Goal: Task Accomplishment & Management: Complete application form

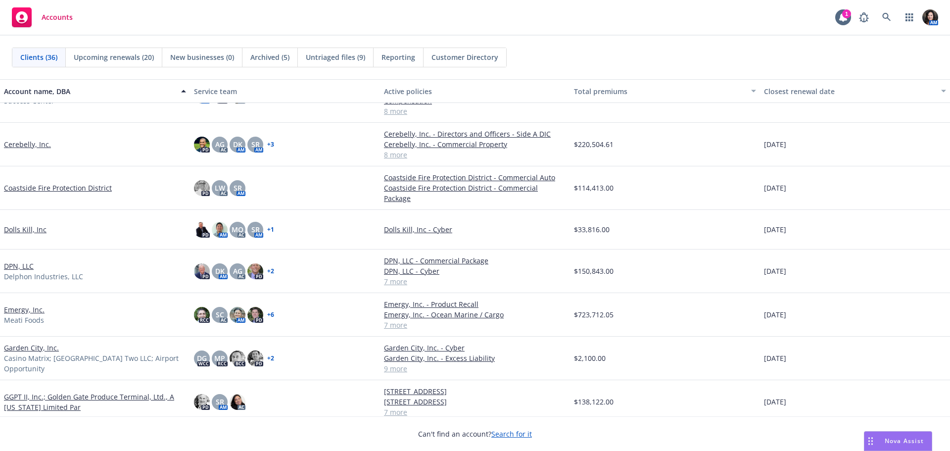
scroll to position [247, 0]
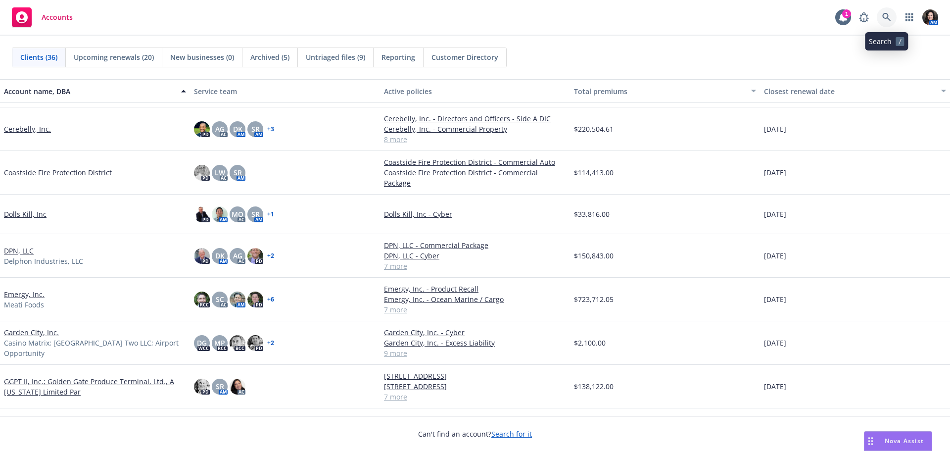
click at [891, 17] on link at bounding box center [887, 17] width 20 height 20
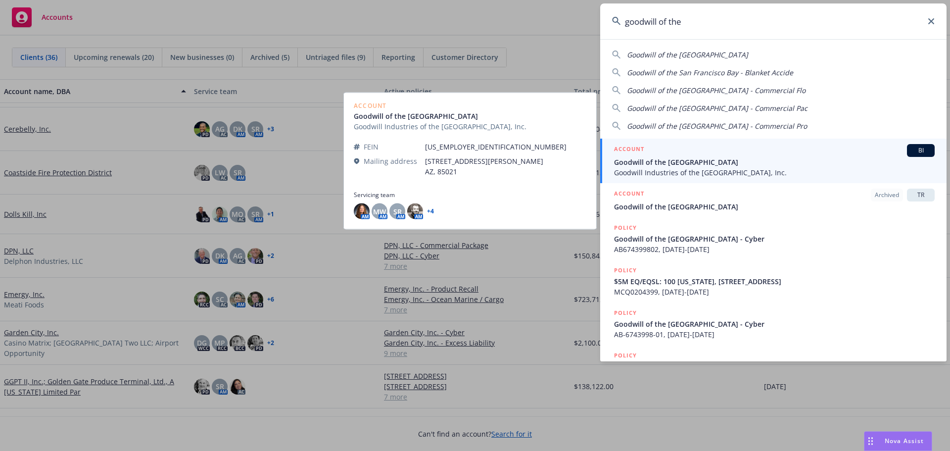
type input "goodwill of the"
click at [685, 160] on span "Goodwill of the [GEOGRAPHIC_DATA]" at bounding box center [774, 162] width 321 height 10
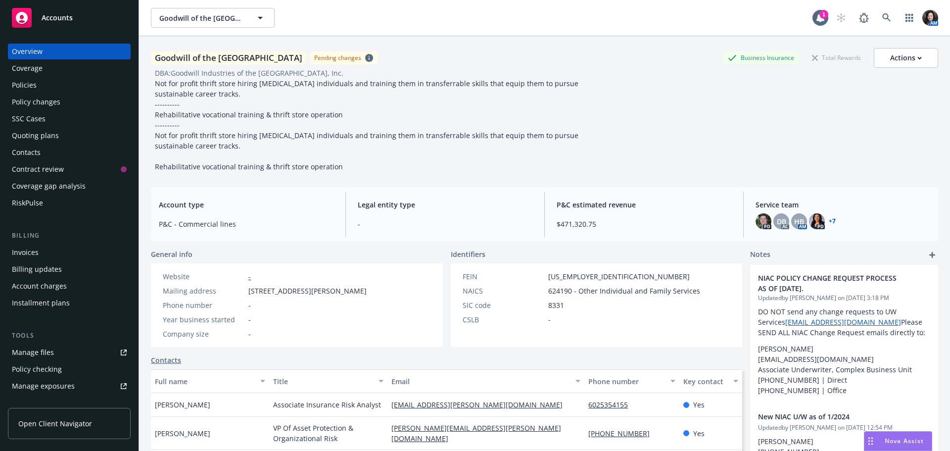
click at [31, 88] on div "Policies" at bounding box center [24, 85] width 25 height 16
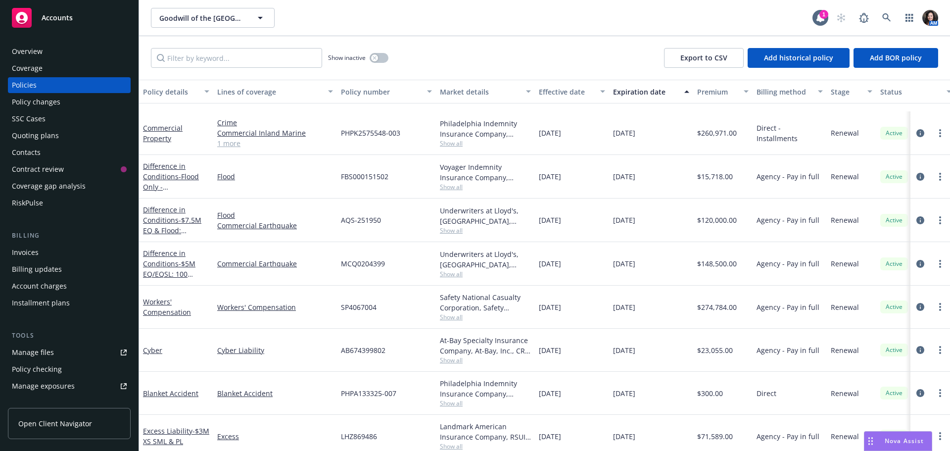
scroll to position [148, 0]
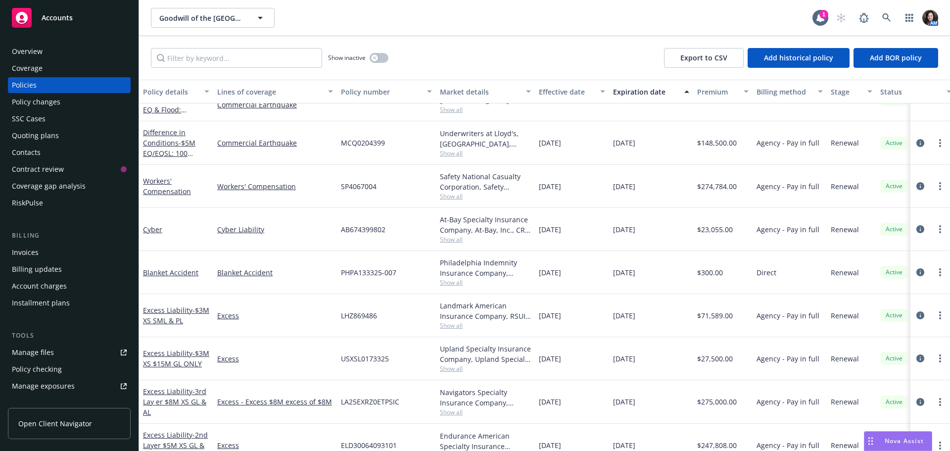
click at [31, 49] on div "Overview" at bounding box center [27, 52] width 31 height 16
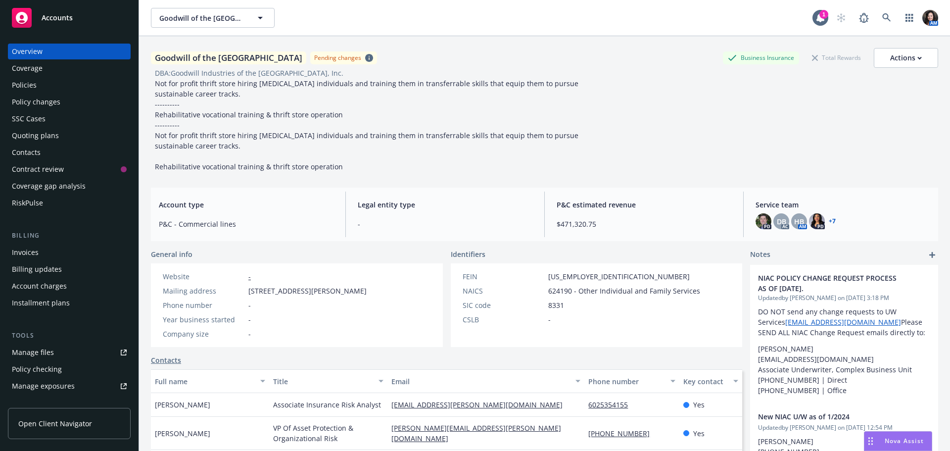
click at [26, 87] on div "Policies" at bounding box center [24, 85] width 25 height 16
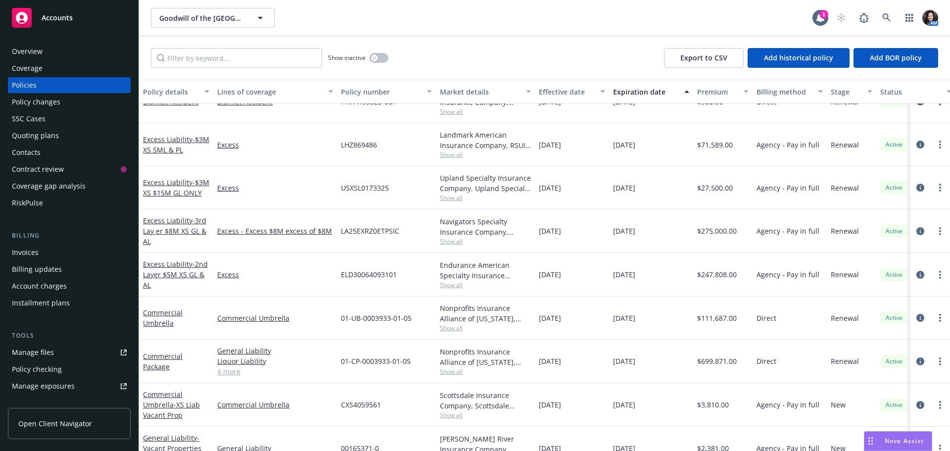
scroll to position [240, 0]
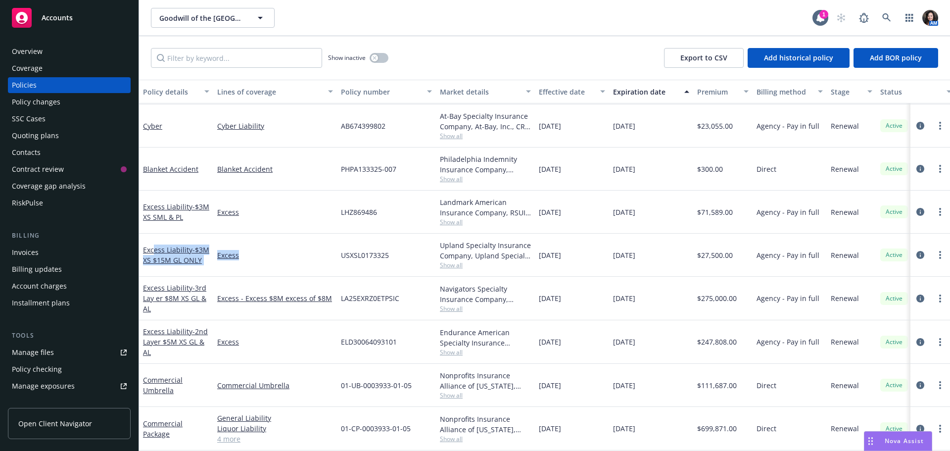
drag, startPoint x: 155, startPoint y: 247, endPoint x: 226, endPoint y: 272, distance: 74.5
click at [275, 246] on div "Excess Liability - $3M XS $15M GL ONLY Excess USXSL0173325 Upland Specialty Ins…" at bounding box center [616, 255] width 955 height 43
click at [157, 297] on span "- 3rd Lay er $8M XS GL & AL" at bounding box center [174, 298] width 63 height 30
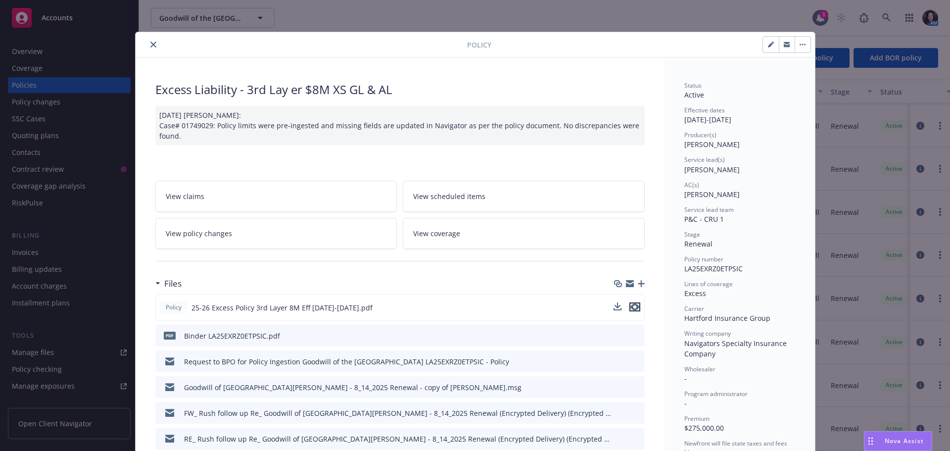
click at [633, 306] on icon "preview file" at bounding box center [635, 306] width 9 height 7
click at [146, 34] on div "Policy" at bounding box center [476, 44] width 680 height 25
click at [146, 39] on div at bounding box center [304, 45] width 328 height 12
click at [150, 45] on icon "close" at bounding box center [153, 45] width 6 height 6
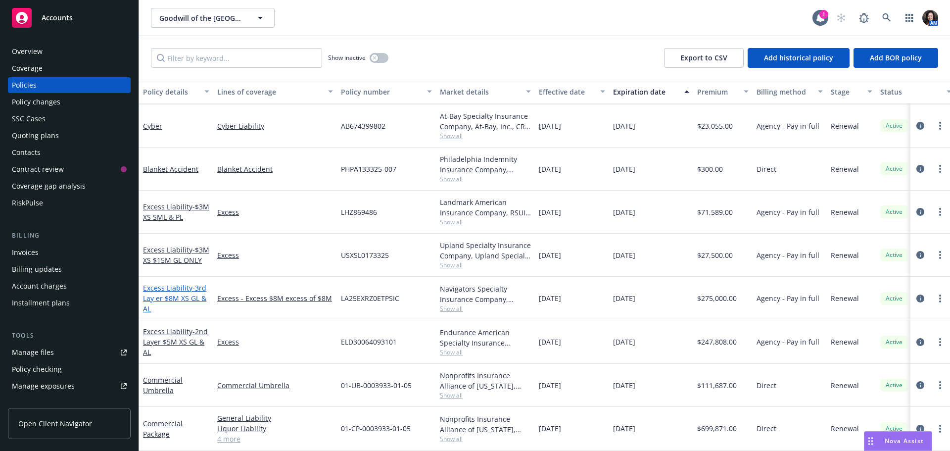
click at [183, 292] on link "Excess Liability - 3rd Lay er $8M XS GL & AL" at bounding box center [174, 298] width 63 height 30
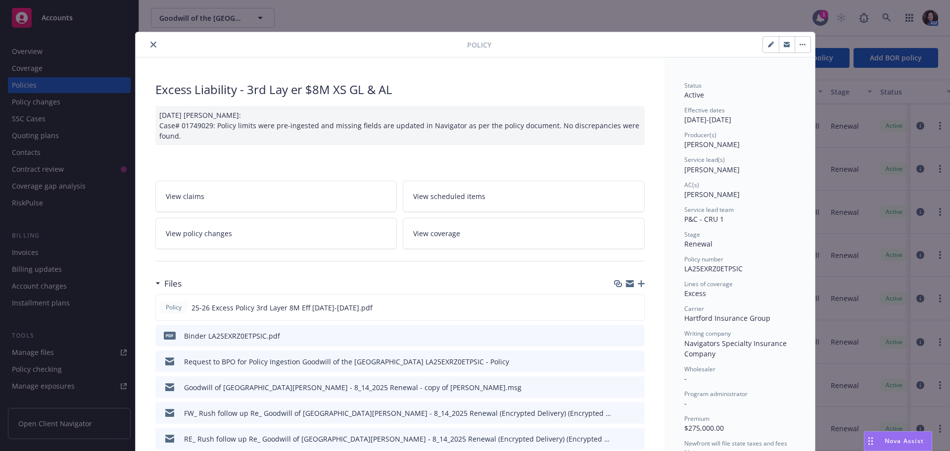
scroll to position [30, 0]
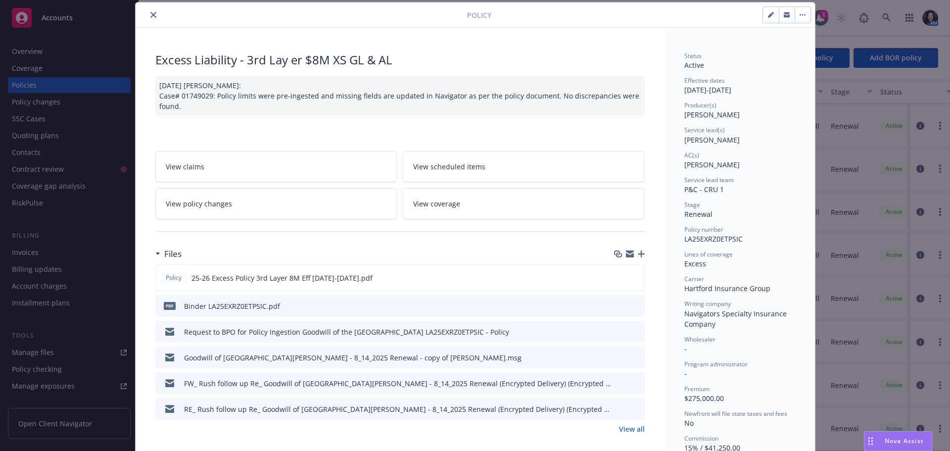
click at [801, 11] on button "button" at bounding box center [803, 15] width 16 height 16
drag, startPoint x: 765, startPoint y: 16, endPoint x: 695, endPoint y: 35, distance: 71.8
click at [768, 16] on icon "button" at bounding box center [771, 15] width 6 height 6
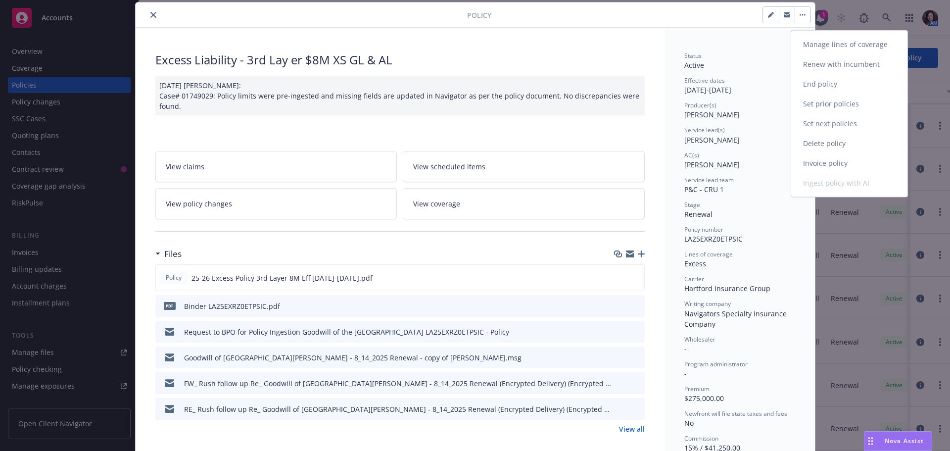
select select "RENEWAL"
select select "other"
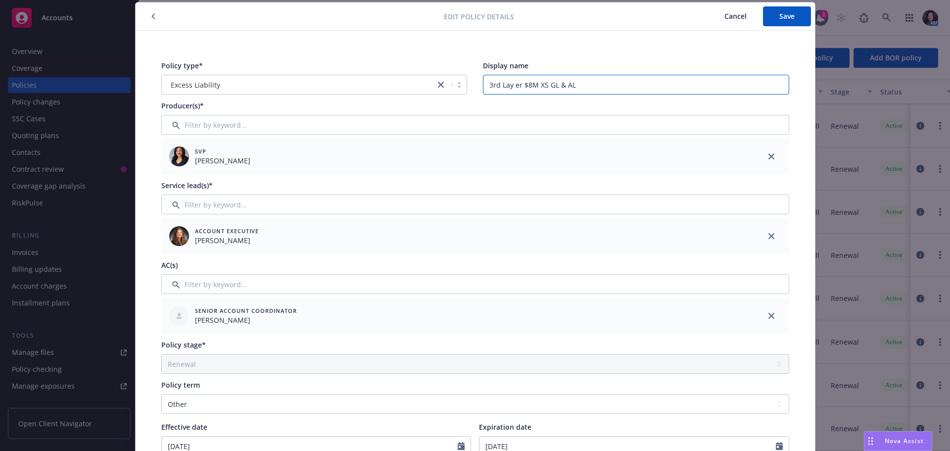
click at [513, 86] on input "3rd Lay er $8M XS GL & AL" at bounding box center [636, 85] width 306 height 20
type input "3rd Layer $8M XS GL & AL"
click at [791, 18] on button "Save" at bounding box center [787, 16] width 48 height 20
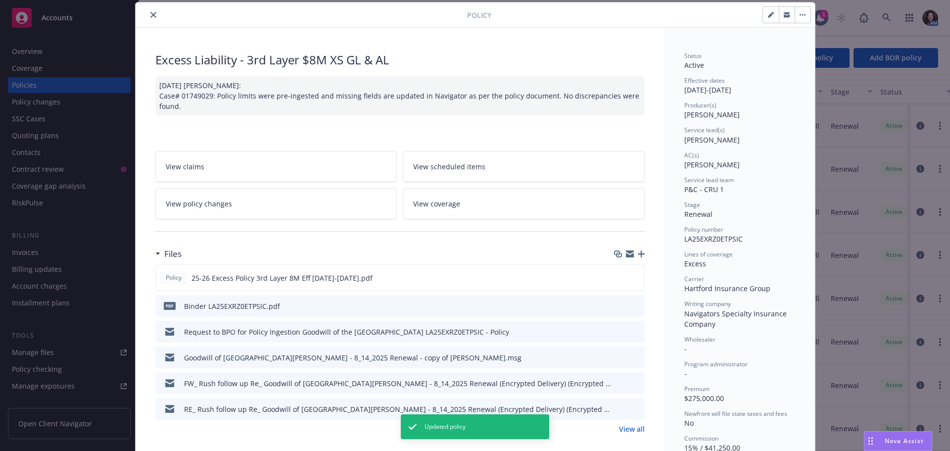
click at [150, 13] on icon "close" at bounding box center [153, 15] width 6 height 6
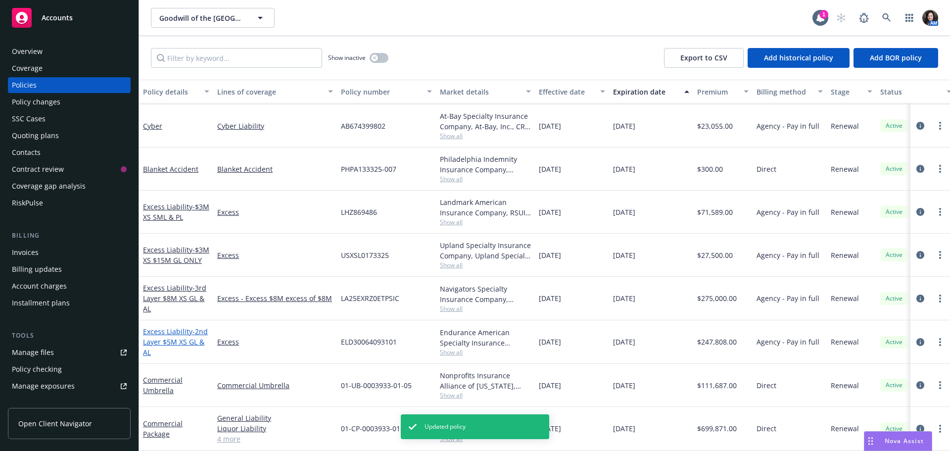
click at [152, 336] on link "Excess Liability - 2nd Layer $5M XS GL & AL" at bounding box center [175, 342] width 65 height 30
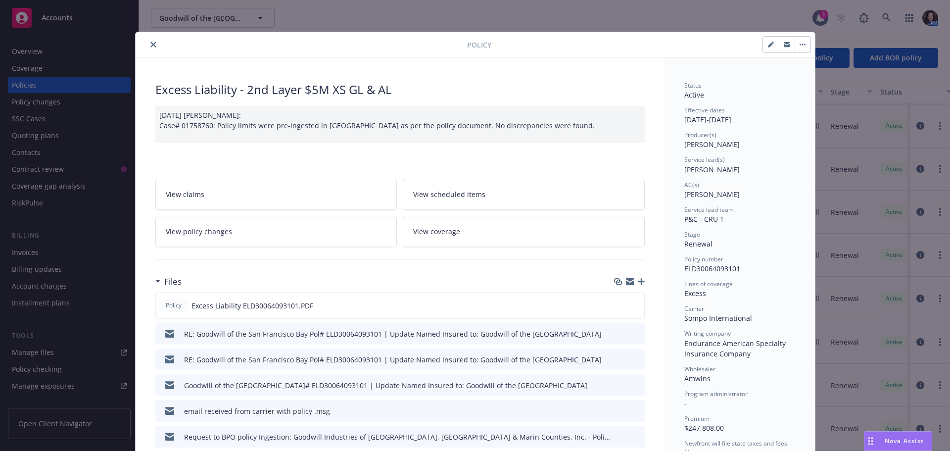
drag, startPoint x: 616, startPoint y: 302, endPoint x: 568, endPoint y: 264, distance: 61.0
click at [616, 302] on icon "download file" at bounding box center [619, 305] width 8 height 8
drag, startPoint x: 148, startPoint y: 47, endPoint x: 165, endPoint y: 83, distance: 40.1
click at [150, 47] on icon "close" at bounding box center [153, 45] width 6 height 6
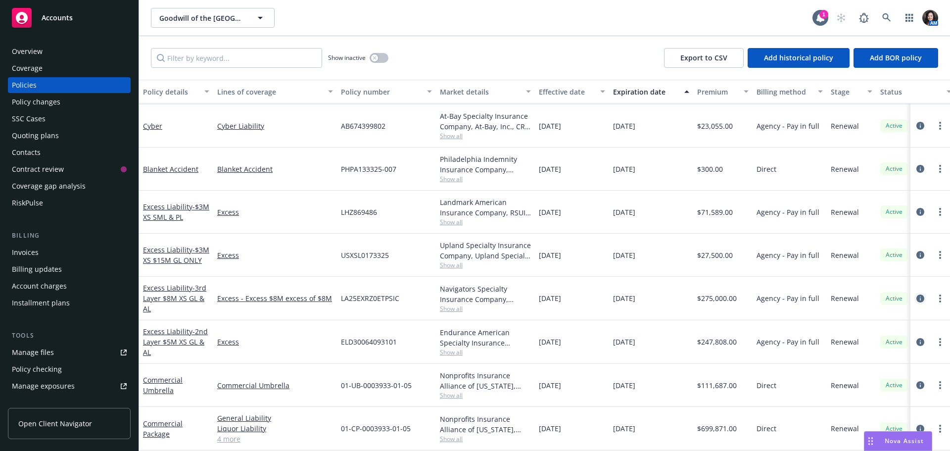
click at [917, 299] on icon "circleInformation" at bounding box center [921, 298] width 8 height 8
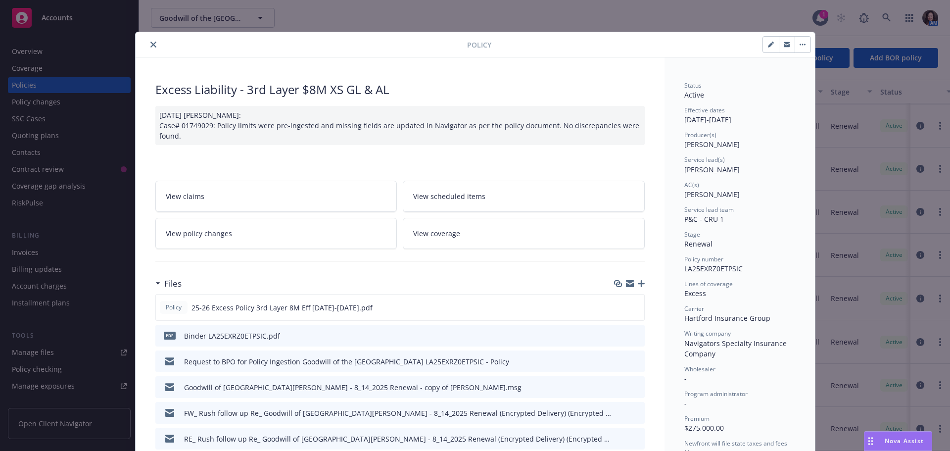
scroll to position [30, 0]
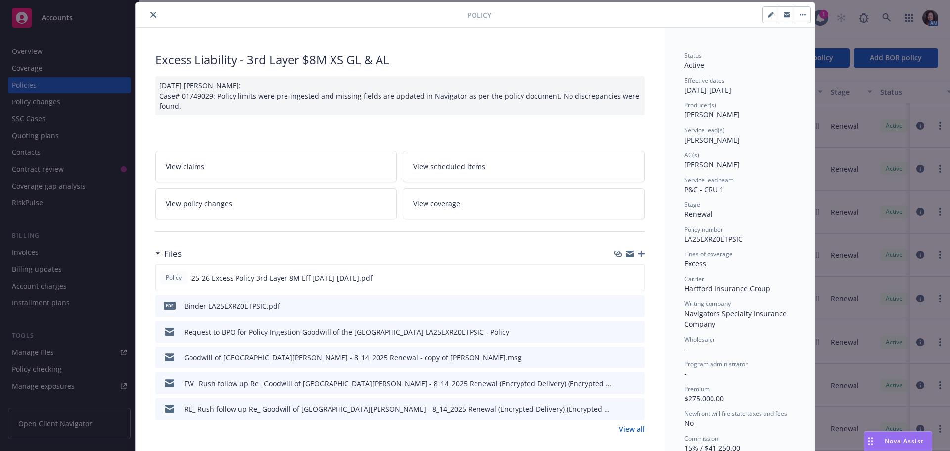
click at [783, 18] on button "button" at bounding box center [787, 15] width 16 height 16
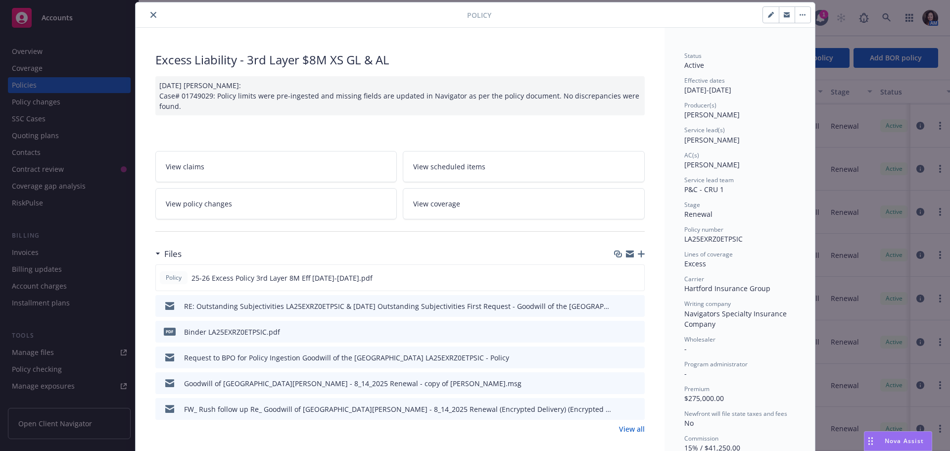
click at [150, 16] on icon "close" at bounding box center [153, 15] width 6 height 6
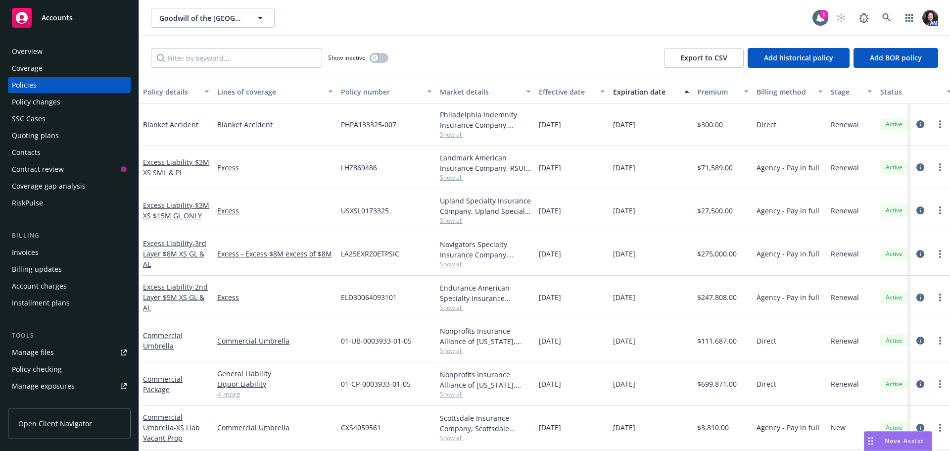
scroll to position [290, 0]
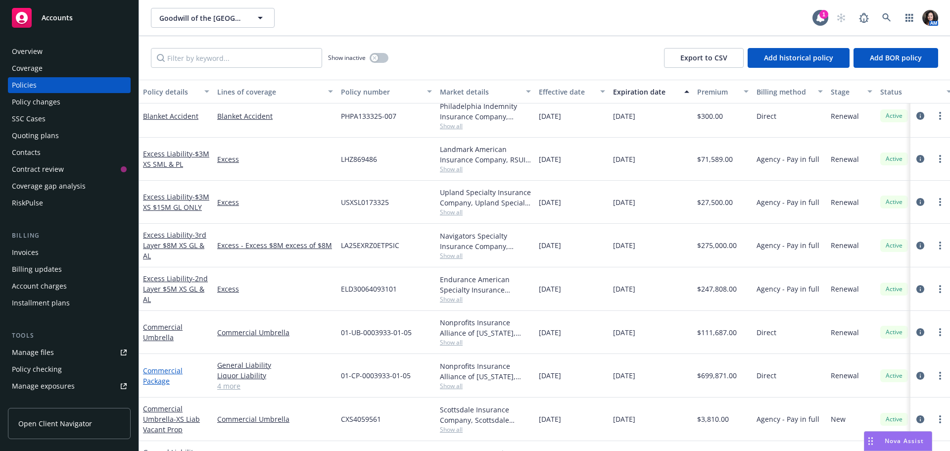
click at [160, 380] on link "Commercial Package" at bounding box center [163, 376] width 40 height 20
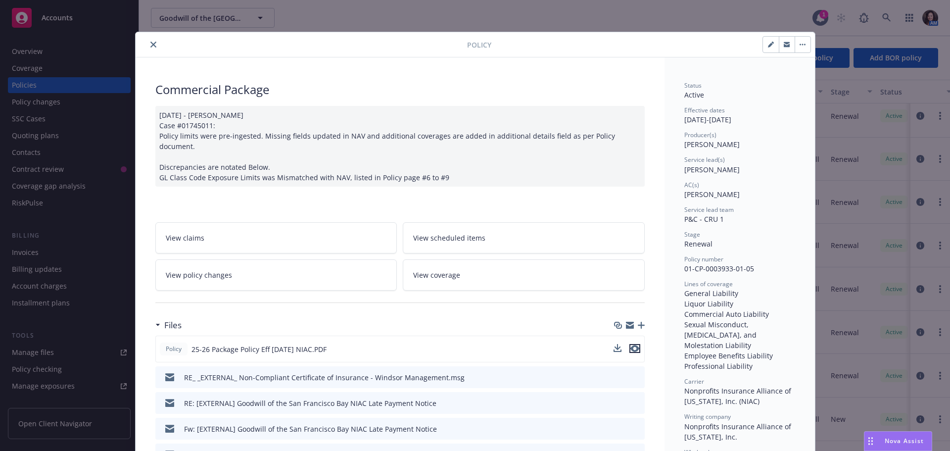
click at [631, 345] on icon "preview file" at bounding box center [635, 348] width 9 height 7
click at [150, 44] on icon "close" at bounding box center [153, 45] width 6 height 6
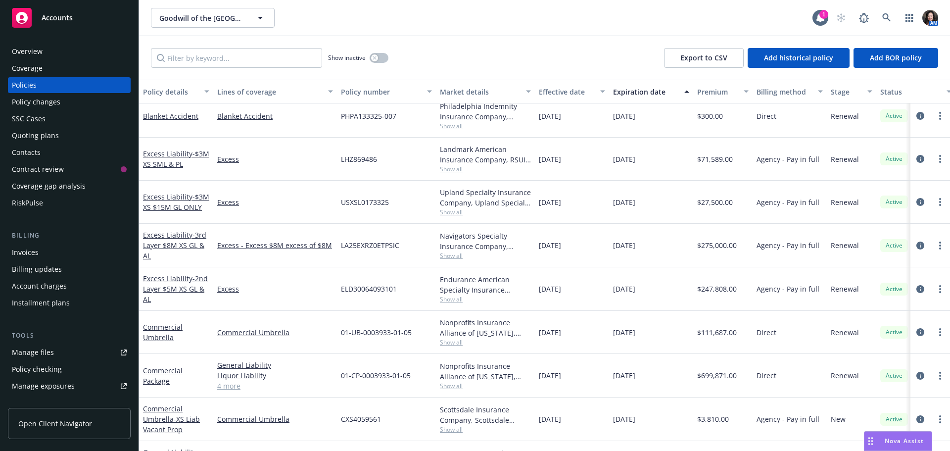
click at [79, 103] on div "Policy changes" at bounding box center [69, 102] width 115 height 16
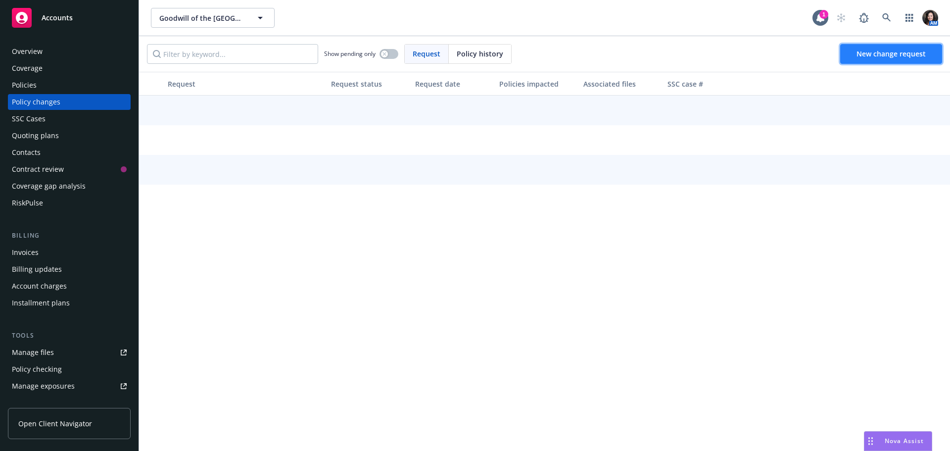
click at [860, 56] on span "New change request" at bounding box center [891, 53] width 69 height 9
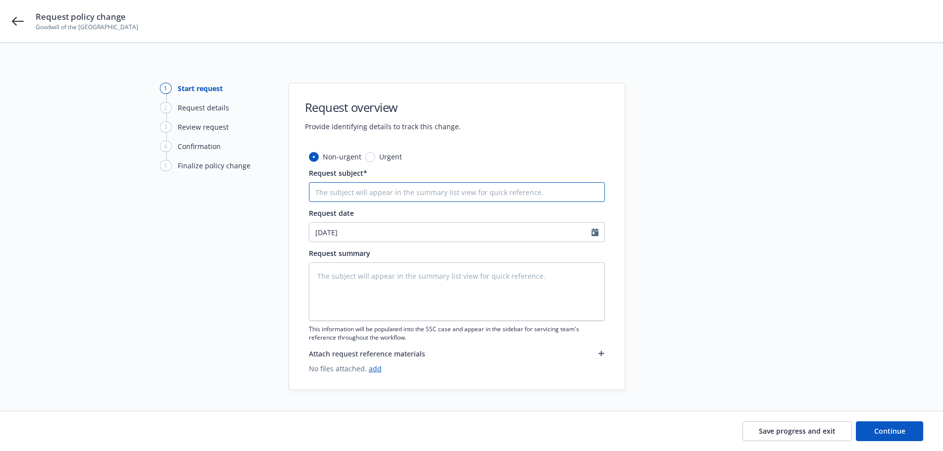
click at [477, 182] on input "Request subject*" at bounding box center [457, 192] width 296 height 20
type input "A"
type textarea "x"
type input "Ad"
type textarea "x"
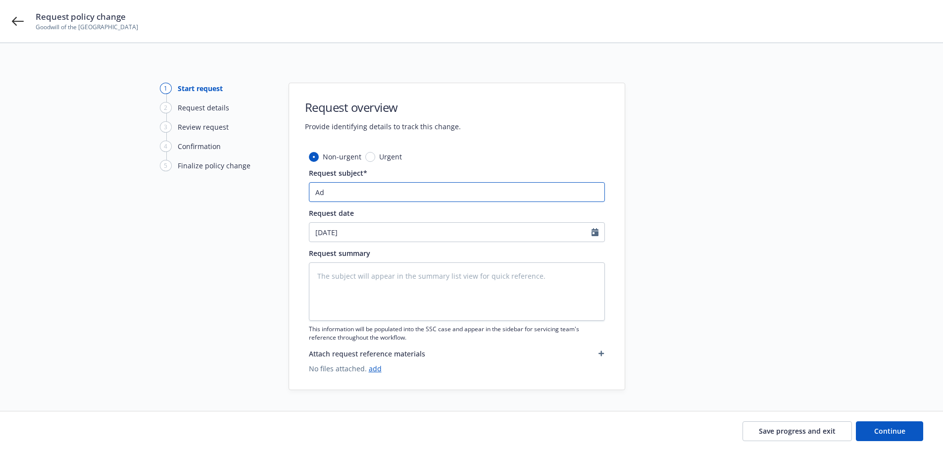
type input "Add"
type textarea "x"
type input "Addi"
type textarea "x"
type input "Addin"
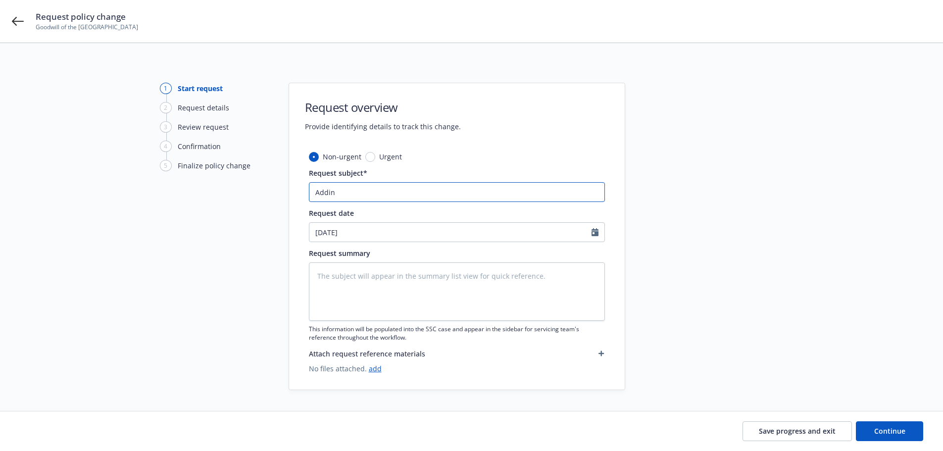
type textarea "x"
type input "Adding"
type textarea "x"
type input "Adding"
type textarea "x"
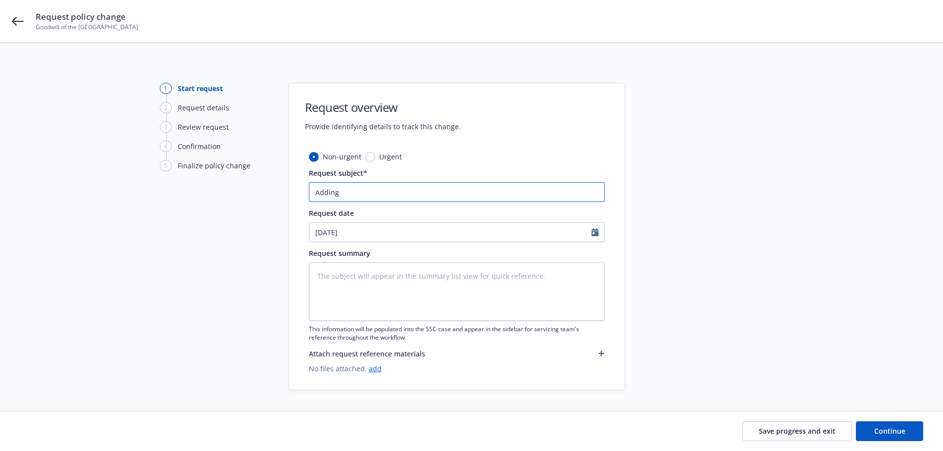
type input "Adding 7"
type textarea "x"
type input "Adding 75"
type textarea "x"
type input "Adding 750"
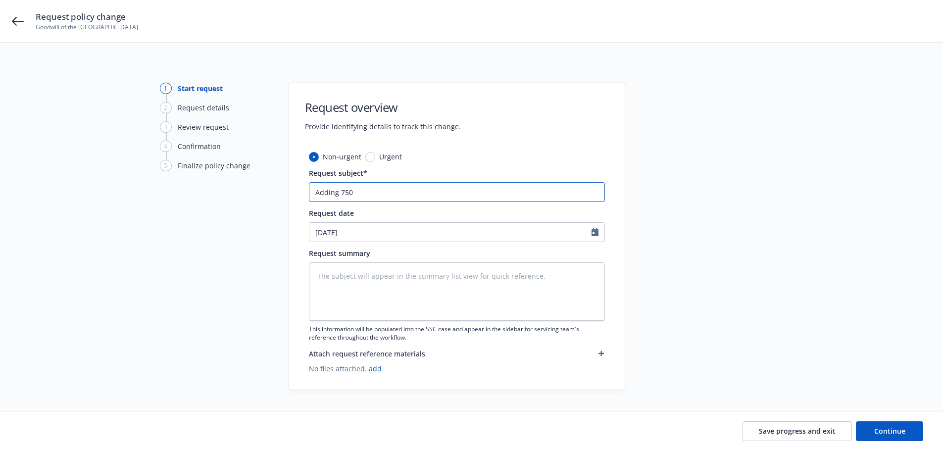
type textarea "x"
type input "Adding 750"
type textarea "x"
type input "Adding 750 P"
type textarea "x"
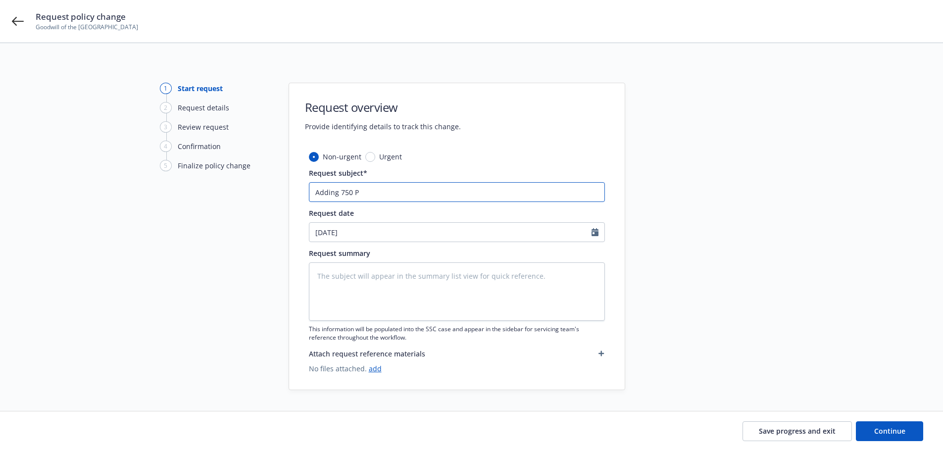
type input "Adding 750 Po"
type textarea "x"
type input "Adding 750 Pos"
type textarea "x"
type input "Adding 750 Post"
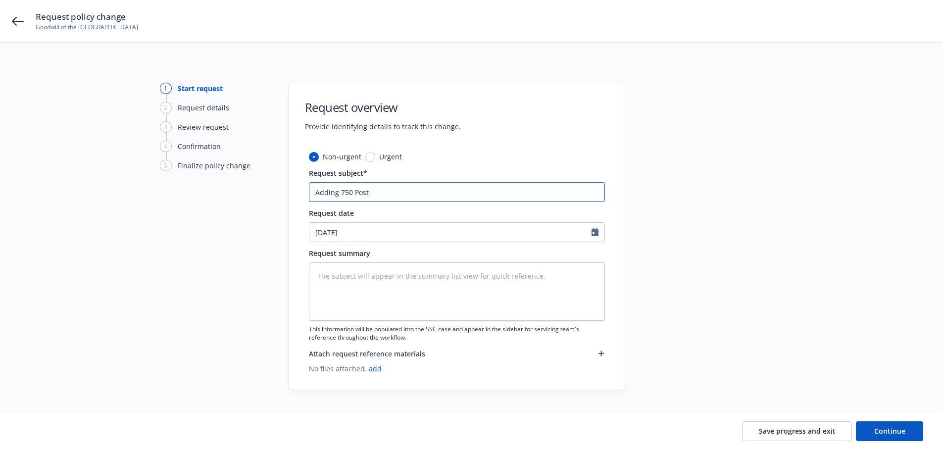
type textarea "x"
type input "Adding 750 Post"
type textarea "x"
type input "Adding 750 Post S"
type textarea "x"
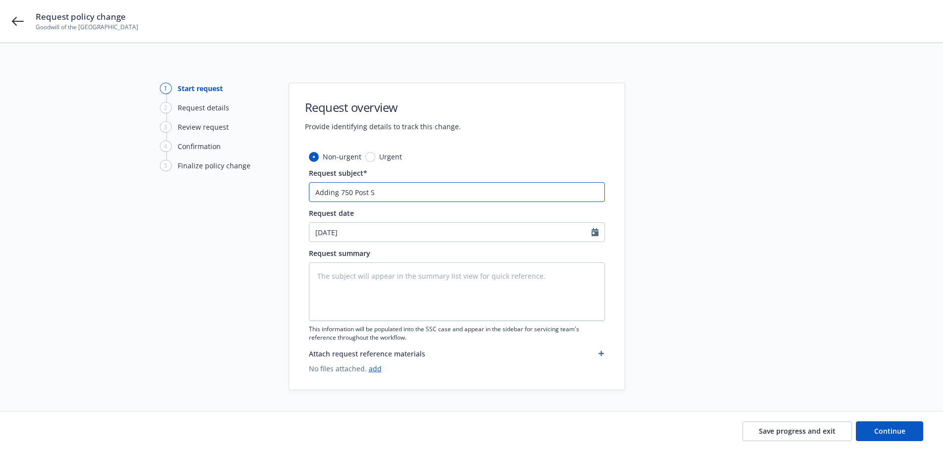
type input "Adding 750 Post St"
type textarea "x"
type input "Adding 750 Post Str"
type textarea "x"
type input "Adding 750 Post Stre"
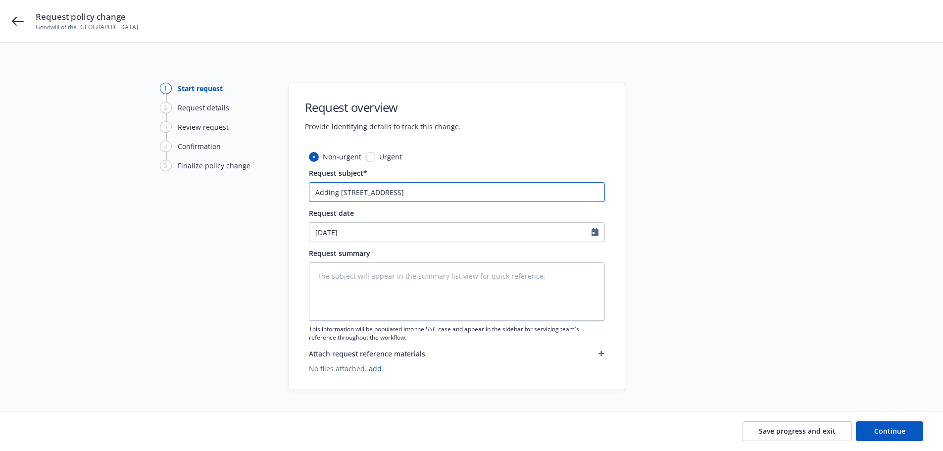
type textarea "x"
type input "Adding 750 Post Stree"
type textarea "x"
type input "Adding 750 Post Street"
type textarea "x"
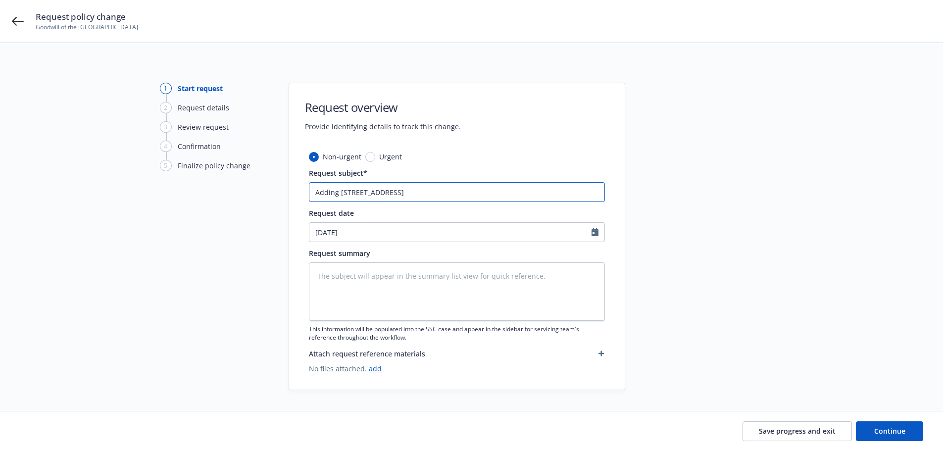
type input "Adding 750 Post Street"
type textarea "x"
type input "Adding 750 Post Street S"
type textarea "x"
type input "Adding 750 Post Street Sa"
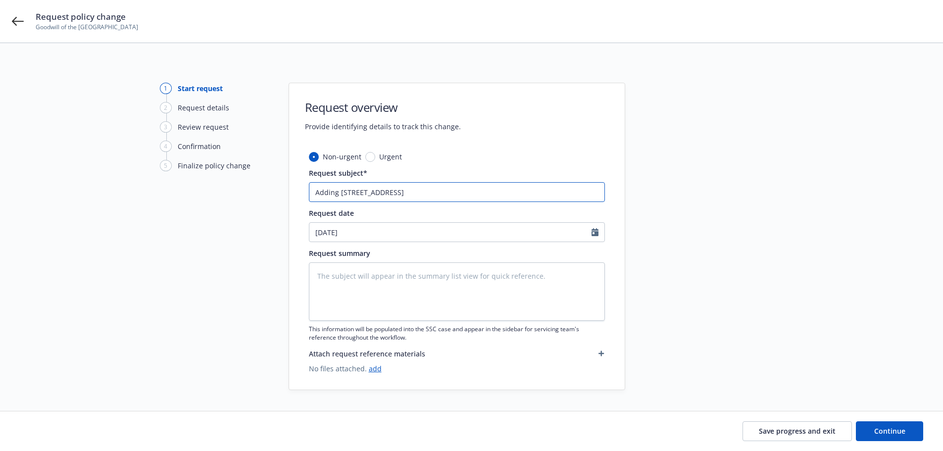
type textarea "x"
type input "Adding 750 Post Street San"
type textarea "x"
type input "Adding 750 Post Street San"
type textarea "x"
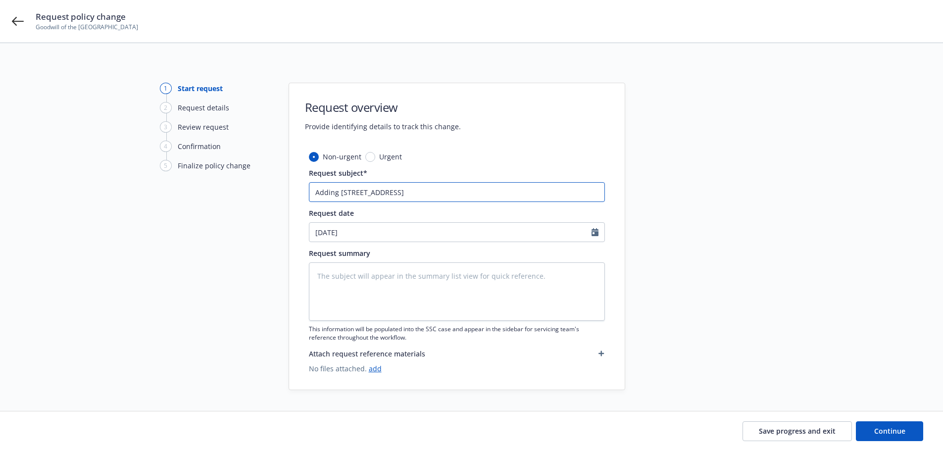
type input "Adding 750 Post Street San Fr"
type textarea "x"
type input "Adding 750 Post Street San Frt"
type textarea "x"
type input "Adding 750 Post Street San Frta"
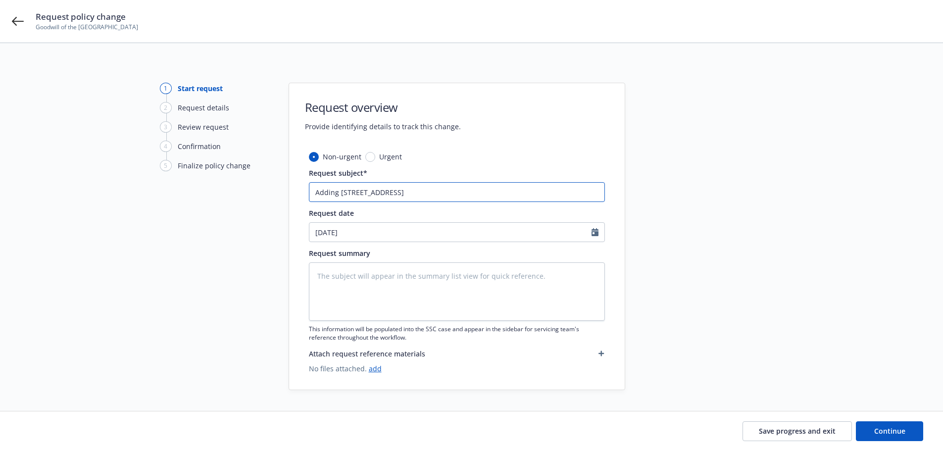
type textarea "x"
type input "Adding 750 Post Street San Frtan"
type textarea "x"
type input "Adding 750 Post Street San Frta"
type textarea "x"
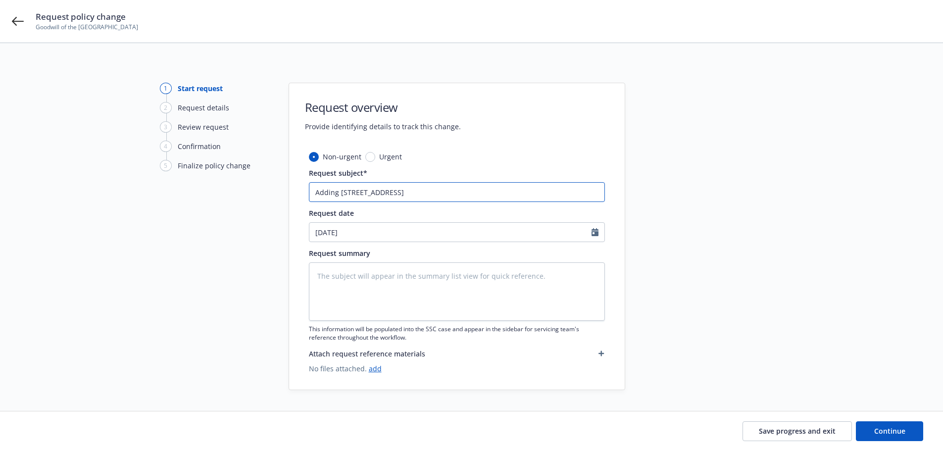
type input "Adding 750 Post Street San Frt"
type textarea "x"
type input "Adding 750 Post Street San Fr"
type textarea "x"
type input "Adding 750 Post Street San Fra"
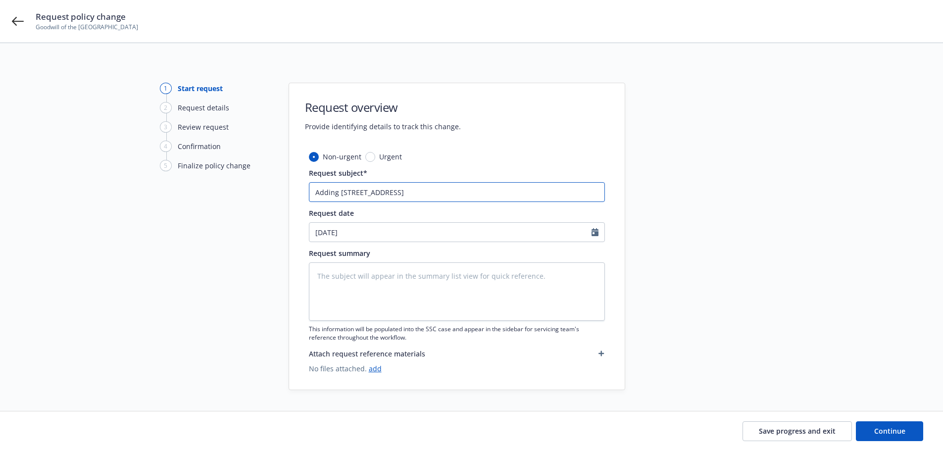
type textarea "x"
type input "Adding 750 Post Street San Fran"
type textarea "x"
type input "Adding 750 Post Street San Franc"
type textarea "x"
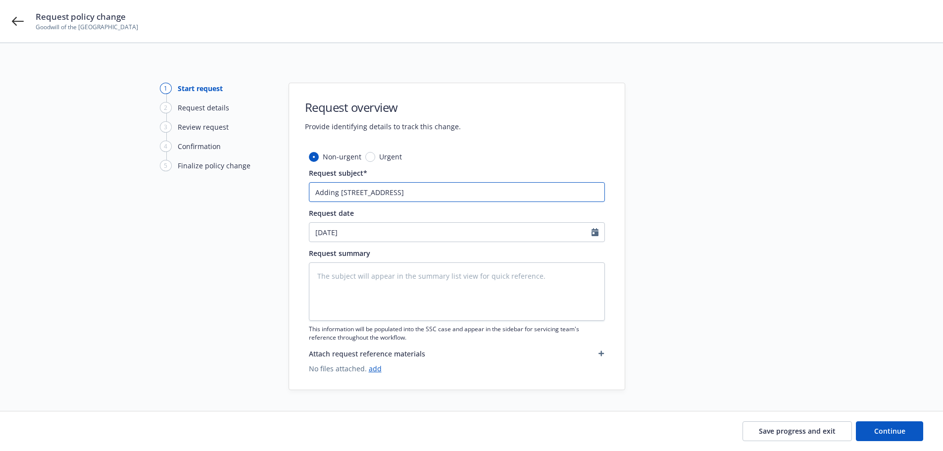
type input "Adding 750 Post Street San Franci"
type textarea "x"
type input "Adding 750 Post Street San Franc"
type textarea "x"
type input "Adding 750 Post Street San Fran"
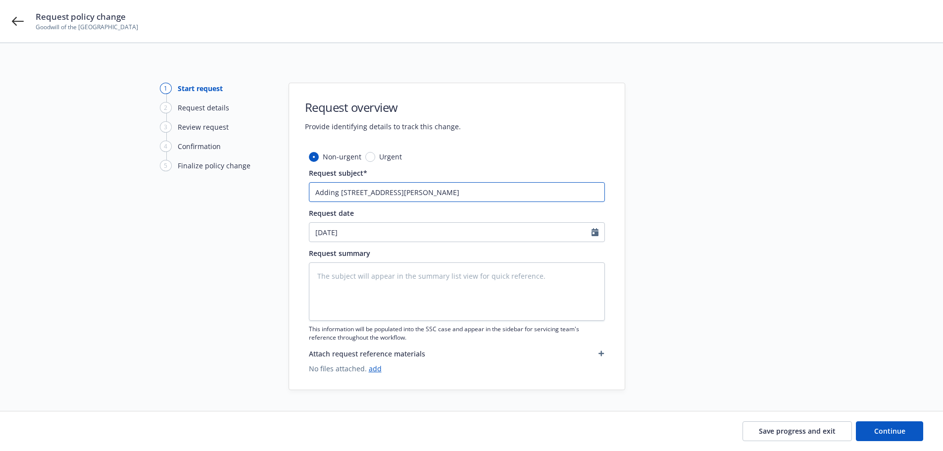
type textarea "x"
type input "Adding 750 Post Street San Franc"
type textarea "x"
type input "Adding 750 Post Street San Franci"
type textarea "x"
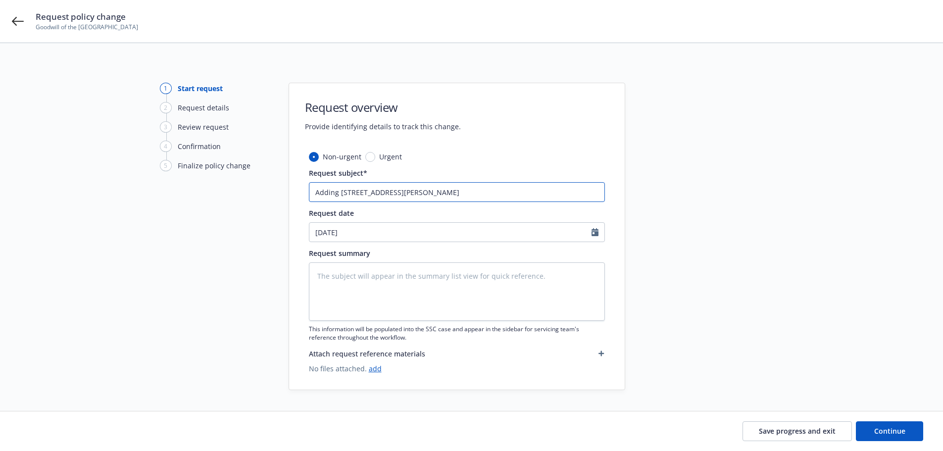
type input "Adding 750 Post Street San Francis"
type textarea "x"
type input "Adding 750 Post Street San Francisc"
type textarea "x"
type input "Adding 750 Post Street San Francisco"
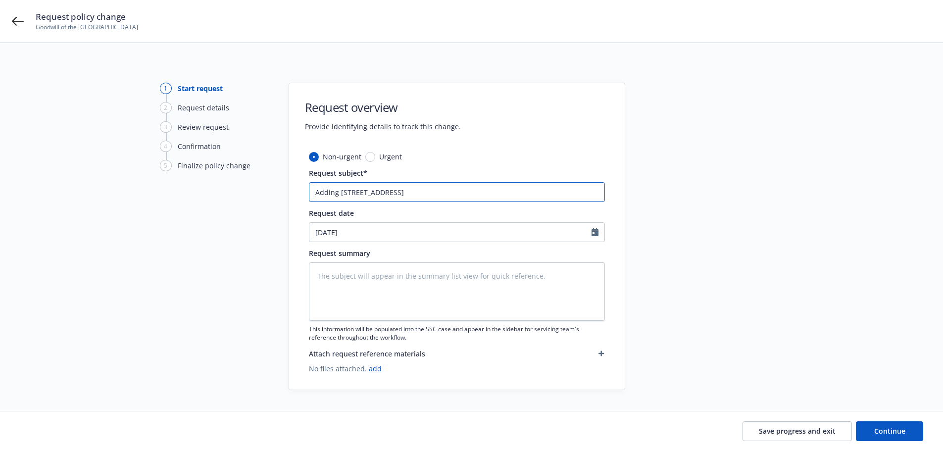
type textarea "x"
type input "Adding 750 Post Street San Francisco t"
type textarea "x"
type input "Adding 750 Post Street San Francisco to"
type textarea "x"
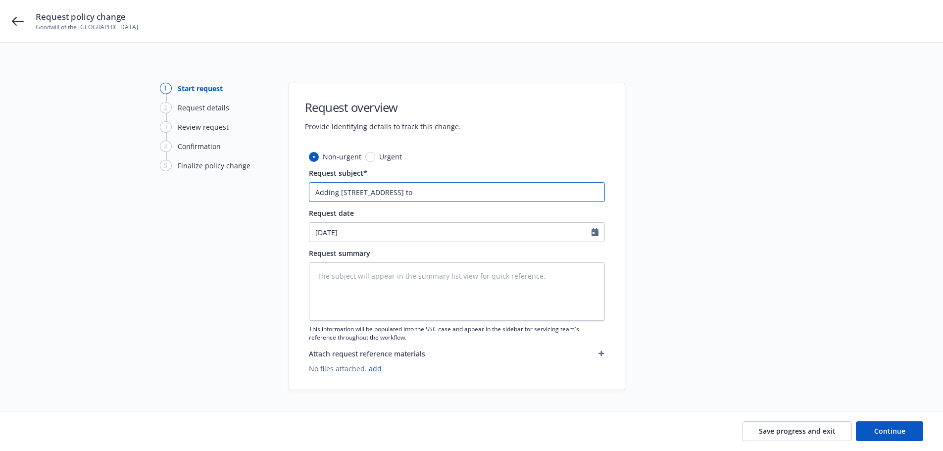
type input "Adding 750 Post Street San Francisco to"
type textarea "x"
type input "Adding 750 Post Street San Francisco to N"
type textarea "x"
type input "Adding 750 Post Street San Francisco to NI"
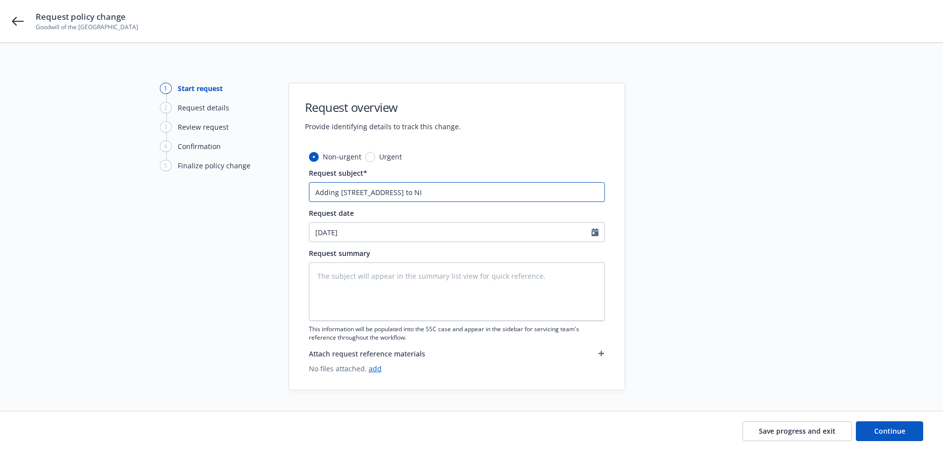
type textarea "x"
type input "Adding 750 Post Street San Francisco to NIA"
type textarea "x"
type input "Adding 750 Post Street San Francisco to NIAC"
type textarea "x"
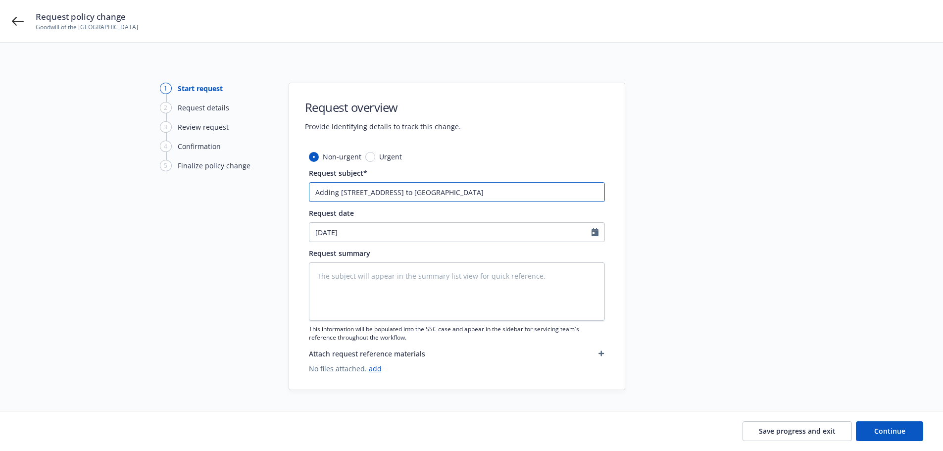
type input "Adding 750 Post Street San Francisco to NIAC"
type textarea "x"
type input "Adding 750 Post Street San Francisco to NIAC L"
type textarea "x"
type input "Adding 750 Post Street San Francisco to NIAC Li"
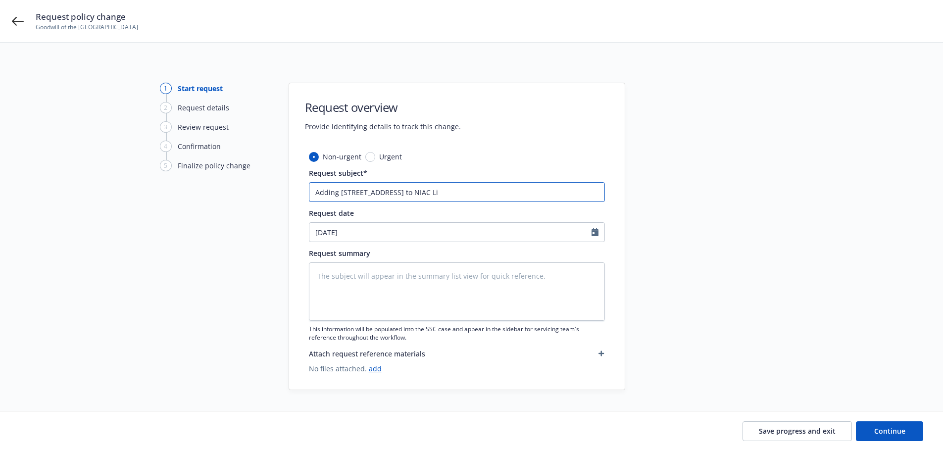
type textarea "x"
type input "Adding 750 Post Street San Francisco to NIAC Lia"
type textarea "x"
type input "Adding 750 Post Street San Francisco to NIAC Liab"
type textarea "x"
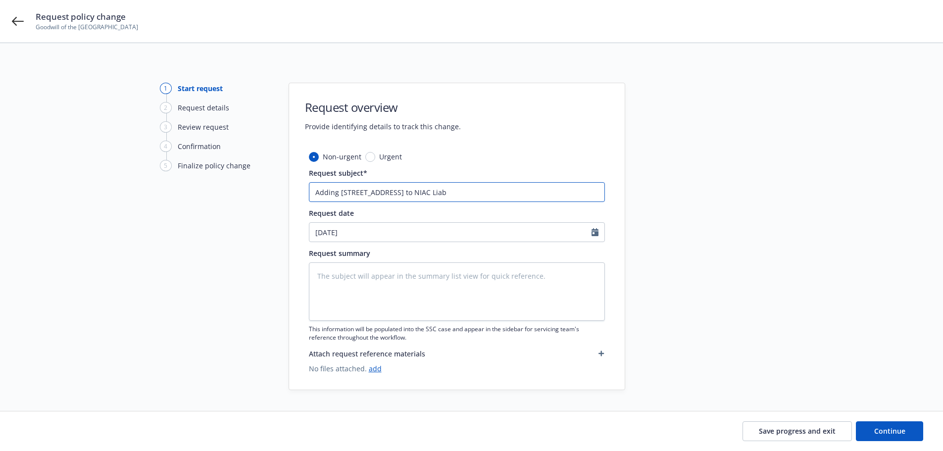
type input "Adding 750 Post Street San Francisco to NIAC Liabi"
type textarea "x"
type input "Adding 750 Post Street San Francisco to NIAC Liabil"
type textarea "x"
type input "Adding 750 Post Street San Francisco to NIAC Liabili"
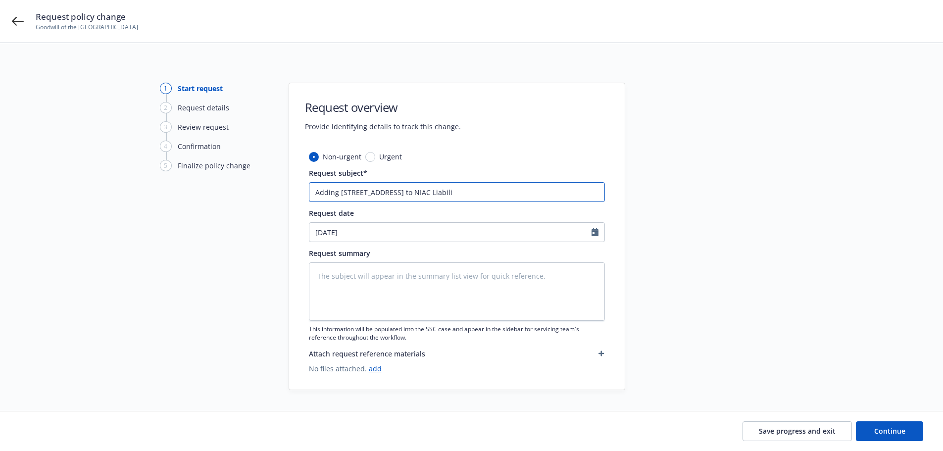
type textarea "x"
type input "Adding 750 Post Street San Francisco to NIAC Liabilit"
type textarea "x"
type input "Adding 750 Post Street San Francisco to NIAC Liability"
type textarea "x"
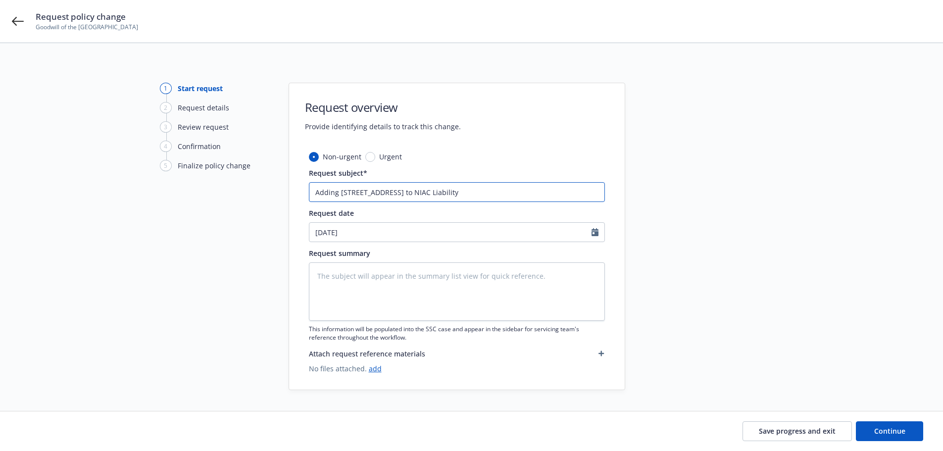
type input "Adding 750 Post Street San Francisco to NIAC Liability"
type textarea "x"
type input "Adding 750 Post Street San Francisco to NIAC Liability a"
type textarea "x"
type input "Adding 750 Post Street San Francisco to NIAC Liability an"
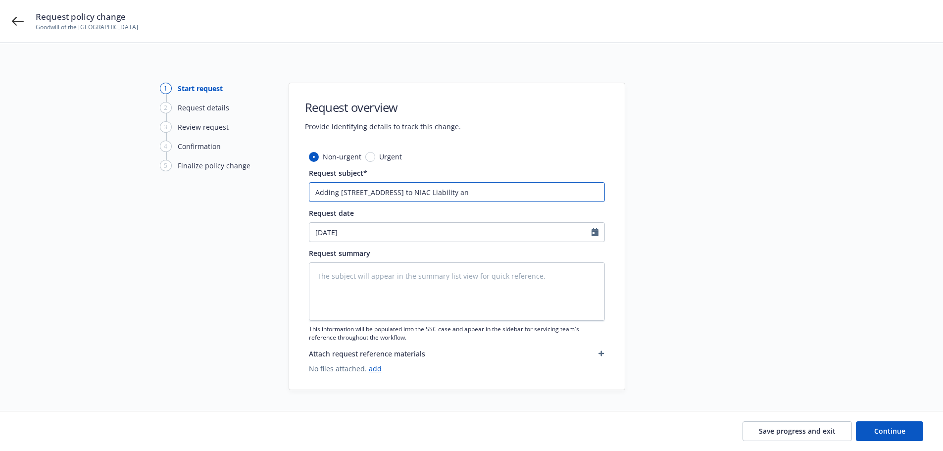
type textarea "x"
type input "Adding 750 Post Street San Francisco to NIAC Liability and"
type textarea "x"
type input "Adding 750 Post Street San Francisco to NIAC Liability and"
type textarea "x"
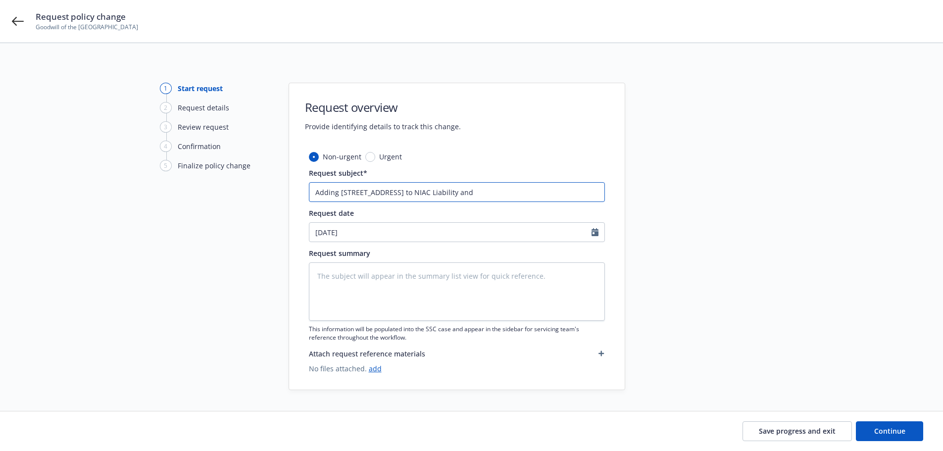
type input "Adding 750 Post Street San Francisco to NIAC Liability and P"
type textarea "x"
type input "Adding 750 Post Street San Francisco to NIAC Liability and Ph"
type textarea "x"
type input "Adding 750 Post Street San Francisco to NIAC Liability and Phl"
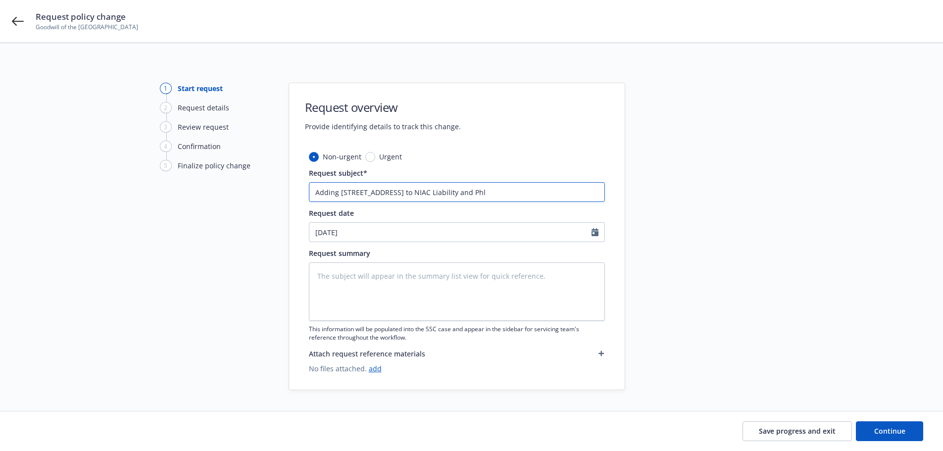
type textarea "x"
type input "Adding 750 Post Street San Francisco to NIAC Liability and Phly"
type textarea "x"
type input "Adding 750 Post Street San Francisco to NIAC Liability and Phly"
type textarea "x"
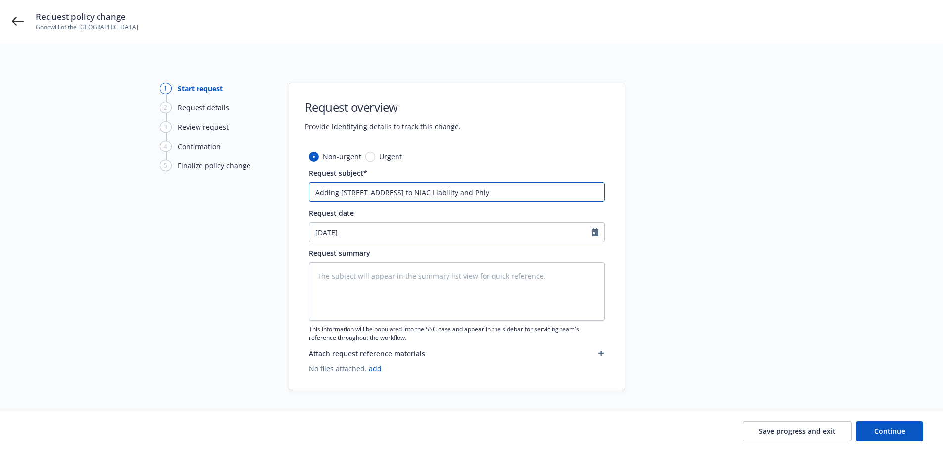
type input "Adding 750 Post Street San Francisco to NIAC Liability and Phly P"
type textarea "x"
type input "Adding 750 Post Street San Francisco to NIAC Liability and Phly Pr"
type textarea "x"
type input "Adding 750 Post Street San Francisco to NIAC Liability and Phly Pro"
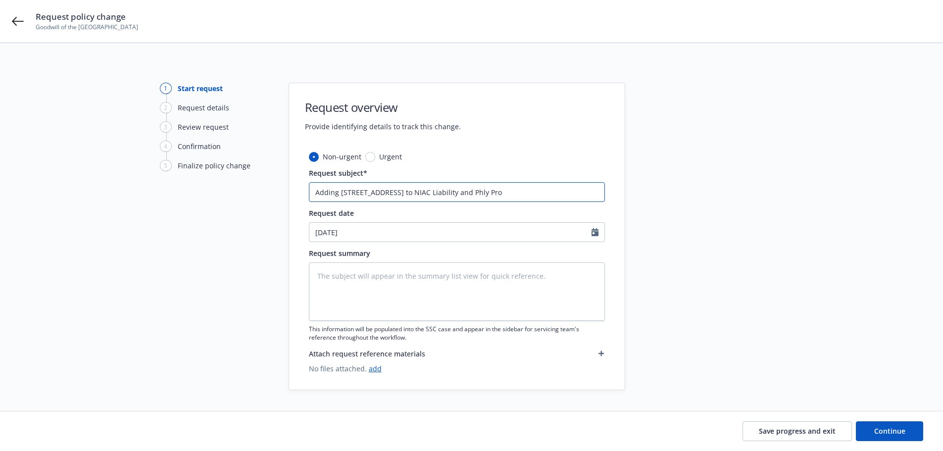
type textarea "x"
type input "Adding 750 Post Street San Francisco to NIAC Liability and Phly Prop"
type textarea "x"
type input "Adding 750 Post Street San Francisco to NIAC Liability and Phly Prope"
type textarea "x"
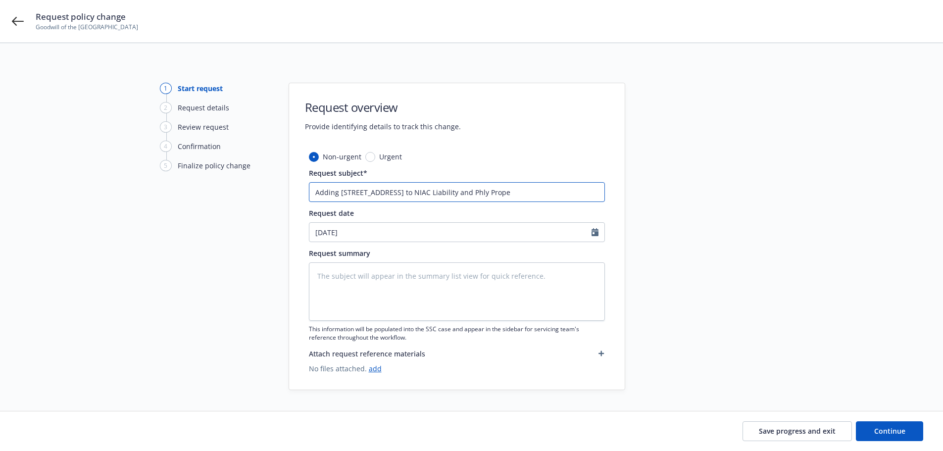
type input "Adding 750 Post Street San Francisco to NIAC Liability and Phly Proper"
type textarea "x"
type input "Adding [STREET_ADDRESS] to NIAC Liability and Phly Property"
type textarea "x"
type input "Adding [STREET_ADDRESS] to NIAC Liability and Phly Property"
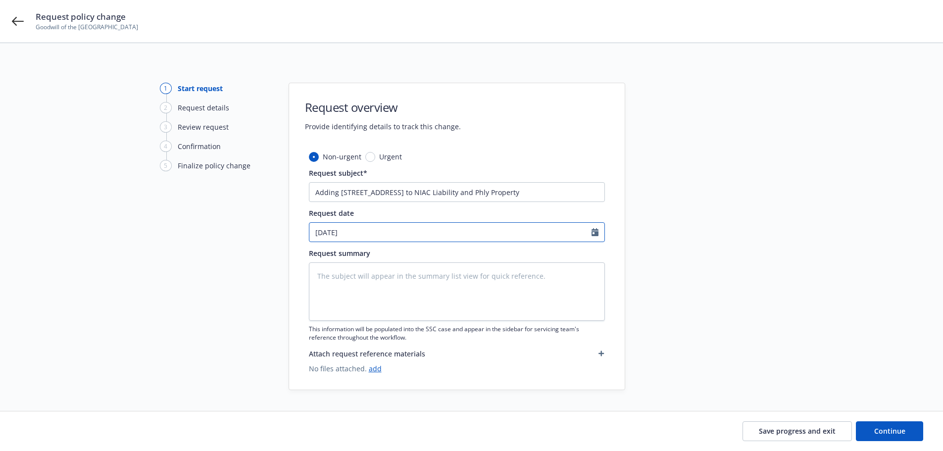
click at [587, 230] on input "09/11/2025" at bounding box center [450, 232] width 282 height 19
select select "9"
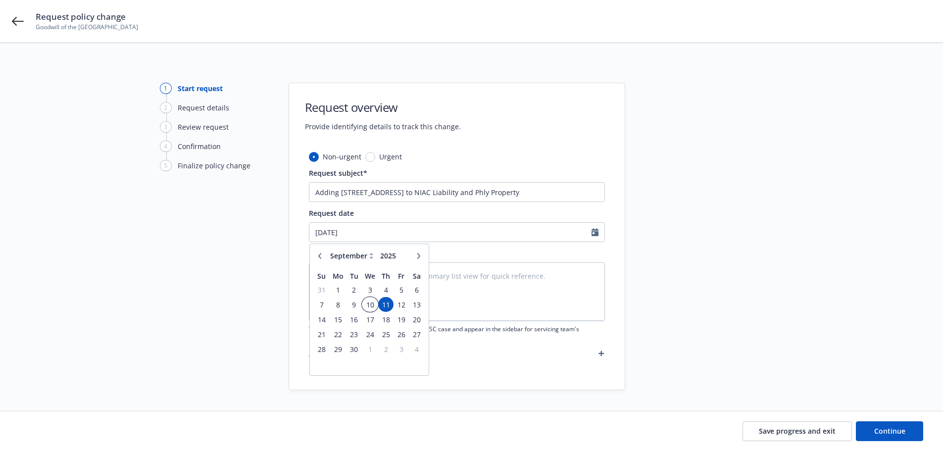
click at [369, 307] on span "10" at bounding box center [370, 304] width 14 height 12
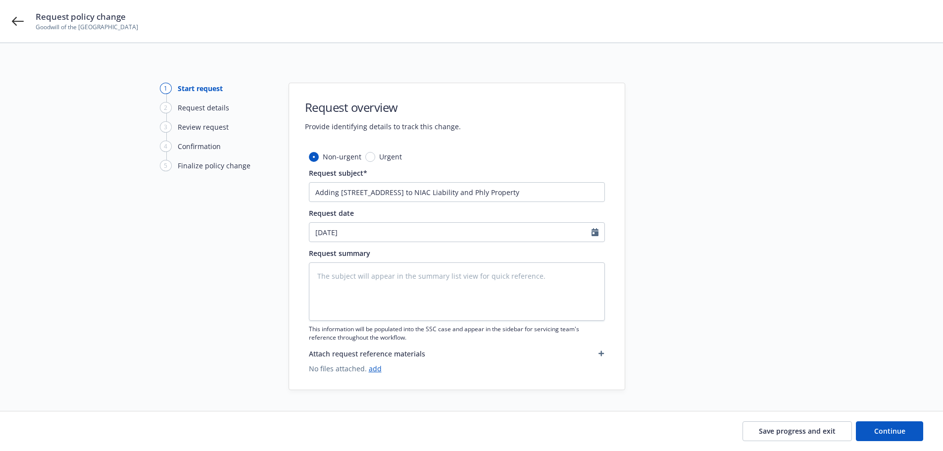
type textarea "x"
type input "[DATE]"
click at [508, 283] on textarea at bounding box center [457, 291] width 296 height 58
drag, startPoint x: 559, startPoint y: 192, endPoint x: 303, endPoint y: 206, distance: 256.8
click at [303, 206] on div "Non-urgent Urgent Request subject* Adding 750 Post Street San Francisco to NIAC…" at bounding box center [457, 270] width 336 height 238
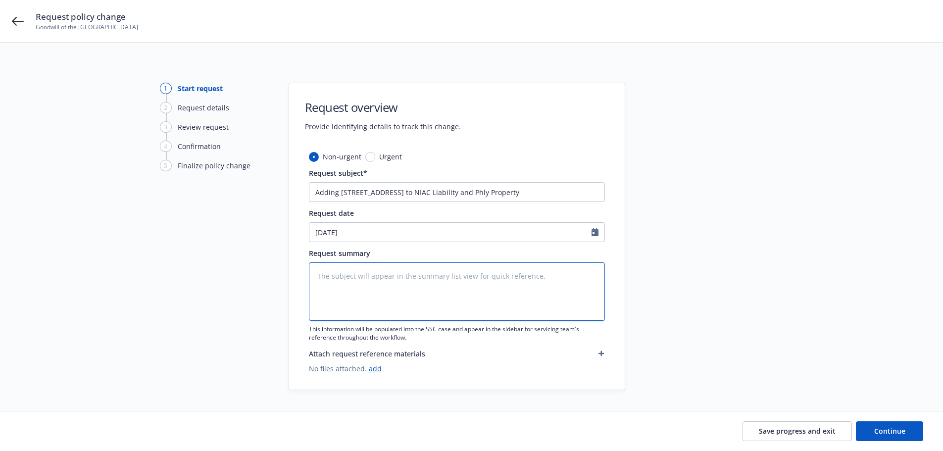
click at [371, 289] on textarea at bounding box center [457, 291] width 296 height 58
paste textarea "Adding [STREET_ADDRESS] to NIAC Liability and Phly Property"
type textarea "x"
type textarea "Adding [STREET_ADDRESS] to NIAC Liability and Phly Property"
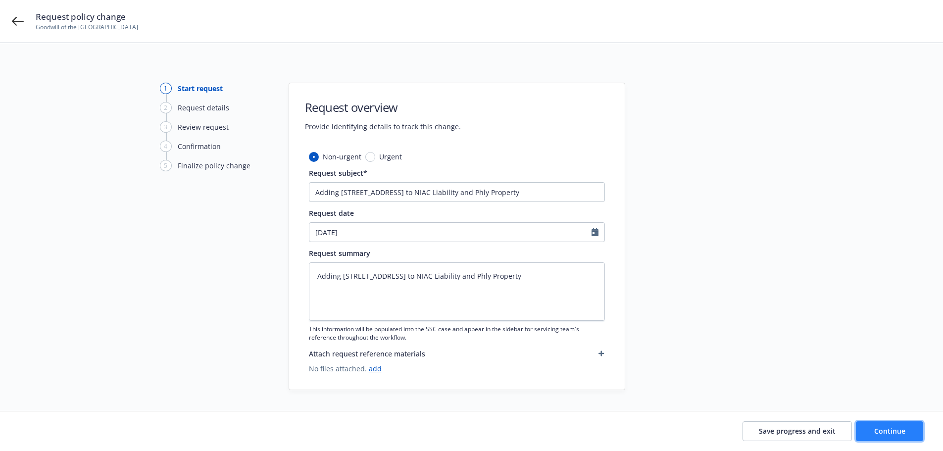
click at [897, 425] on button "Continue" at bounding box center [889, 431] width 67 height 20
type textarea "x"
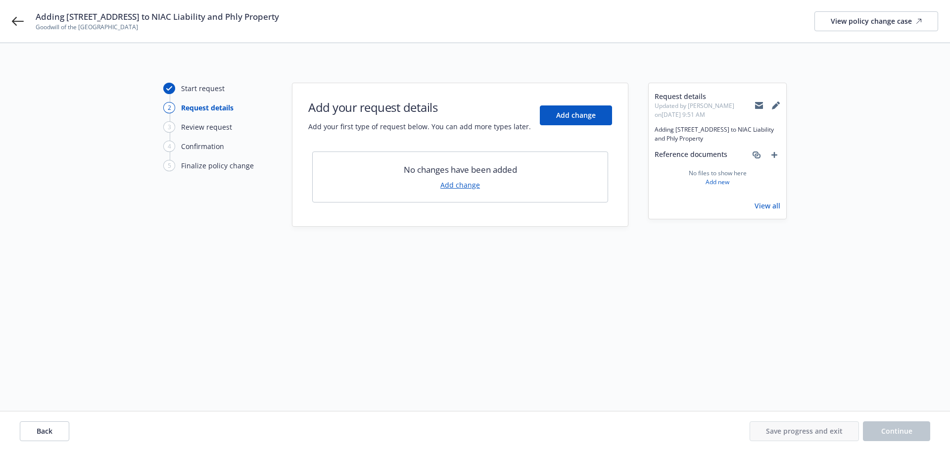
click at [456, 185] on link "Add change" at bounding box center [460, 185] width 40 height 10
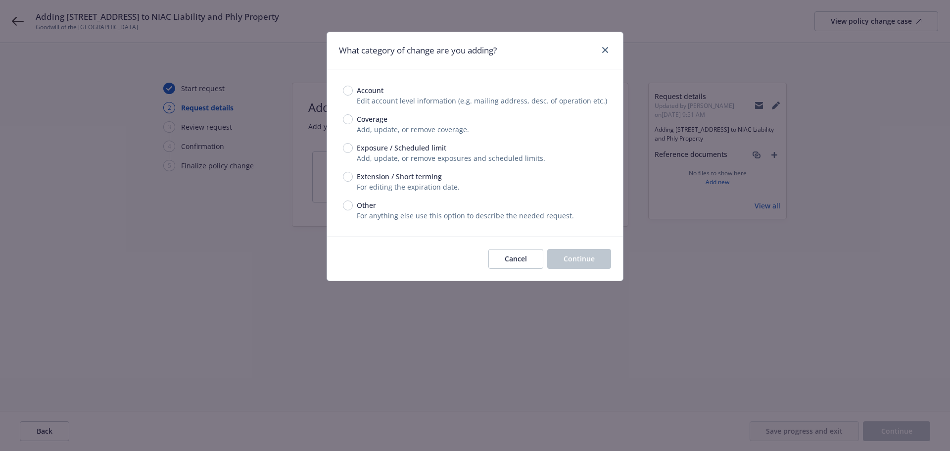
click at [405, 149] on span "Exposure / Scheduled limit" at bounding box center [402, 148] width 90 height 10
click at [353, 149] on input "Exposure / Scheduled limit" at bounding box center [348, 148] width 10 height 10
radio input "true"
click at [597, 249] on button "Continue" at bounding box center [579, 259] width 64 height 20
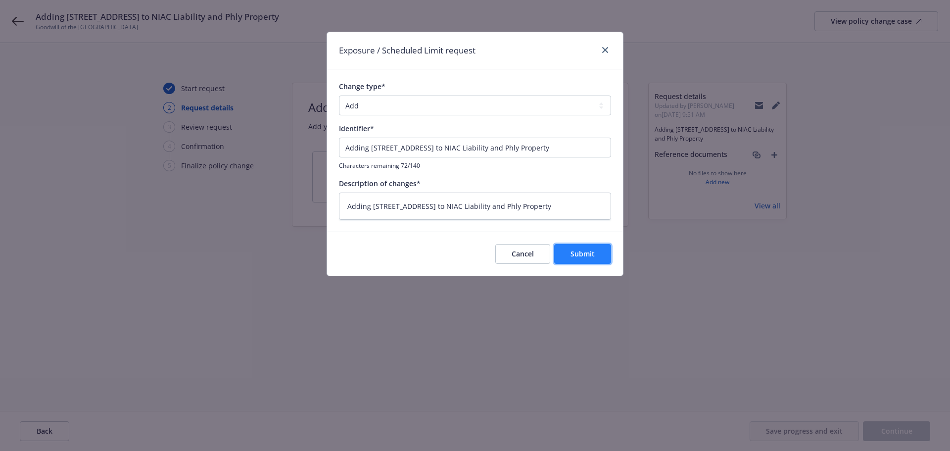
click at [589, 248] on button "Submit" at bounding box center [582, 254] width 57 height 20
type textarea "x"
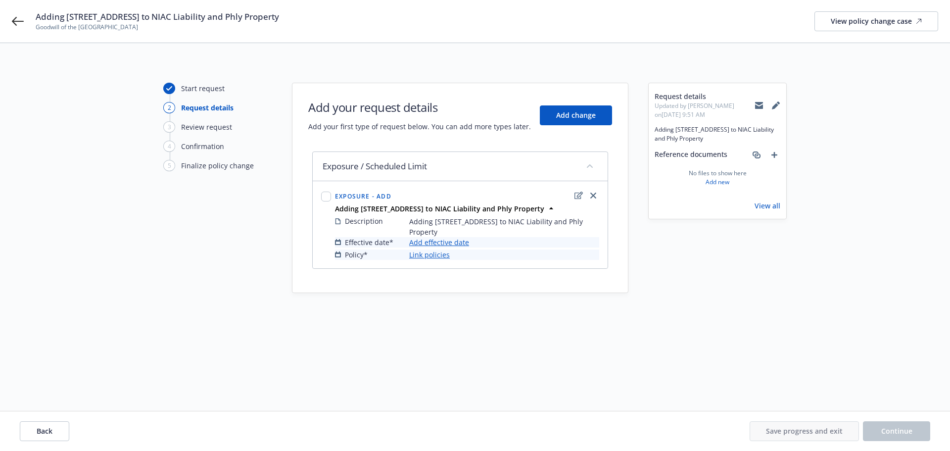
click at [443, 241] on link "Add effective date" at bounding box center [439, 242] width 60 height 10
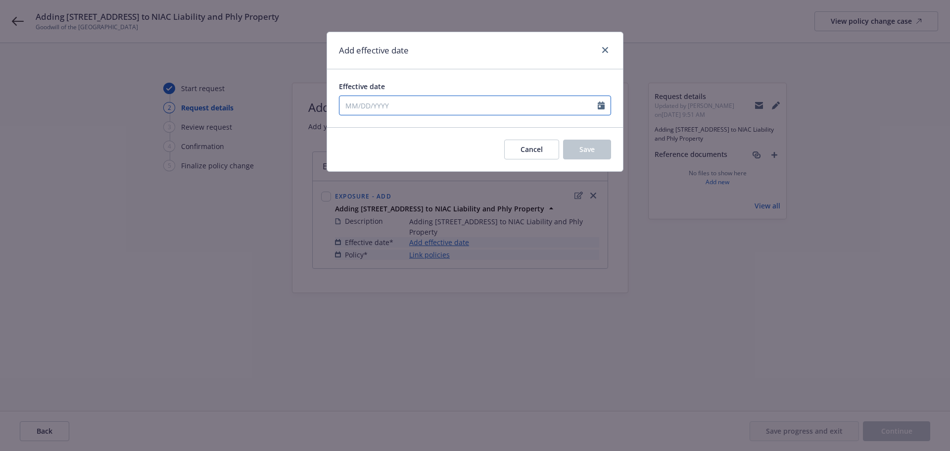
select select "9"
click at [396, 108] on input "Effective date" at bounding box center [469, 105] width 258 height 19
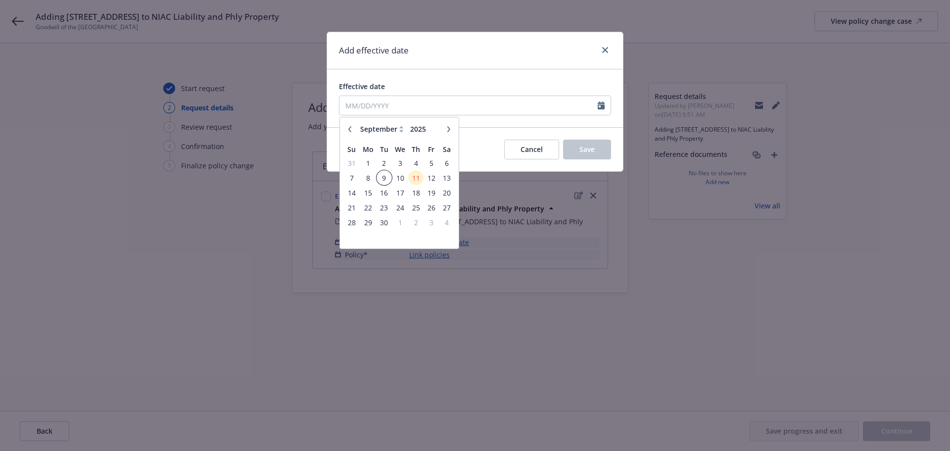
click at [383, 177] on span "9" at bounding box center [384, 178] width 13 height 12
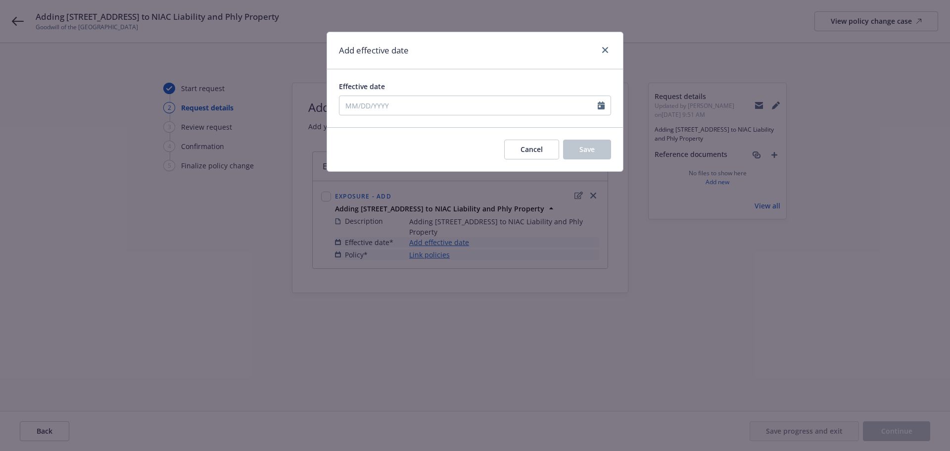
type input "09/09/2025"
click at [600, 144] on button "Save" at bounding box center [587, 150] width 48 height 20
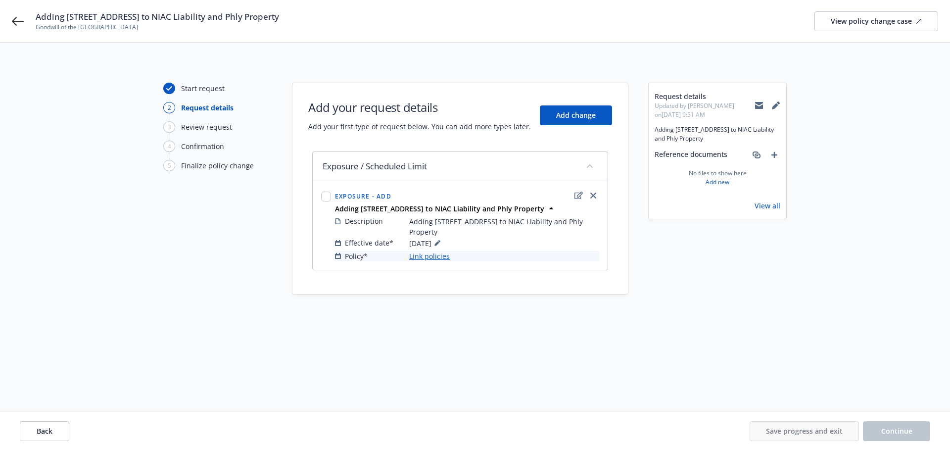
click at [445, 253] on link "Link policies" at bounding box center [429, 256] width 41 height 10
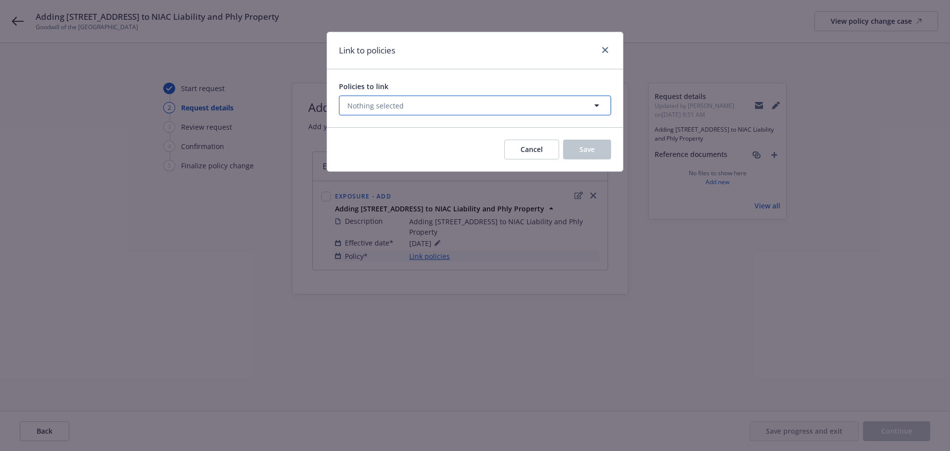
click at [437, 107] on button "Nothing selected" at bounding box center [475, 106] width 272 height 20
select select "ACTIVE"
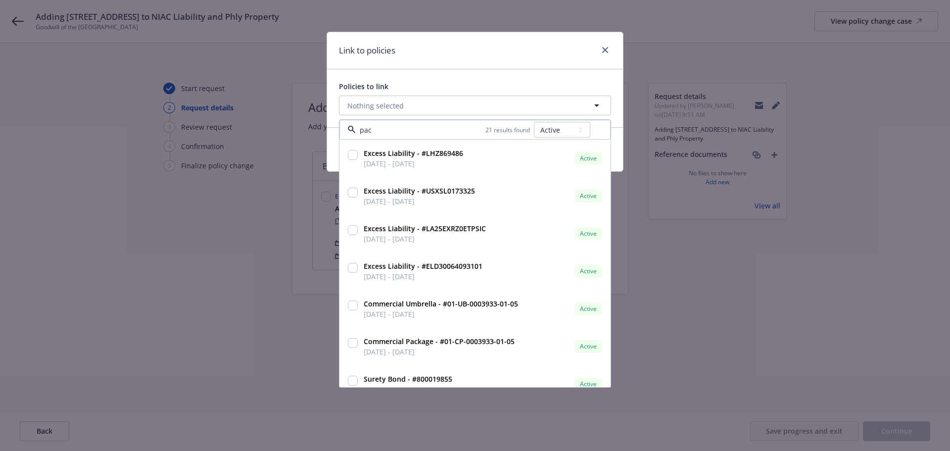
type input "pack"
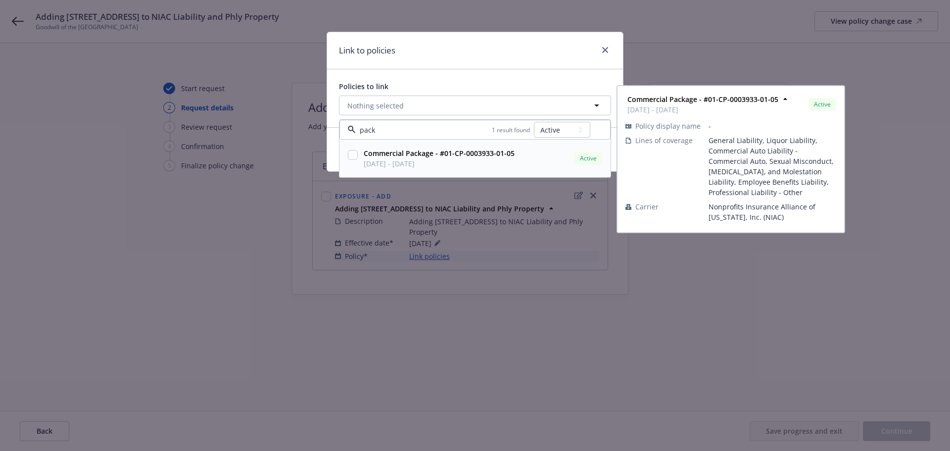
click at [390, 173] on div "Commercial Package - #01-CP-0003933-01-05 08/14/2025 - 07/15/2026 Active Policy…" at bounding box center [475, 158] width 270 height 37
checkbox input "true"
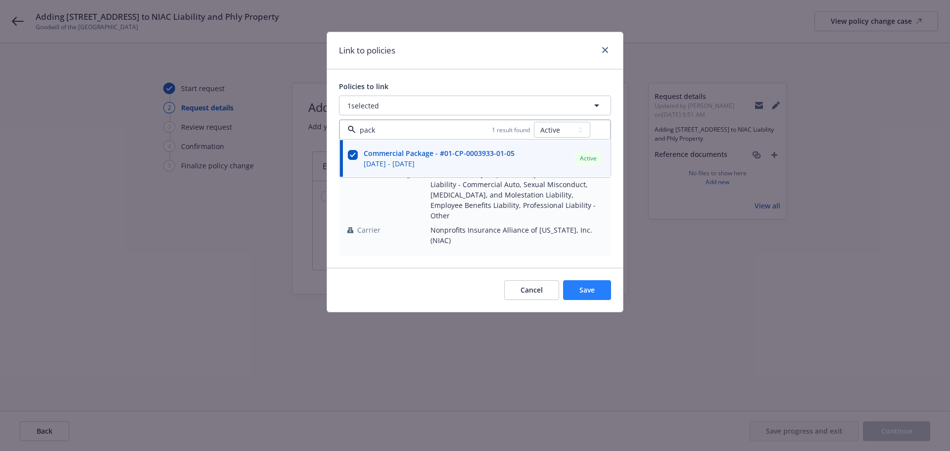
type input "pack"
click at [592, 285] on span "Save" at bounding box center [587, 289] width 15 height 9
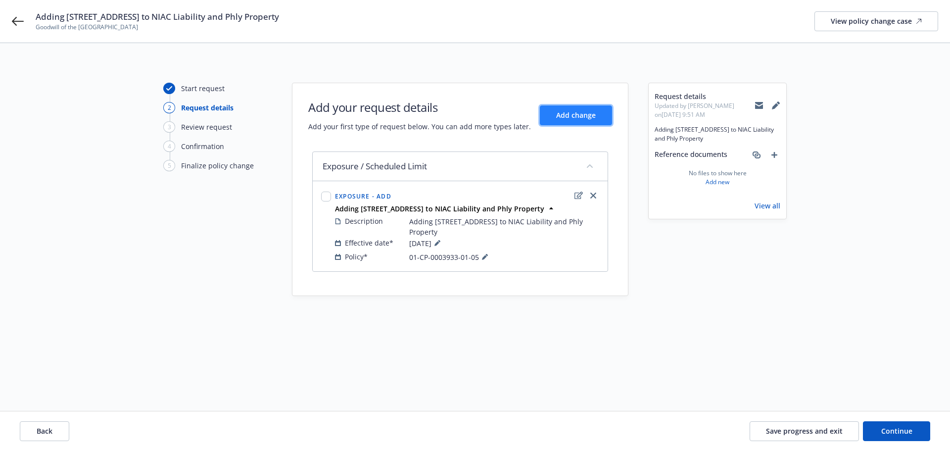
click at [577, 122] on button "Add change" at bounding box center [576, 115] width 72 height 20
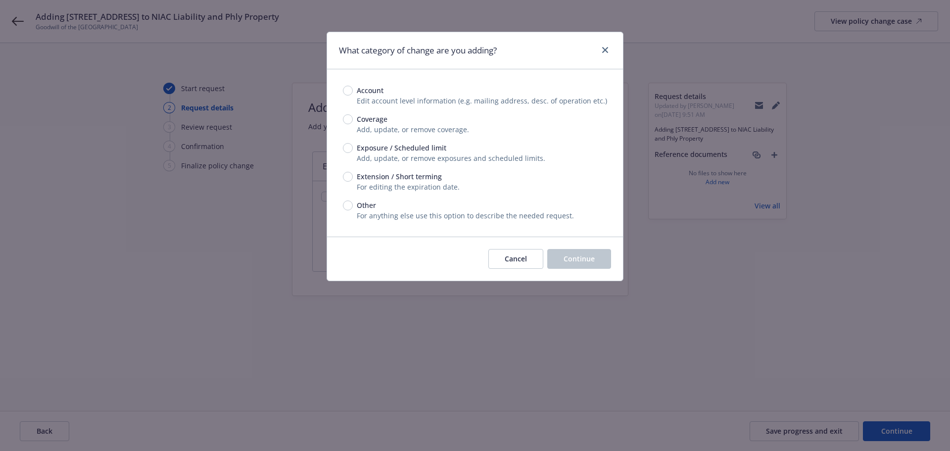
click at [358, 148] on span "Exposure / Scheduled limit" at bounding box center [402, 148] width 90 height 10
click at [353, 148] on input "Exposure / Scheduled limit" at bounding box center [348, 148] width 10 height 10
radio input "true"
click at [570, 265] on button "Continue" at bounding box center [579, 259] width 64 height 20
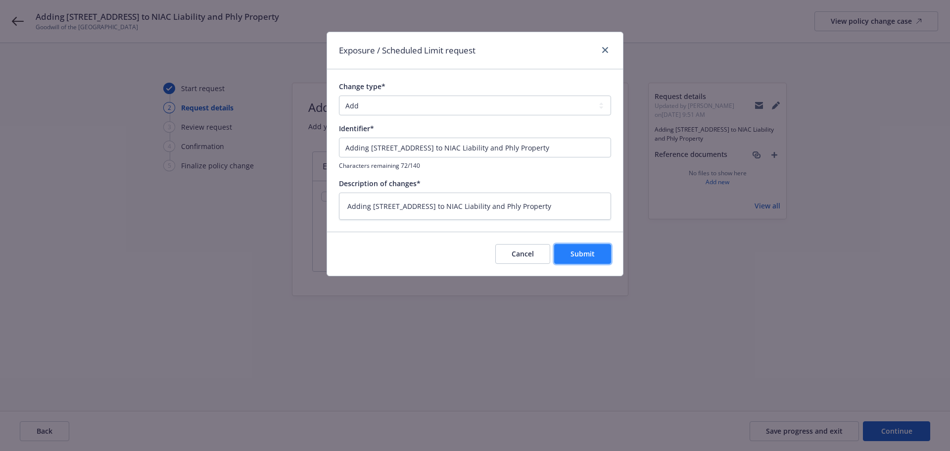
click at [581, 250] on span "Submit" at bounding box center [583, 253] width 24 height 9
type textarea "x"
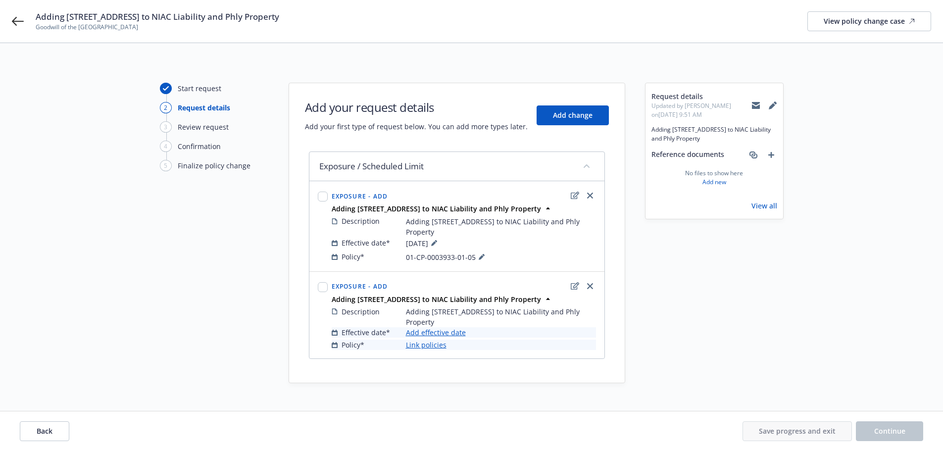
click at [441, 332] on link "Add effective date" at bounding box center [436, 332] width 60 height 10
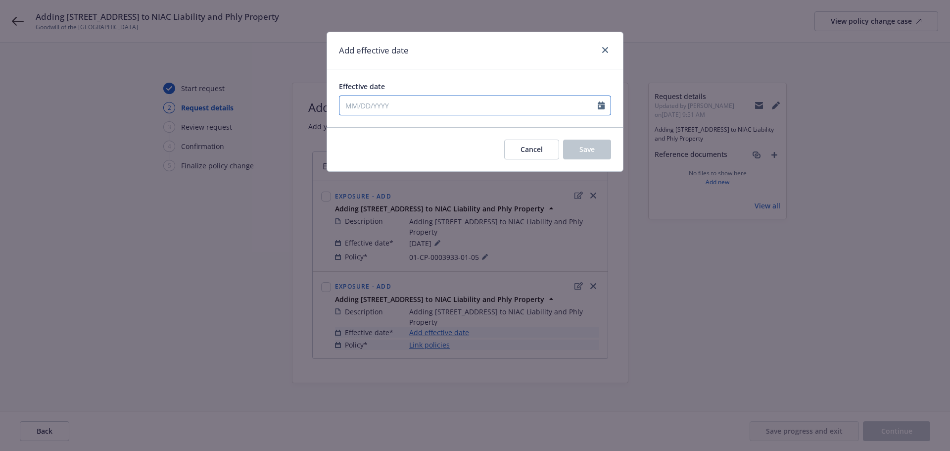
click at [418, 103] on input "Effective date" at bounding box center [469, 105] width 258 height 19
select select "9"
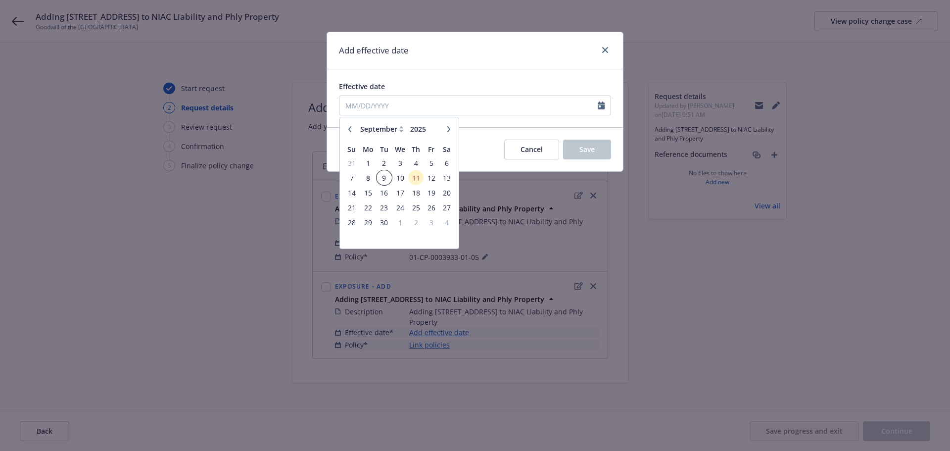
click at [384, 179] on span "9" at bounding box center [384, 178] width 13 height 12
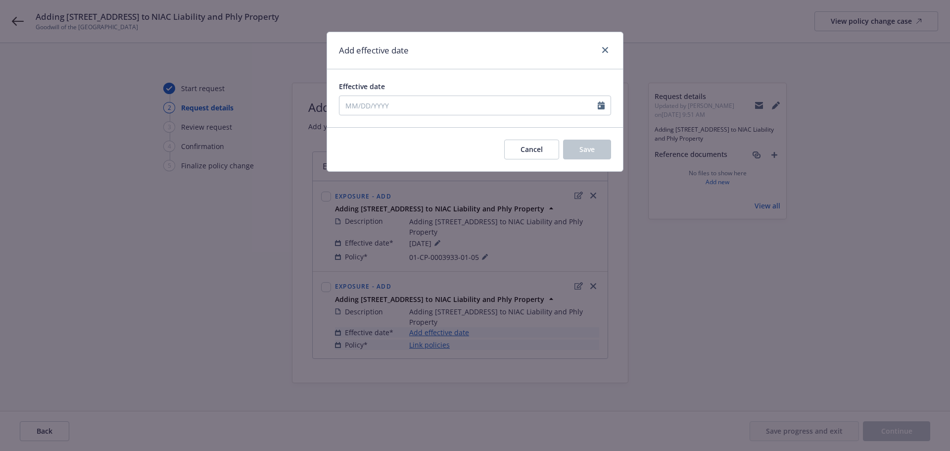
type input "09/09/2025"
drag, startPoint x: 612, startPoint y: 140, endPoint x: 572, endPoint y: 183, distance: 59.2
click at [611, 140] on div "Cancel Save" at bounding box center [475, 149] width 296 height 44
click at [586, 154] on button "Save" at bounding box center [587, 150] width 48 height 20
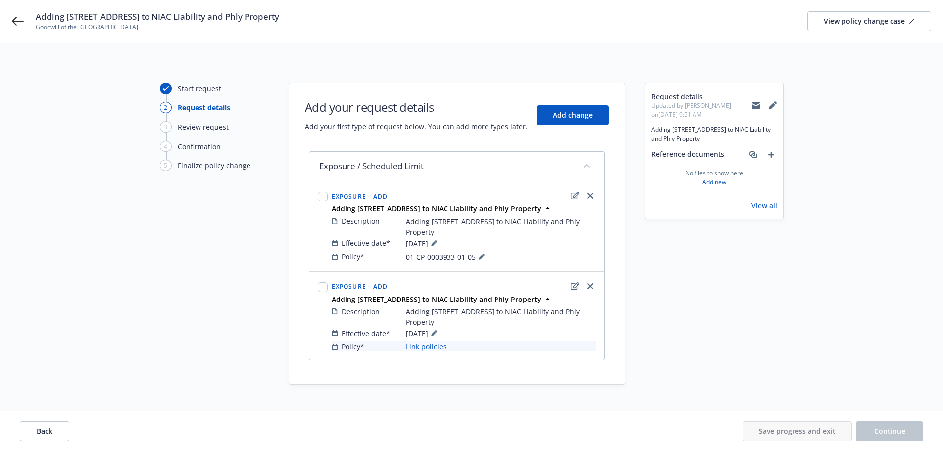
click at [431, 347] on link "Link policies" at bounding box center [426, 346] width 41 height 10
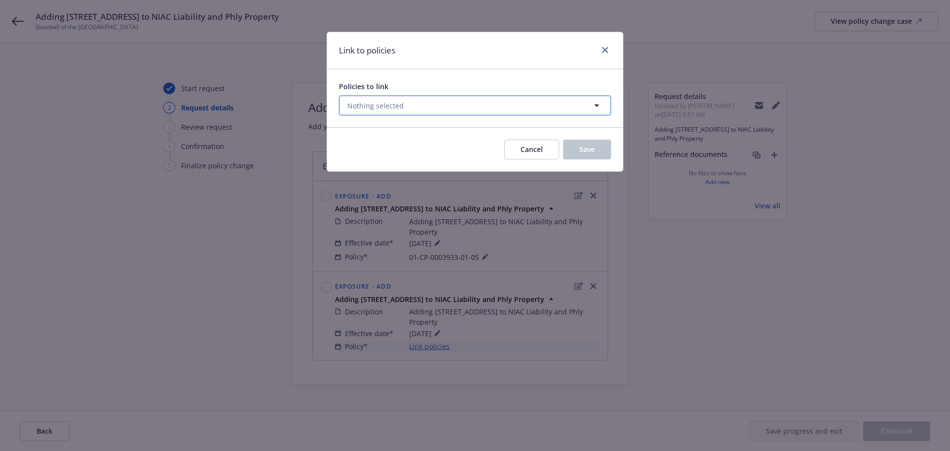
click at [412, 115] on button "Nothing selected" at bounding box center [475, 106] width 272 height 20
select select "ACTIVE"
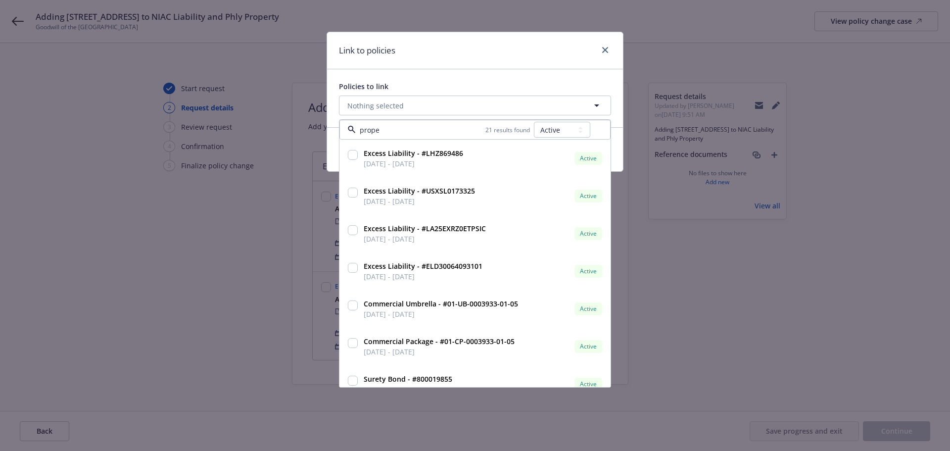
type input "proper"
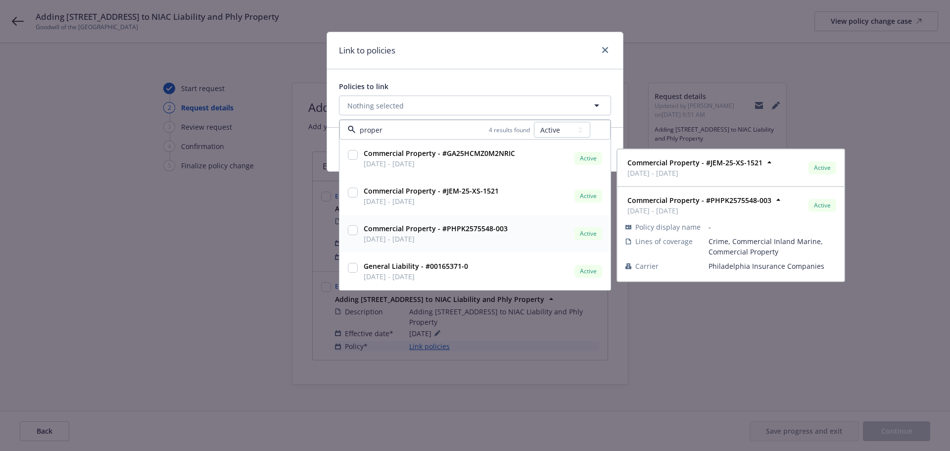
click at [351, 231] on input "checkbox" at bounding box center [353, 230] width 10 height 10
checkbox input "true"
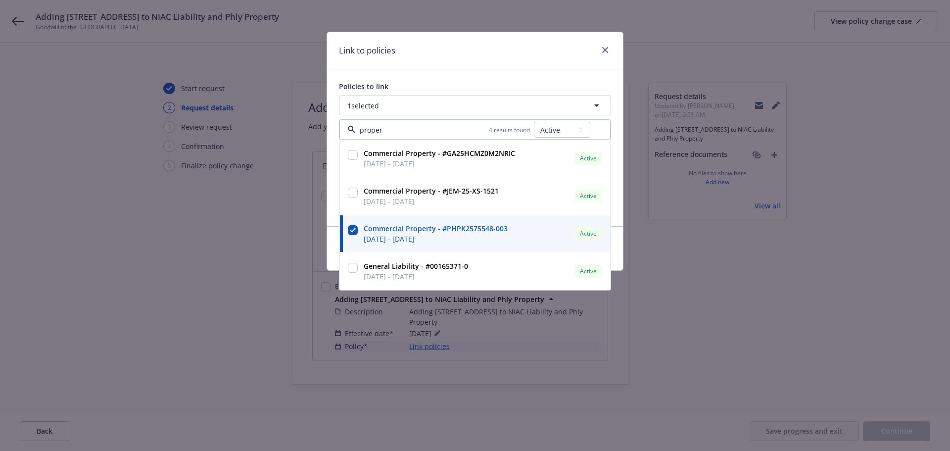
type input "proper"
click at [535, 341] on div "Link to policies Policies to link 1 selected proper 4 results found All Active …" at bounding box center [475, 225] width 950 height 451
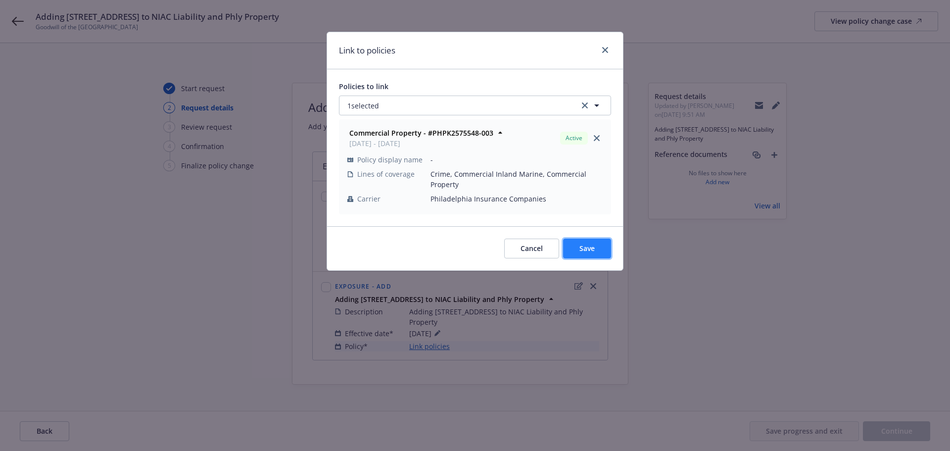
click at [575, 258] on button "Save" at bounding box center [587, 249] width 48 height 20
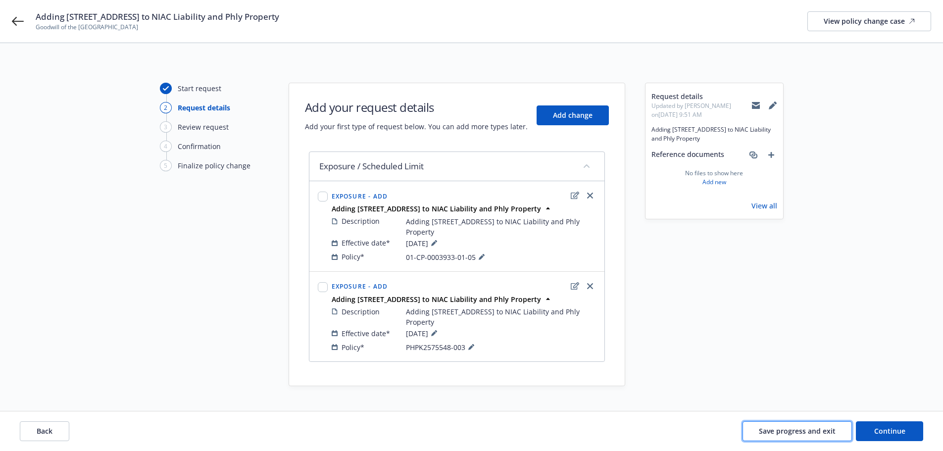
click at [784, 427] on span "Save progress and exit" at bounding box center [797, 430] width 77 height 9
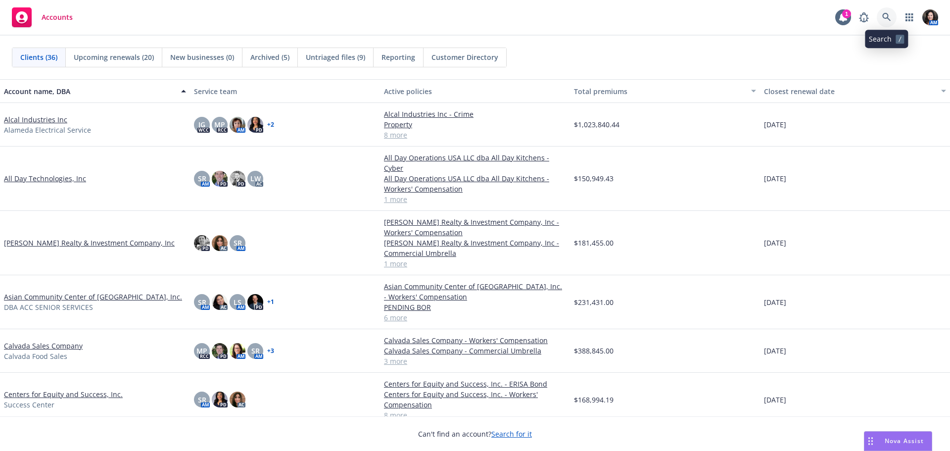
click at [890, 13] on icon at bounding box center [886, 17] width 9 height 9
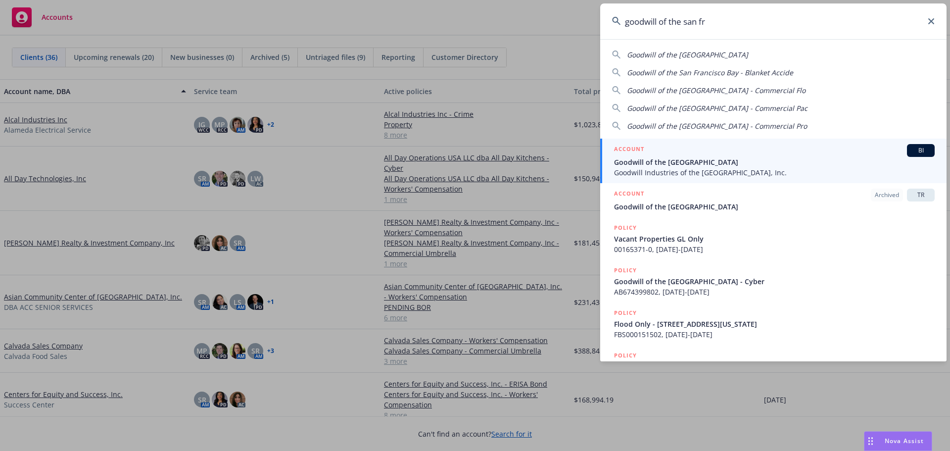
type input "goodwill of the san fr"
click at [809, 153] on div "ACCOUNT BI" at bounding box center [774, 150] width 321 height 13
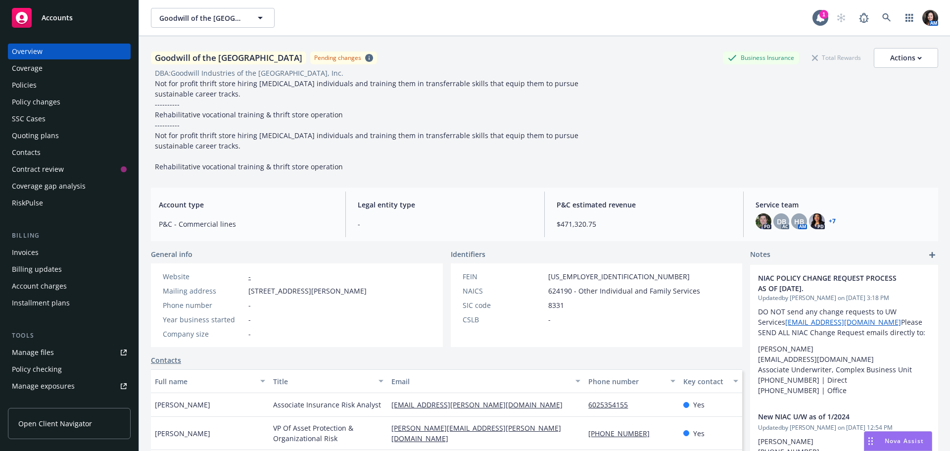
click at [31, 80] on div "Policies" at bounding box center [24, 85] width 25 height 16
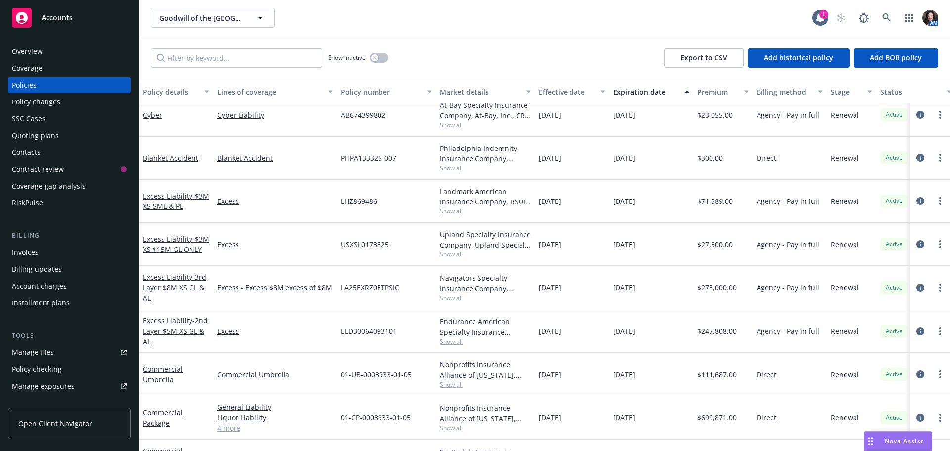
scroll to position [297, 0]
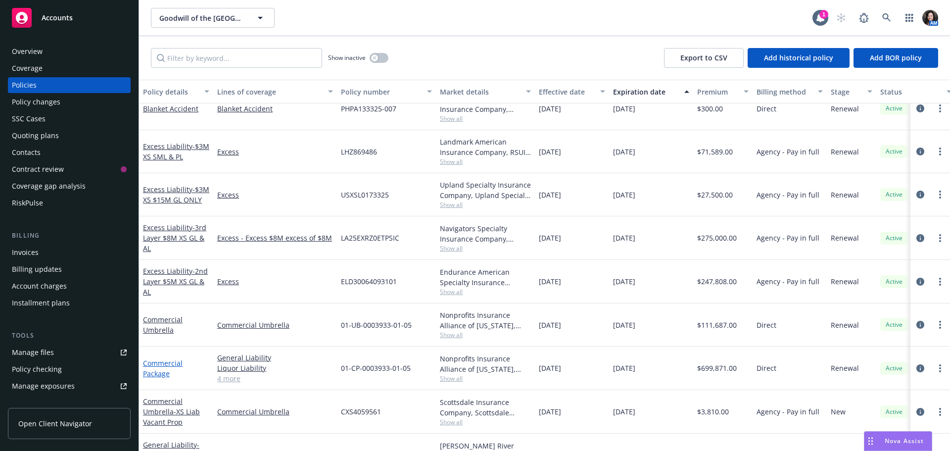
click at [166, 360] on link "Commercial Package" at bounding box center [163, 368] width 40 height 20
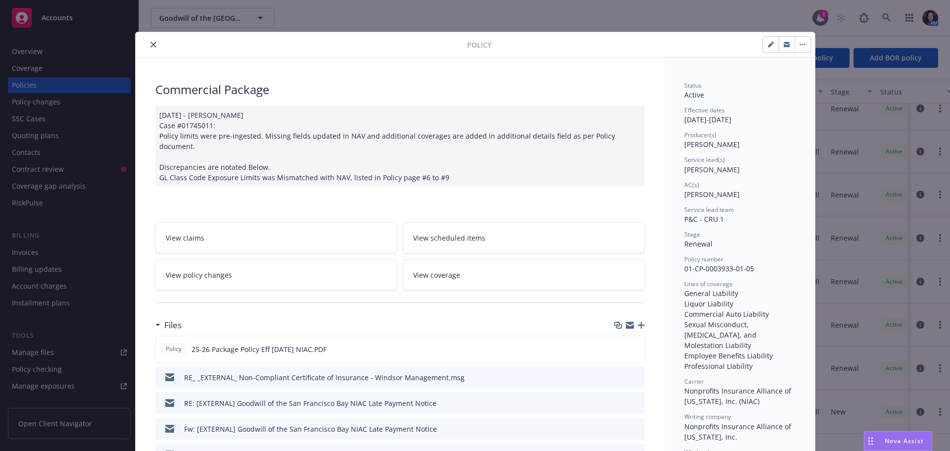
click at [150, 43] on icon "close" at bounding box center [153, 45] width 6 height 6
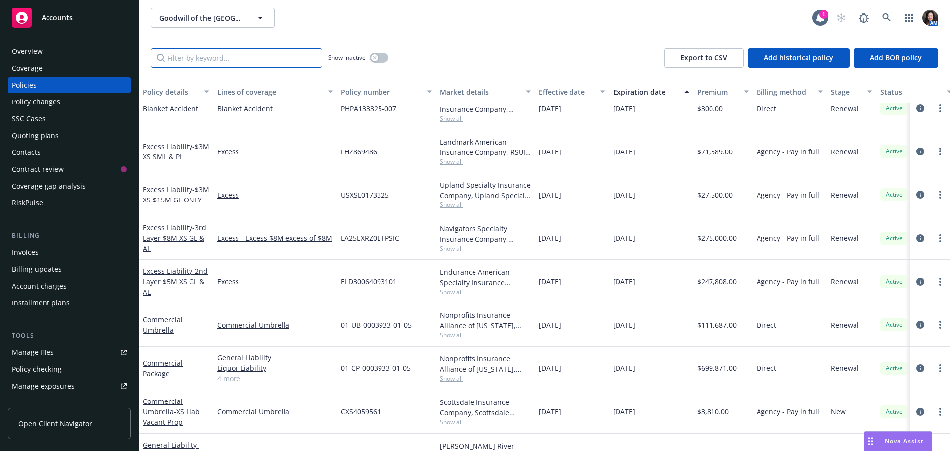
click at [222, 58] on input "Filter by keyword..." at bounding box center [236, 58] width 171 height 20
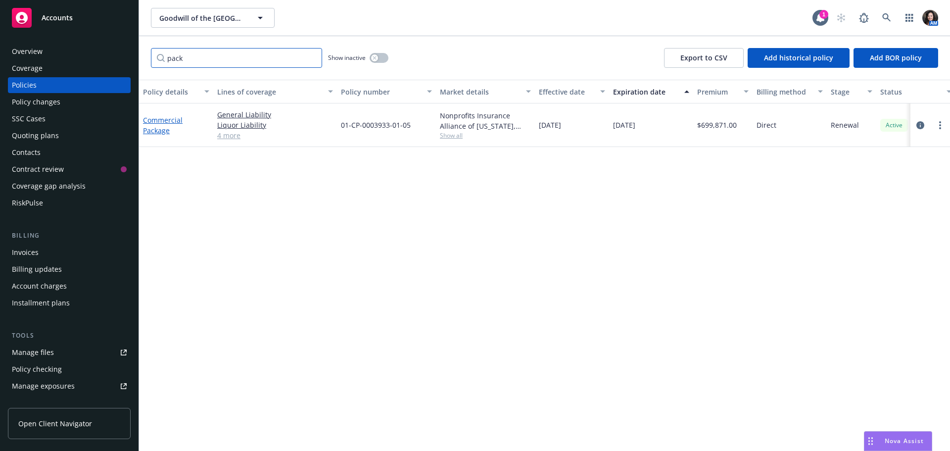
type input "pack"
click at [152, 118] on link "Commercial Package" at bounding box center [163, 125] width 40 height 20
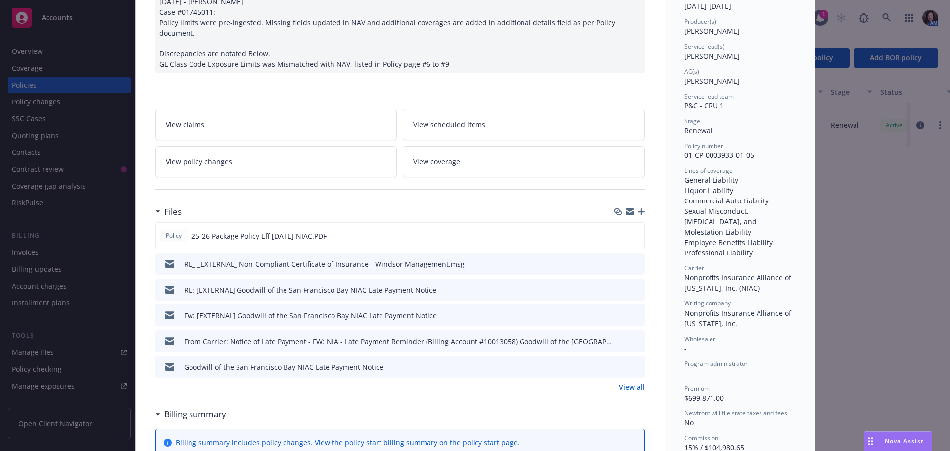
scroll to position [178, 0]
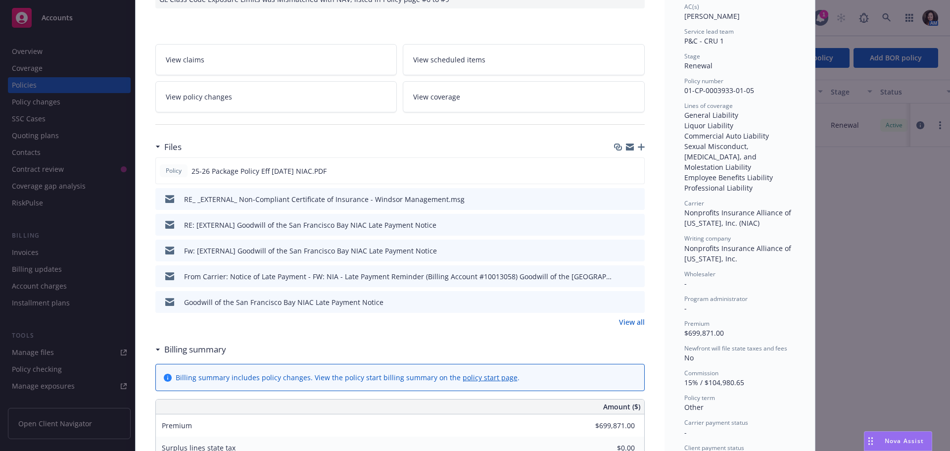
click at [624, 317] on link "View all" at bounding box center [632, 322] width 26 height 10
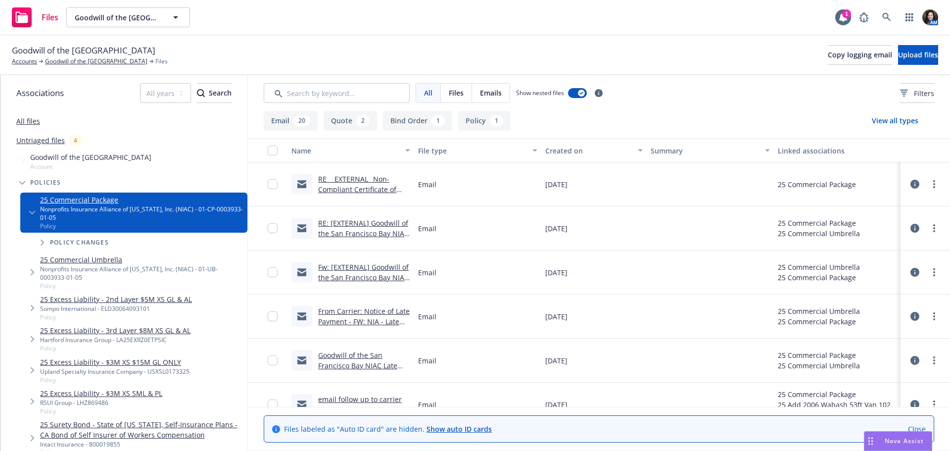
click at [351, 176] on link "RE_ _EXTERNAL_ Non-Compliant Certificate of Insurance - Windsor Management.msg" at bounding box center [357, 194] width 78 height 41
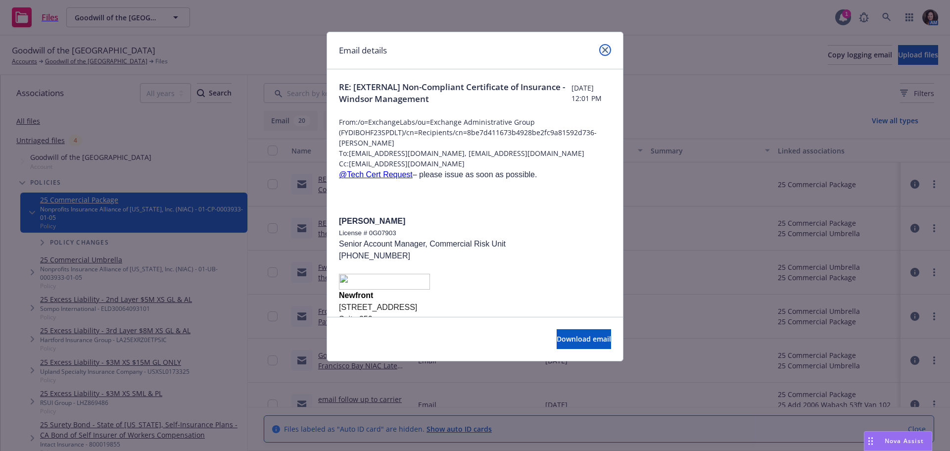
click at [609, 49] on link "close" at bounding box center [605, 50] width 12 height 12
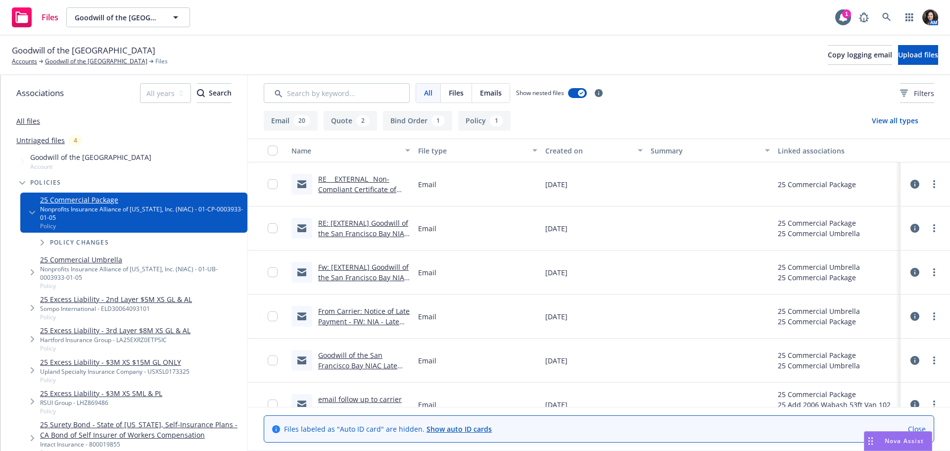
click at [366, 364] on link "Goodwill of the San Francisco Bay NIAC Late Payment Notice" at bounding box center [357, 365] width 79 height 30
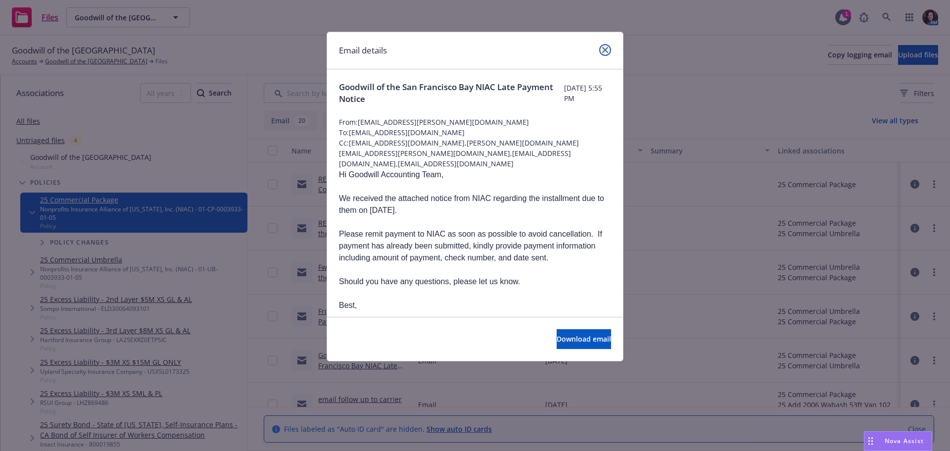
click at [606, 50] on icon "close" at bounding box center [605, 50] width 6 height 6
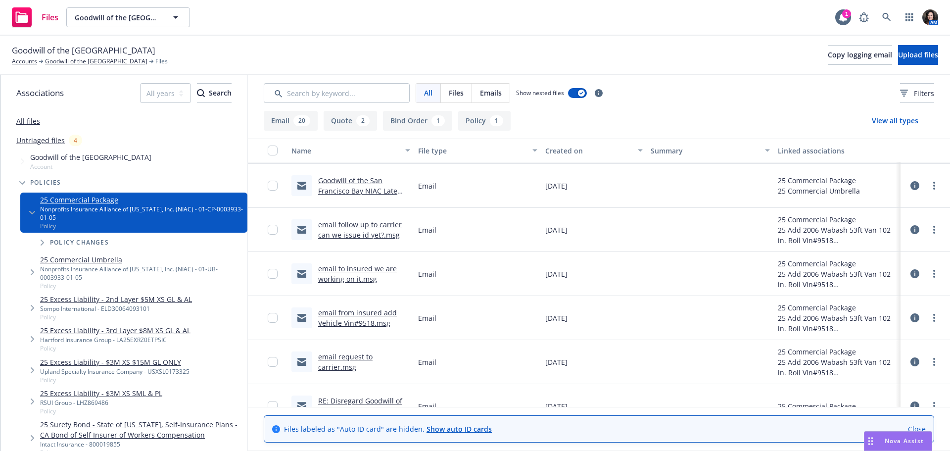
scroll to position [198, 0]
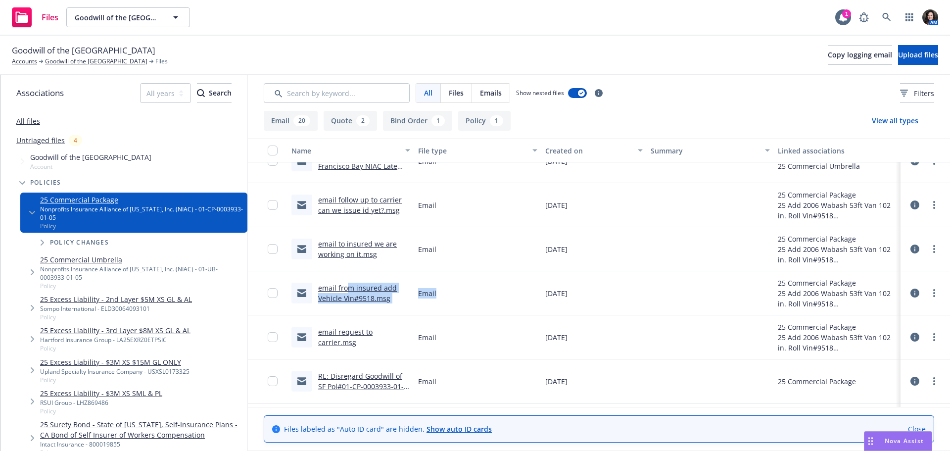
drag, startPoint x: 346, startPoint y: 288, endPoint x: 503, endPoint y: 291, distance: 156.9
click at [503, 291] on div "email from insured add Vehicle Vin#9518.msg Email 08/27/2025 25 Commercial Pack…" at bounding box center [599, 293] width 702 height 44
click at [129, 61] on link "Goodwill of the [GEOGRAPHIC_DATA]" at bounding box center [96, 61] width 102 height 9
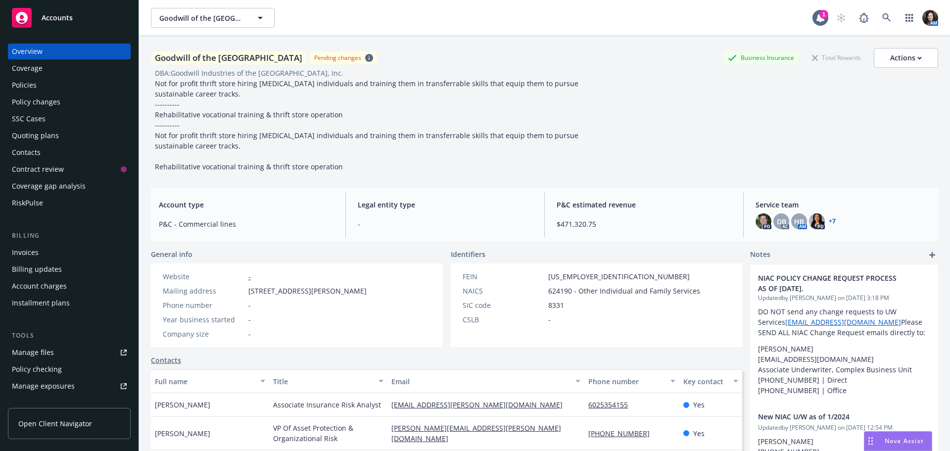
click at [76, 100] on div "Policy changes" at bounding box center [69, 102] width 115 height 16
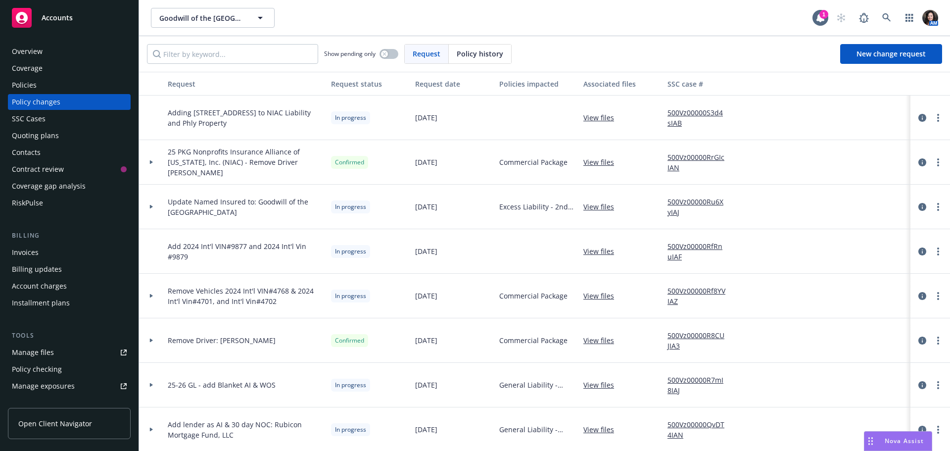
click at [596, 250] on link "View files" at bounding box center [602, 251] width 39 height 10
click at [32, 353] on div "Manage files" at bounding box center [33, 352] width 42 height 16
click at [114, 85] on div "Policies" at bounding box center [69, 85] width 115 height 16
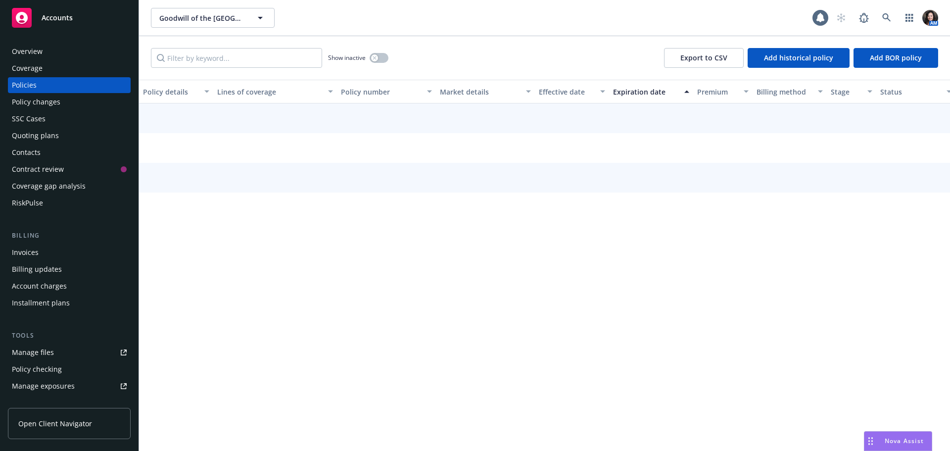
click at [254, 49] on div "Goodwill of the San Francisco Bay Goodwill of the San Francisco Bay AM Show ina…" at bounding box center [544, 225] width 811 height 451
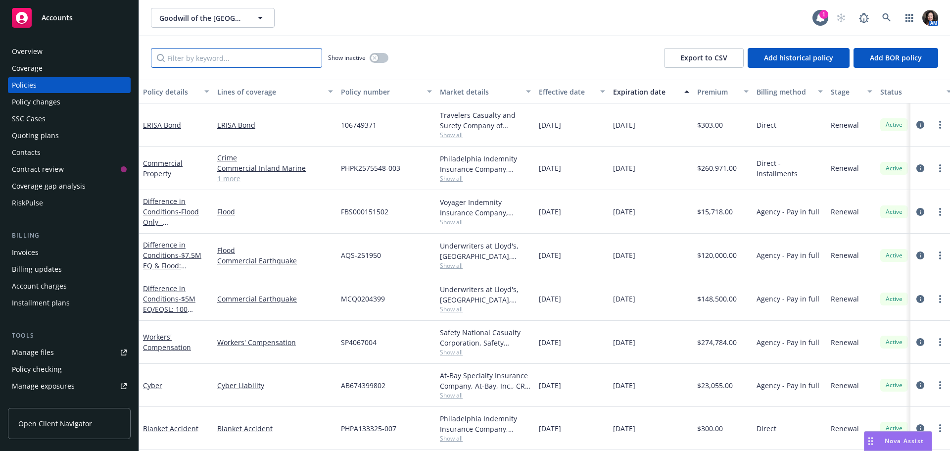
click at [257, 54] on input "Filter by keyword..." at bounding box center [236, 58] width 171 height 20
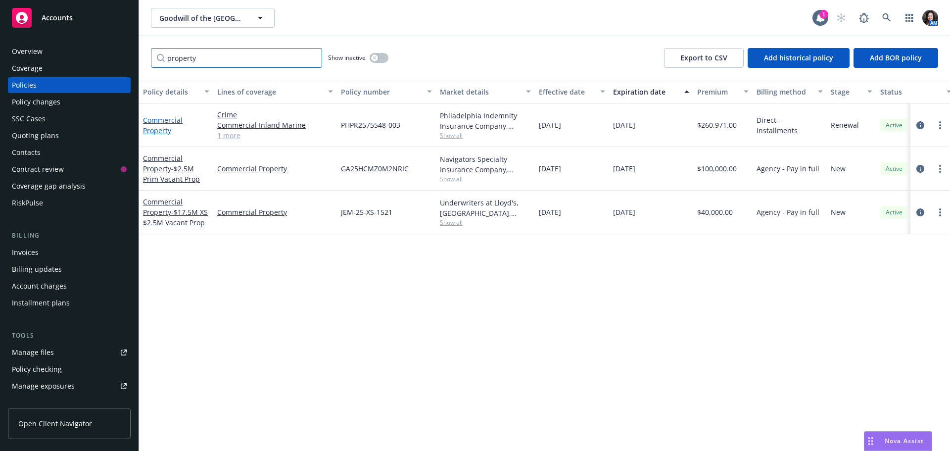
type input "property"
click at [169, 121] on link "Commercial Property" at bounding box center [163, 125] width 40 height 20
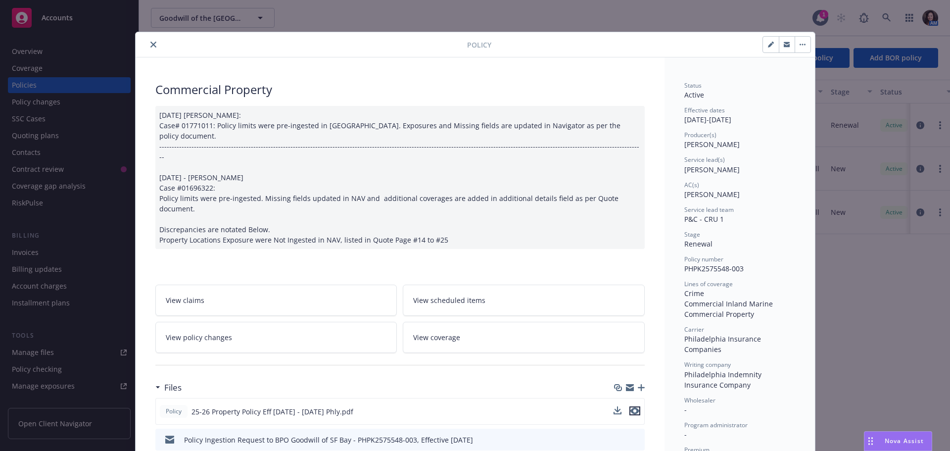
click at [631, 407] on icon "preview file" at bounding box center [635, 410] width 9 height 7
click at [147, 45] on button "close" at bounding box center [153, 45] width 12 height 12
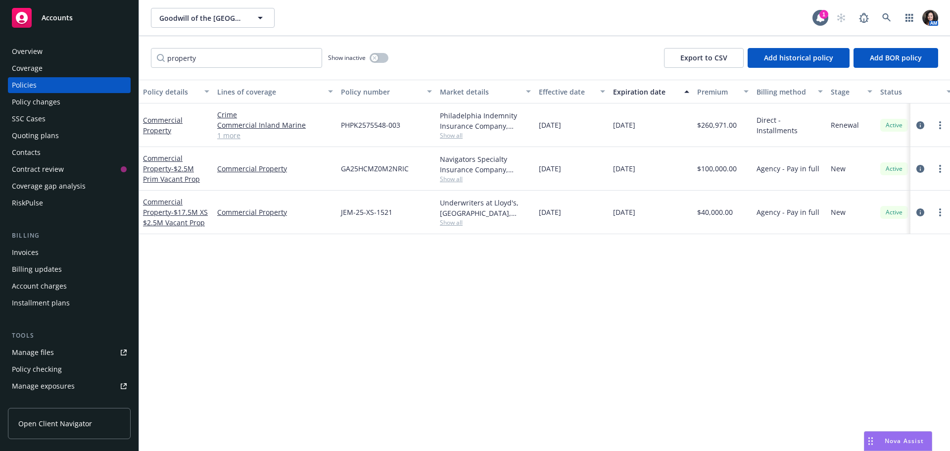
click at [72, 88] on div "Policies" at bounding box center [69, 85] width 115 height 16
click at [307, 58] on input "property" at bounding box center [236, 58] width 171 height 20
click at [310, 57] on input "property" at bounding box center [236, 58] width 171 height 20
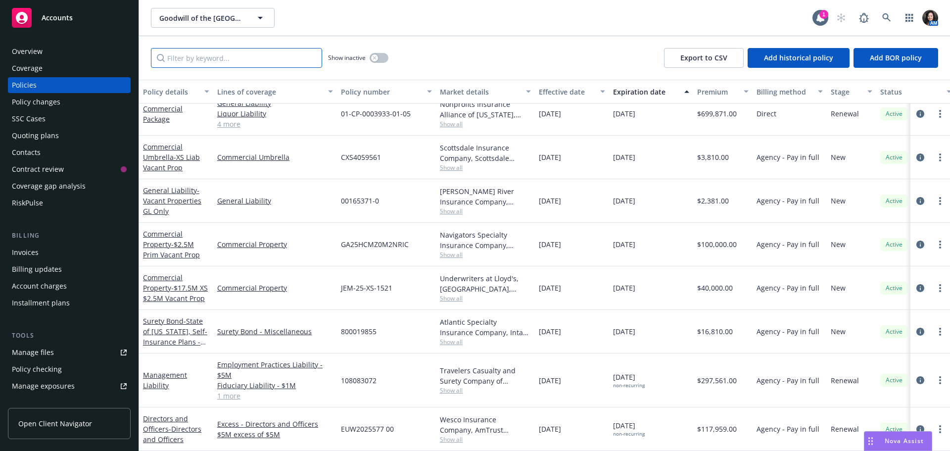
scroll to position [537, 0]
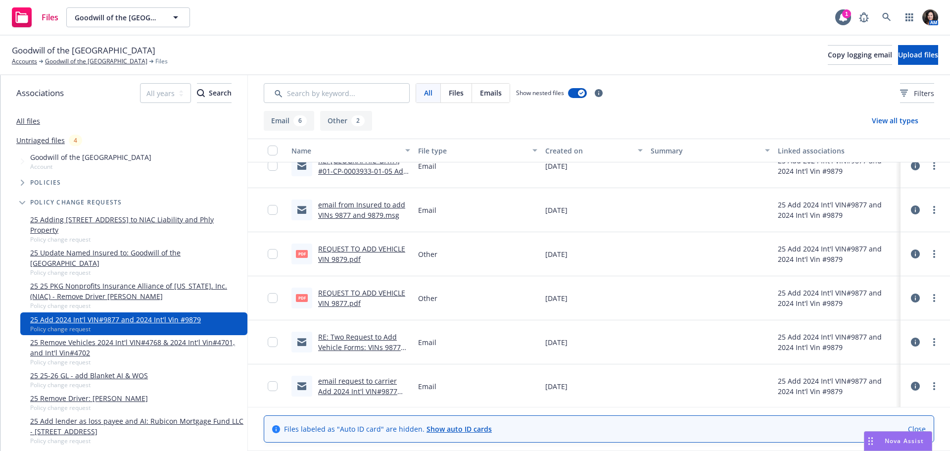
scroll to position [107, 0]
click at [376, 382] on link "email request to carrier Add 2024 Int'l VIN#9877 and 2024 Int'l Vin #9879" at bounding box center [358, 390] width 80 height 30
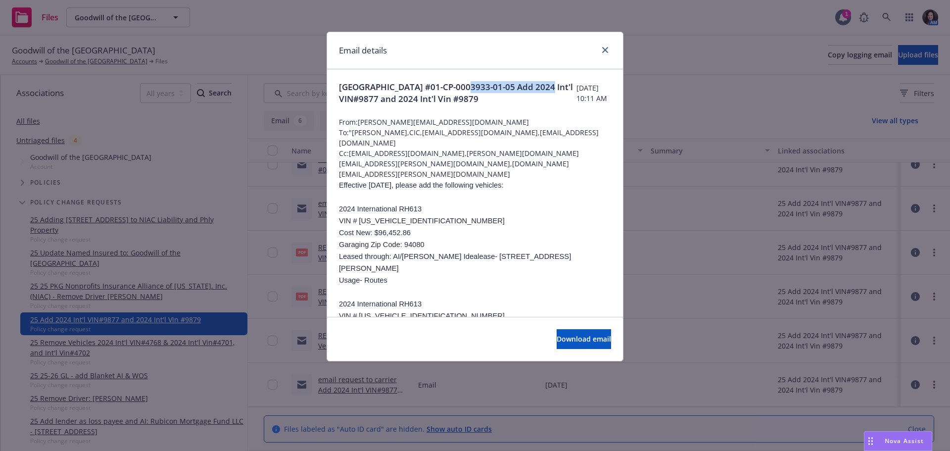
drag, startPoint x: 459, startPoint y: 85, endPoint x: 348, endPoint y: 98, distance: 111.7
click at [348, 98] on span "Goodwill San Francisco Bay #01-CP-0003933-01-05 Add 2024 Int'l VIN#9877 and 202…" at bounding box center [458, 93] width 238 height 24
copy span "01-CP-0003933-01-05"
drag, startPoint x: 606, startPoint y: 46, endPoint x: 584, endPoint y: 53, distance: 23.6
click at [606, 46] on link "close" at bounding box center [605, 50] width 12 height 12
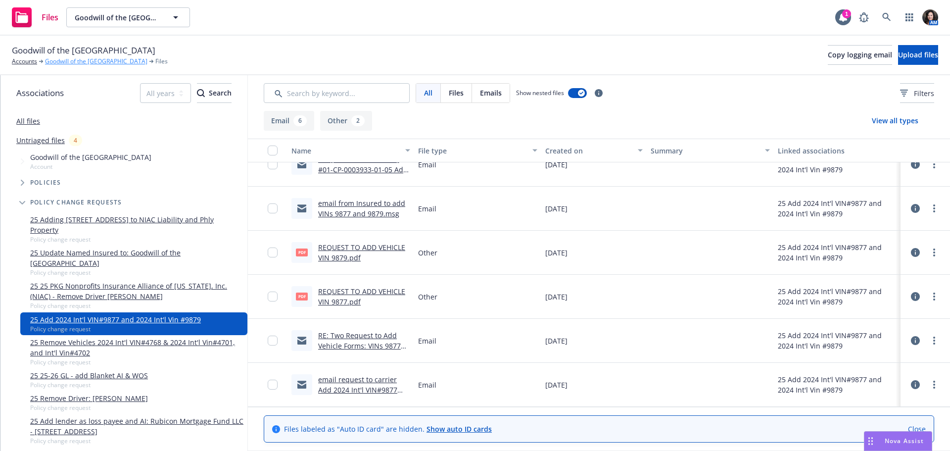
click at [94, 63] on link "Goodwill of the [GEOGRAPHIC_DATA]" at bounding box center [96, 61] width 102 height 9
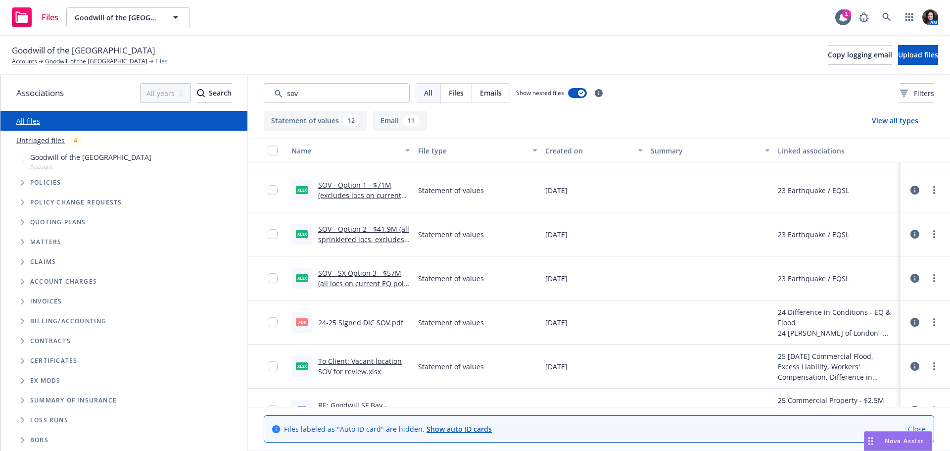
scroll to position [49, 0]
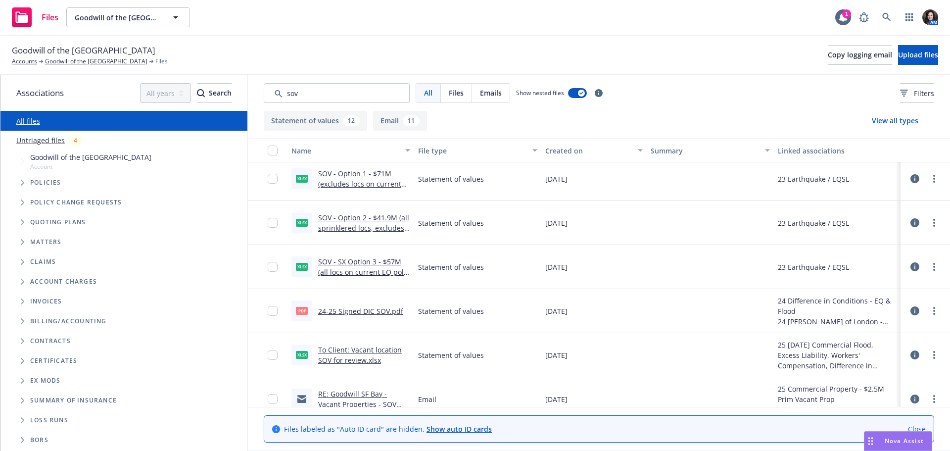
type input "sov"
click at [358, 360] on link "To Client: Vacant location SOV for review.xlsx" at bounding box center [360, 355] width 84 height 20
click at [67, 66] on link "Goodwill of the [GEOGRAPHIC_DATA]" at bounding box center [96, 61] width 102 height 9
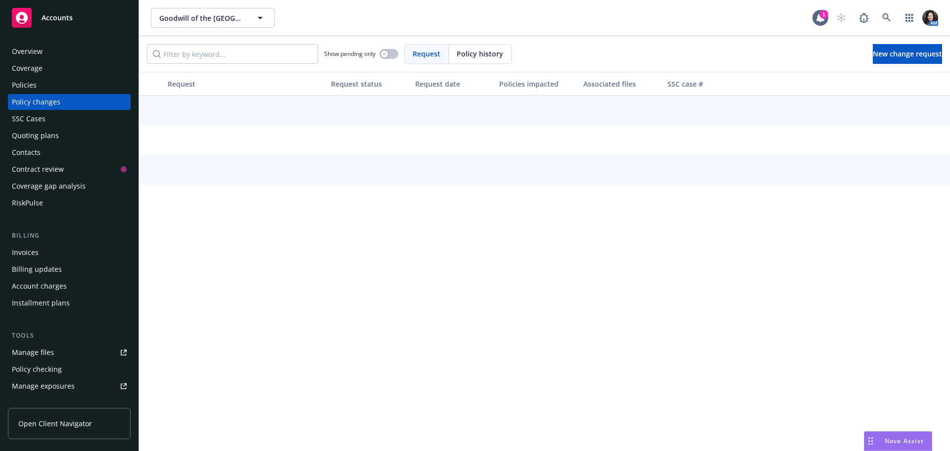
click at [81, 108] on div "Policy changes" at bounding box center [69, 102] width 115 height 16
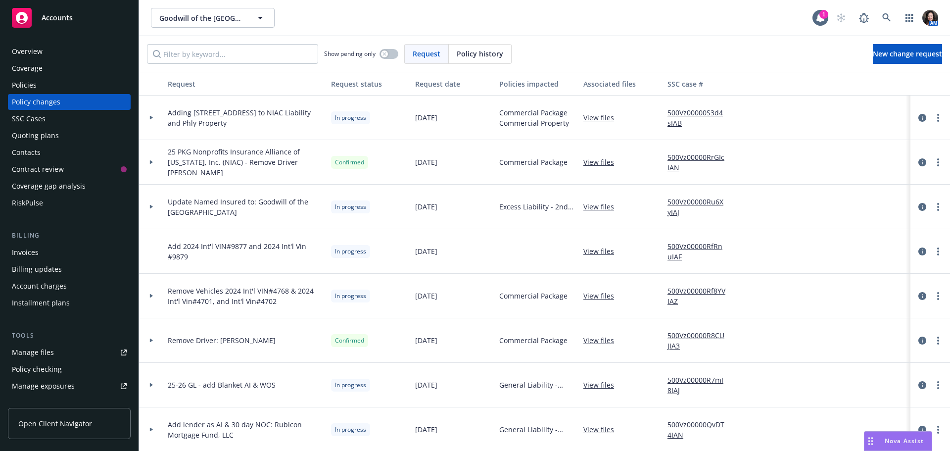
click at [585, 118] on link "View files" at bounding box center [602, 117] width 39 height 10
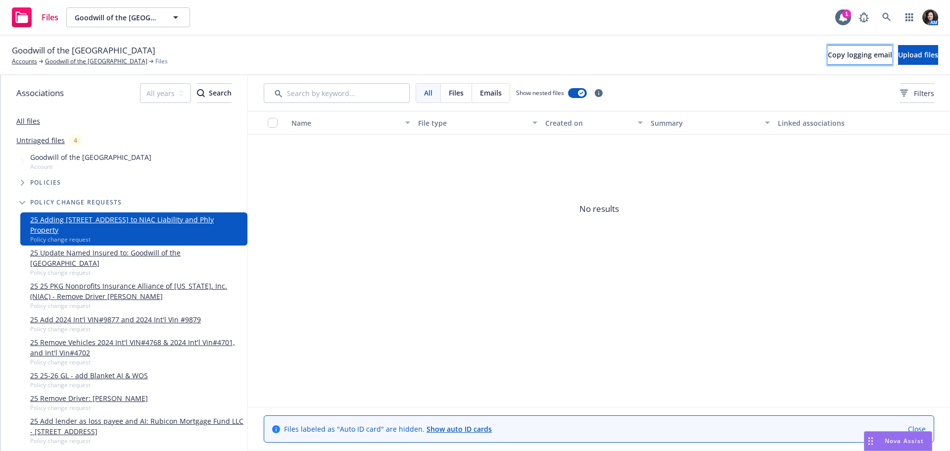
click at [828, 62] on button "Copy logging email" at bounding box center [860, 55] width 64 height 20
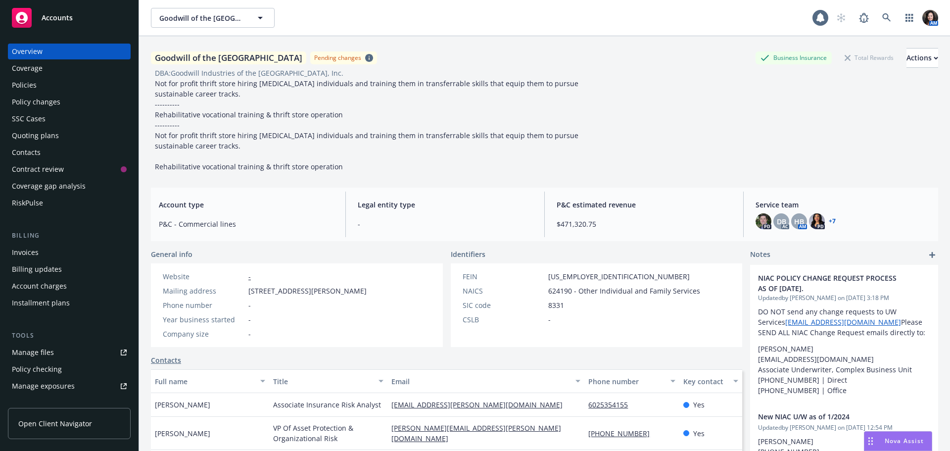
click at [55, 91] on div "Policies" at bounding box center [69, 85] width 115 height 16
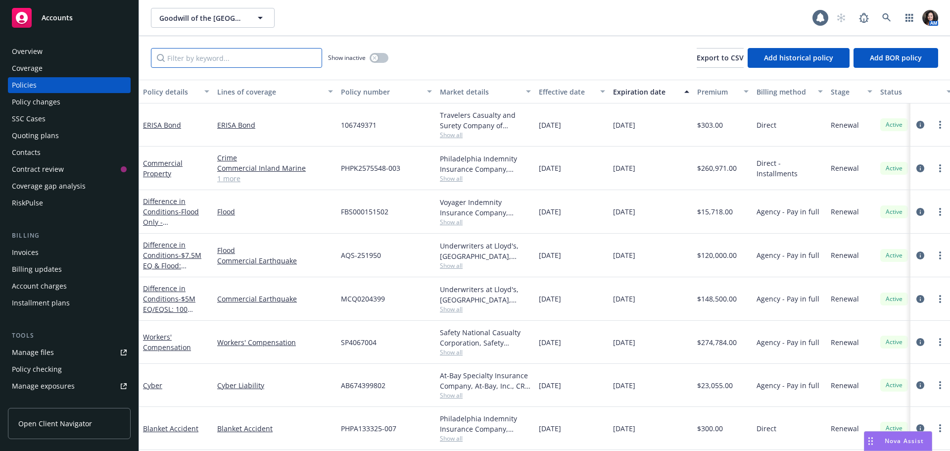
click at [228, 58] on input "Filter by keyword..." at bounding box center [236, 58] width 171 height 20
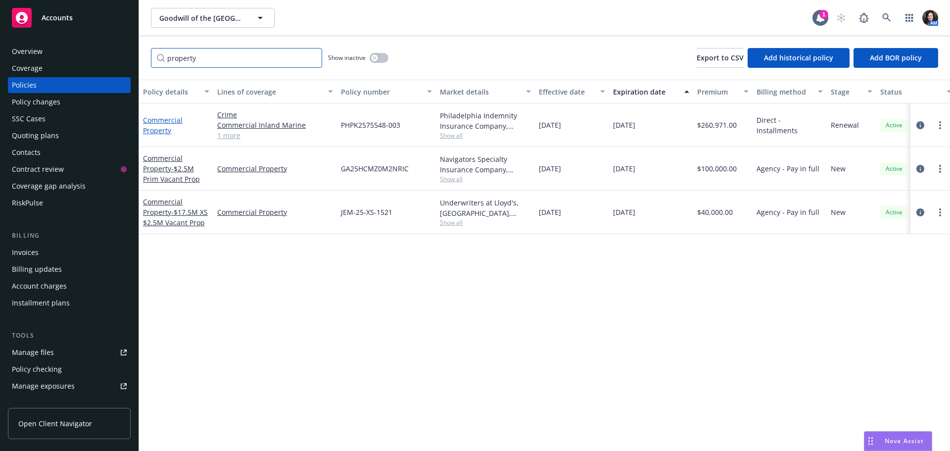
type input "property"
click at [167, 128] on link "Commercial Property" at bounding box center [163, 125] width 40 height 20
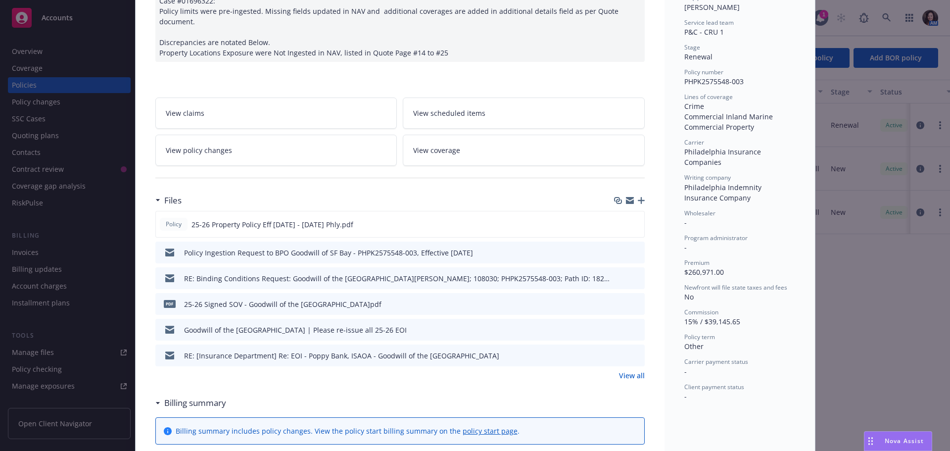
scroll to position [198, 0]
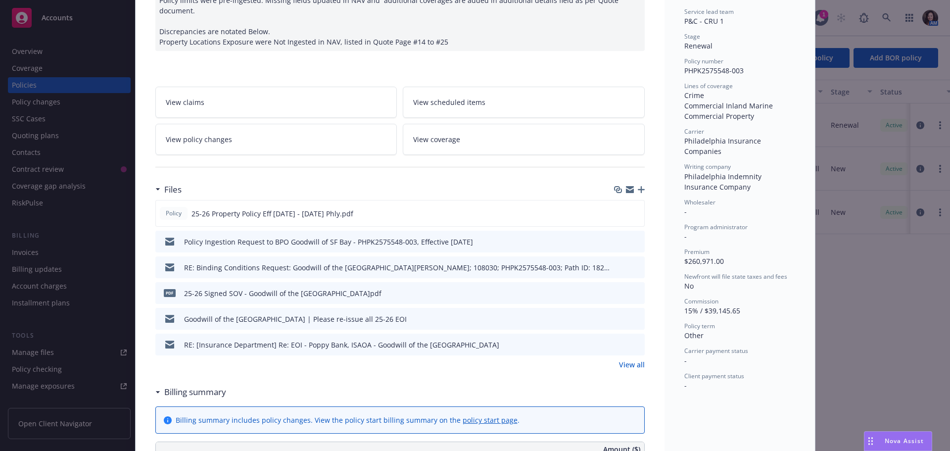
click at [626, 359] on link "View all" at bounding box center [632, 364] width 26 height 10
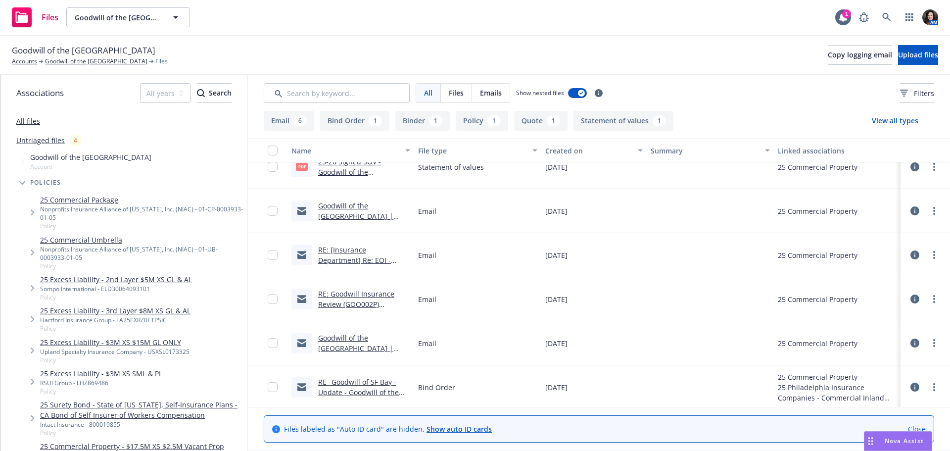
scroll to position [238, 0]
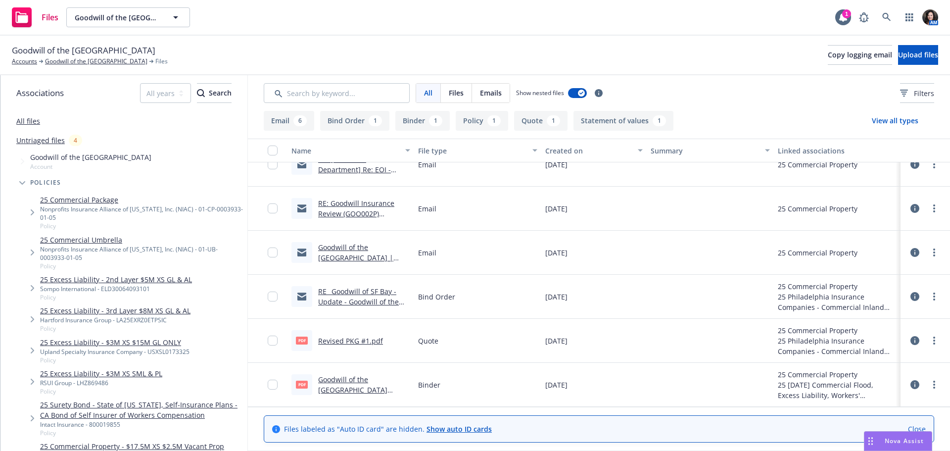
click at [367, 299] on link "RE_ Goodwill of SF Bay - Update - Goodwill of the San Franciso Bay_ 108030 Path…" at bounding box center [363, 317] width 91 height 61
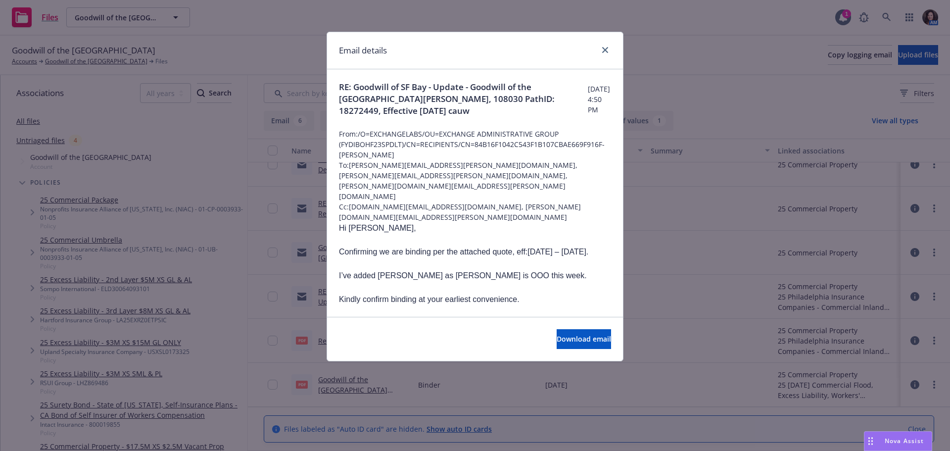
click at [598, 50] on div at bounding box center [603, 50] width 16 height 13
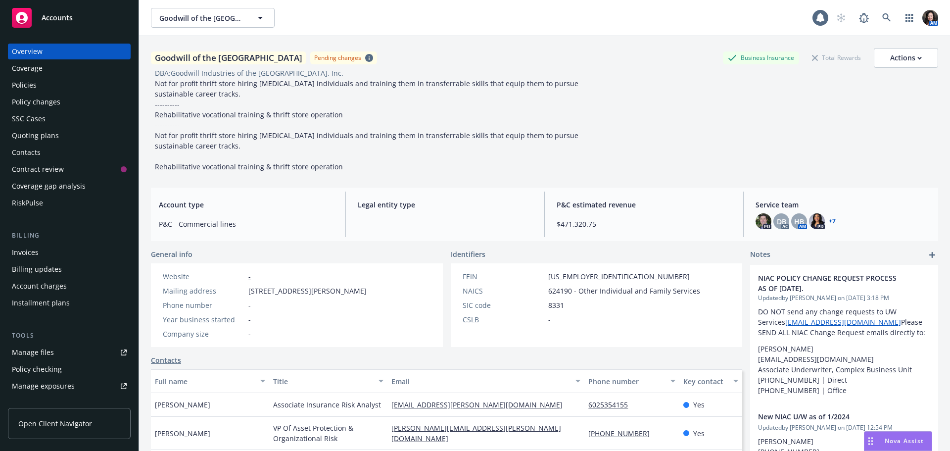
click at [24, 85] on div "Policies" at bounding box center [24, 85] width 25 height 16
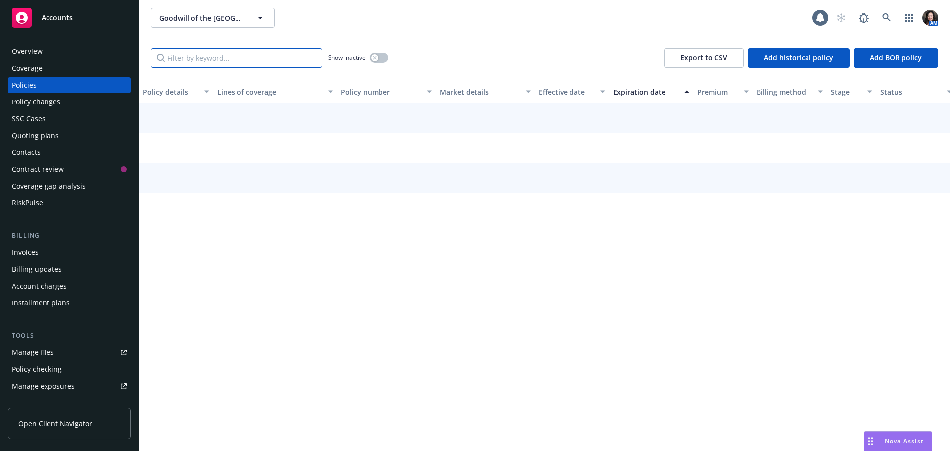
click at [224, 59] on input "Filter by keyword..." at bounding box center [236, 58] width 171 height 20
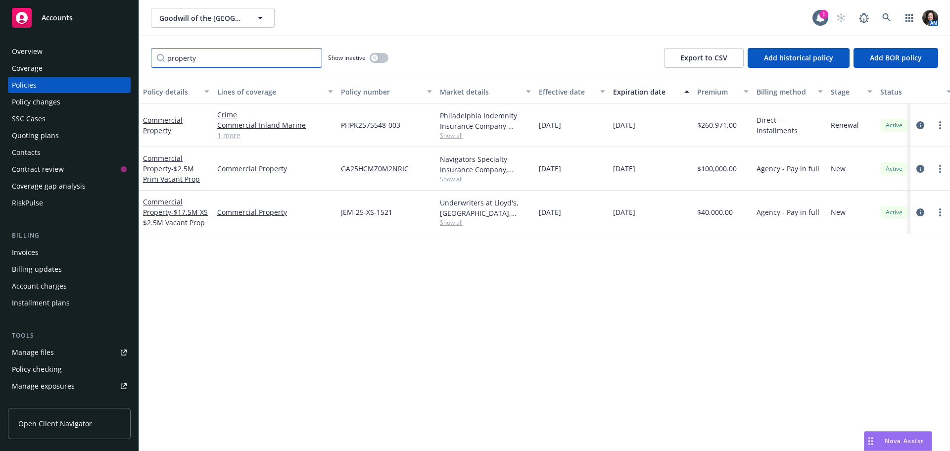
type input "property"
drag, startPoint x: 407, startPoint y: 123, endPoint x: 328, endPoint y: 126, distance: 79.3
click at [328, 126] on div "Commercial Property Crime Commercial Inland Marine Commercial Property 1 more P…" at bounding box center [616, 125] width 955 height 44
copy div "Commercial Property 1 more PHPK2575548-003"
click at [46, 100] on div "Policy changes" at bounding box center [36, 102] width 49 height 16
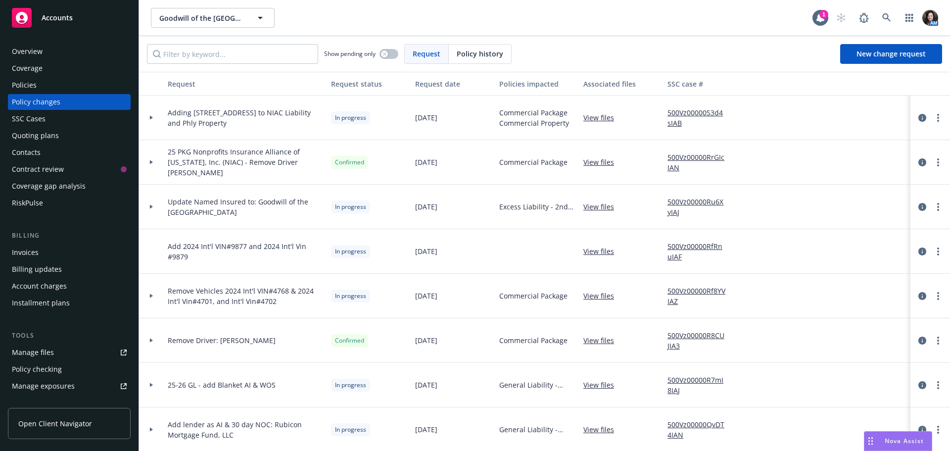
click at [596, 116] on link "View files" at bounding box center [602, 117] width 39 height 10
click at [82, 78] on div "Policies" at bounding box center [69, 85] width 115 height 16
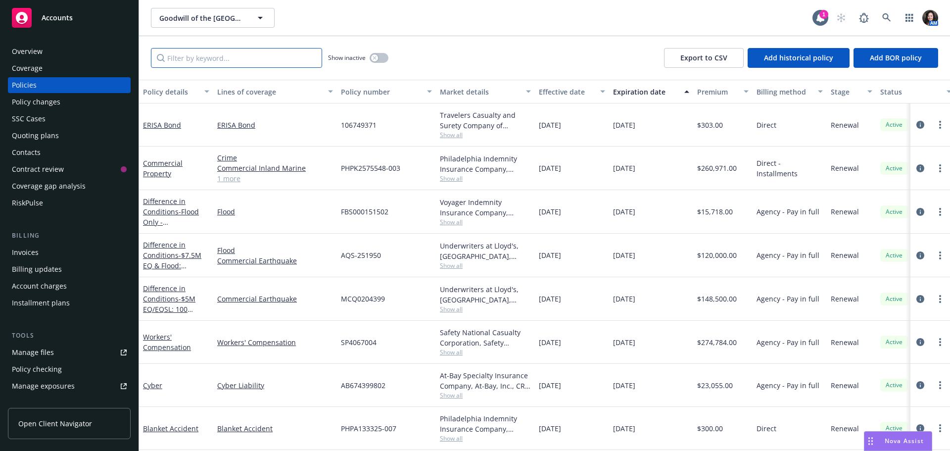
click at [296, 57] on input "Filter by keyword..." at bounding box center [236, 58] width 171 height 20
click at [214, 56] on input "Filter by keyword..." at bounding box center [236, 58] width 171 height 20
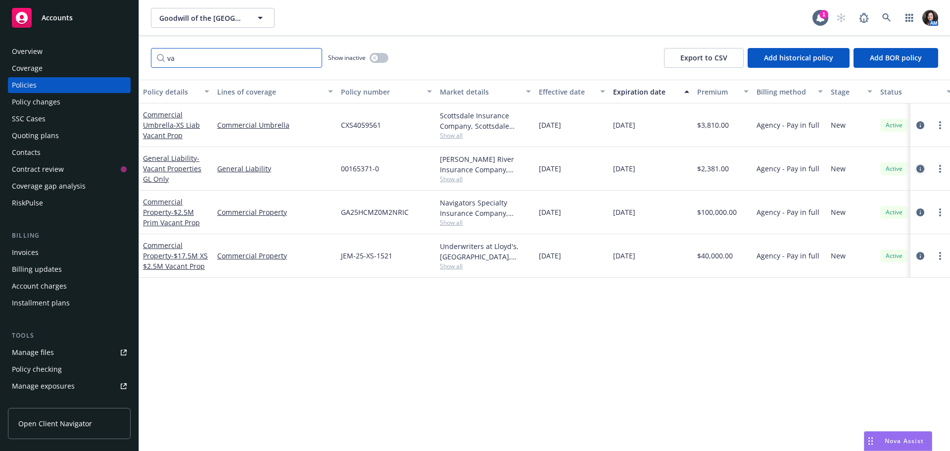
type input "va"
click at [922, 170] on icon "circleInformation" at bounding box center [921, 169] width 8 height 8
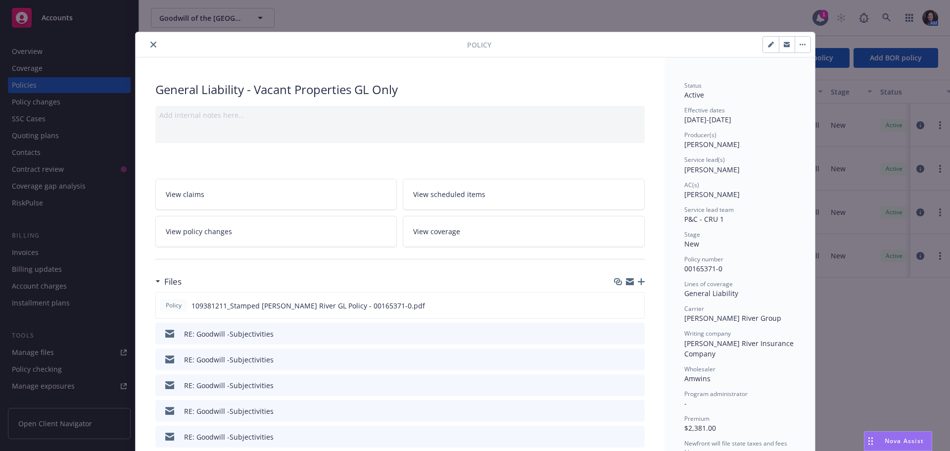
click at [784, 45] on icon "button" at bounding box center [787, 45] width 6 height 6
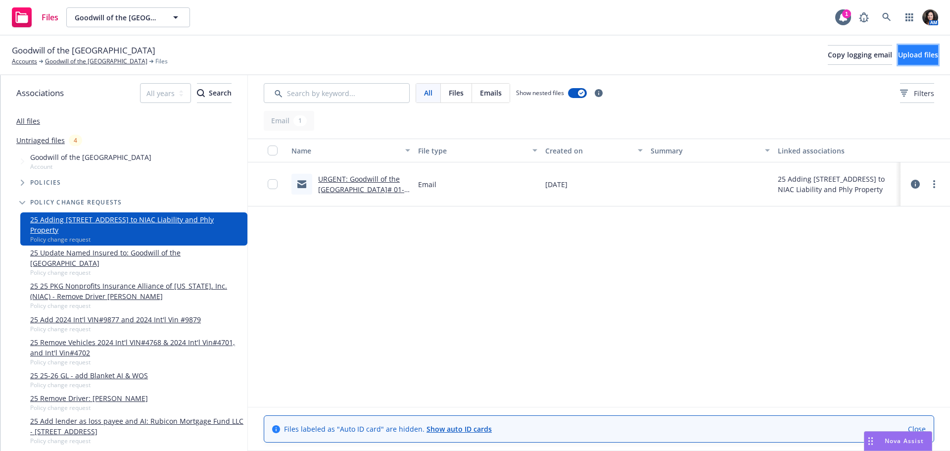
click at [898, 53] on button "Upload files" at bounding box center [918, 55] width 40 height 20
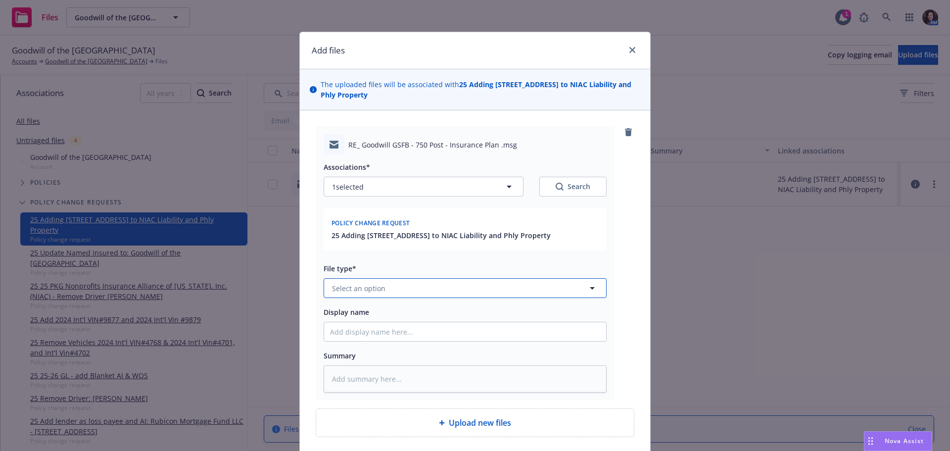
click at [394, 286] on button "Select an option" at bounding box center [465, 288] width 283 height 20
type input "e"
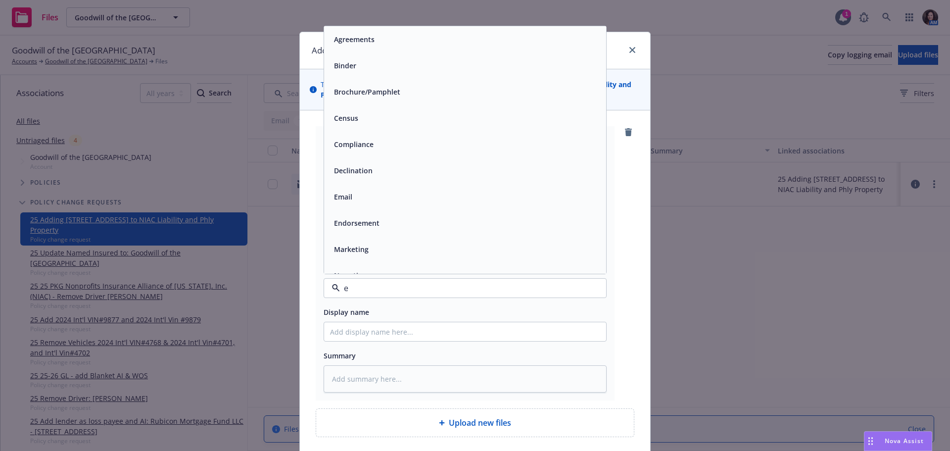
click at [386, 192] on div "Email" at bounding box center [465, 197] width 270 height 14
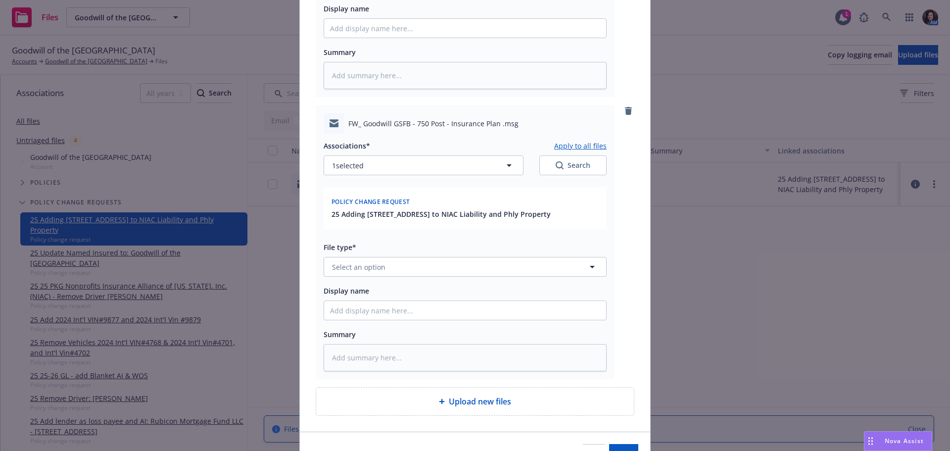
scroll to position [642, 0]
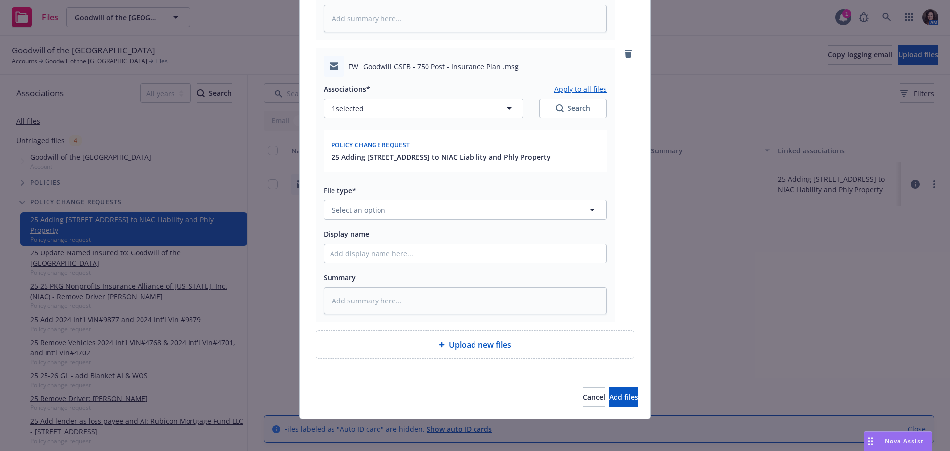
type textarea "x"
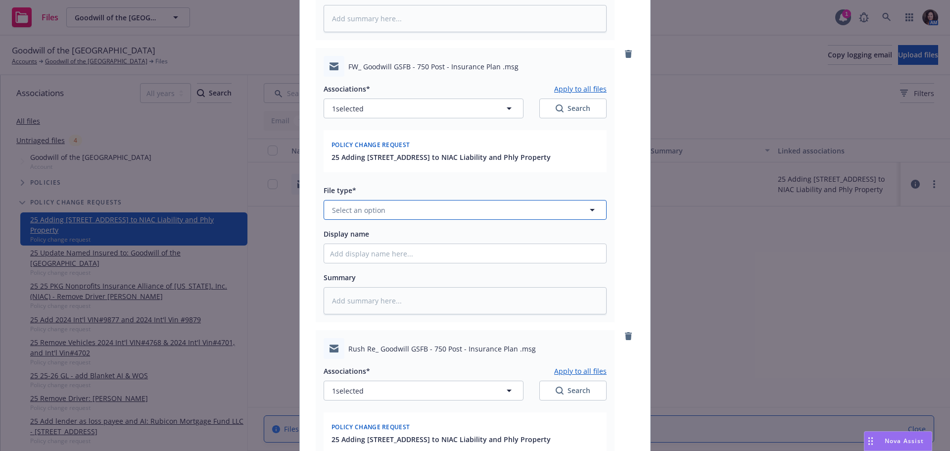
click at [377, 205] on span "Select an option" at bounding box center [358, 210] width 53 height 10
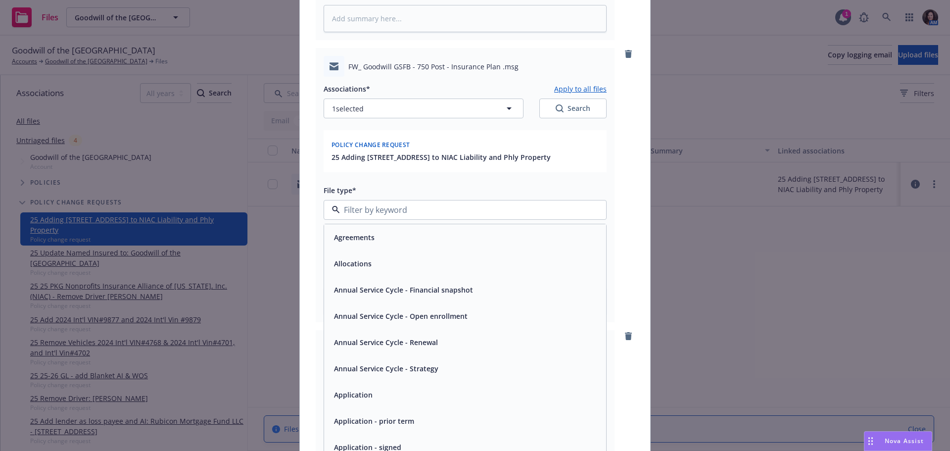
type input "e"
click at [345, 389] on span "Email" at bounding box center [343, 394] width 18 height 10
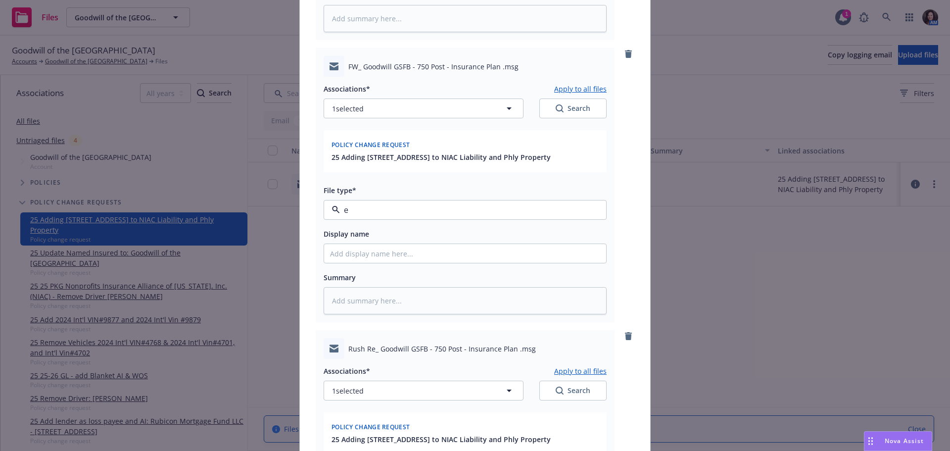
type textarea "x"
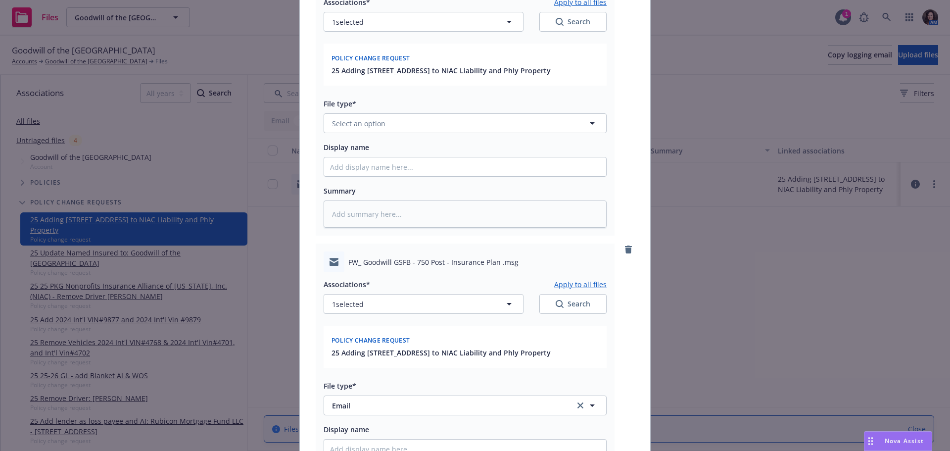
scroll to position [444, 0]
click at [367, 125] on span "Select an option" at bounding box center [358, 126] width 53 height 10
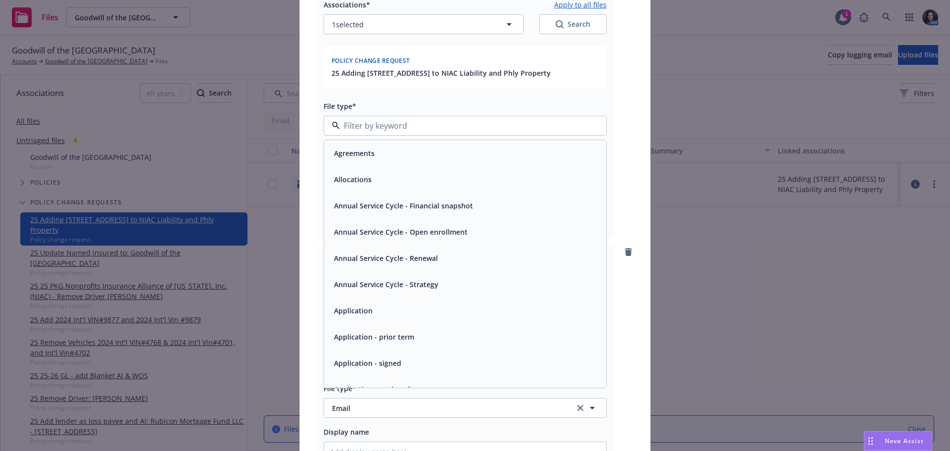
type input "e"
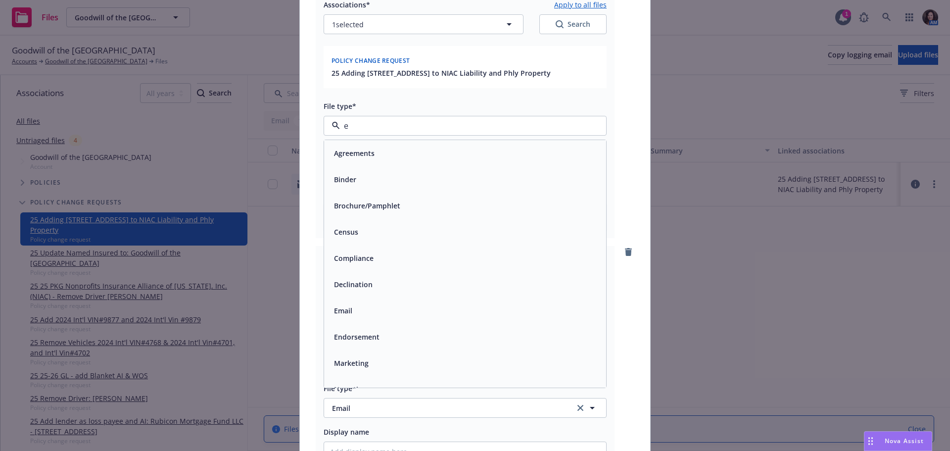
click at [388, 301] on div "Email" at bounding box center [465, 310] width 282 height 26
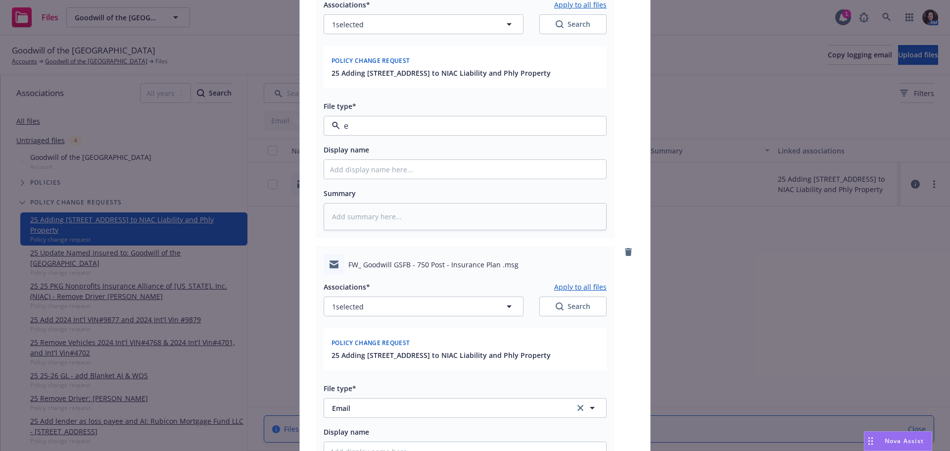
type textarea "x"
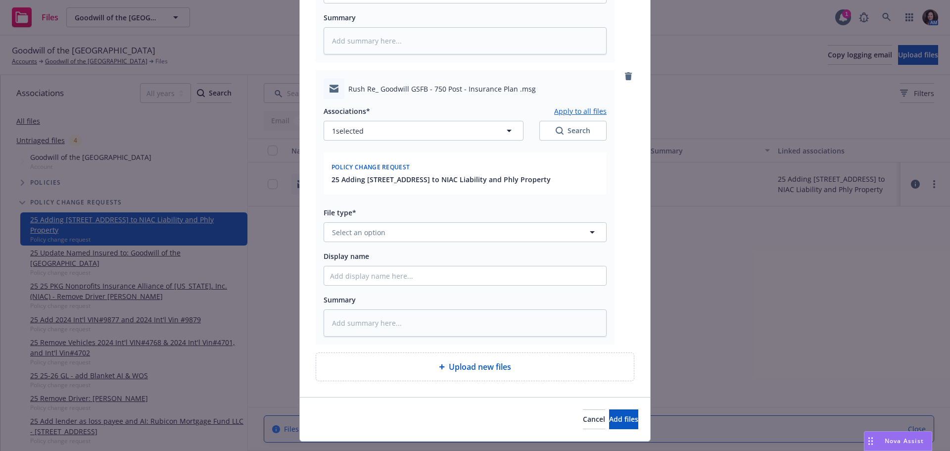
scroll to position [924, 0]
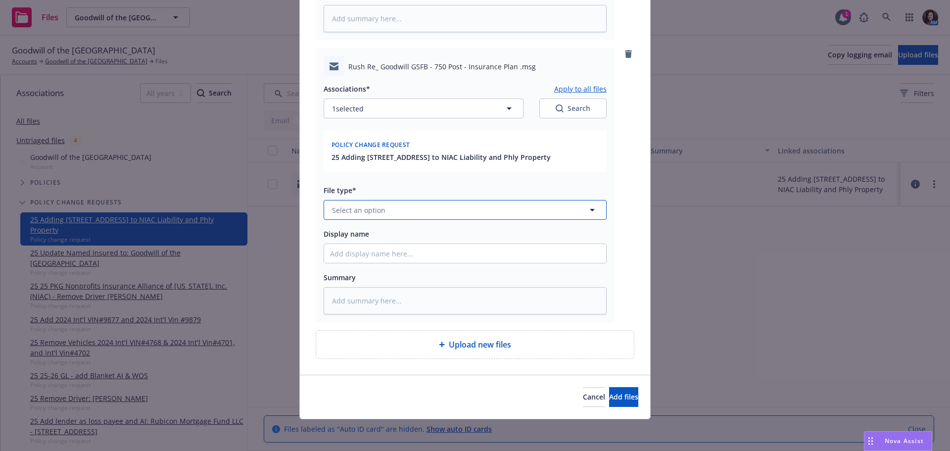
click at [355, 215] on span "Select an option" at bounding box center [358, 210] width 53 height 10
type input "e"
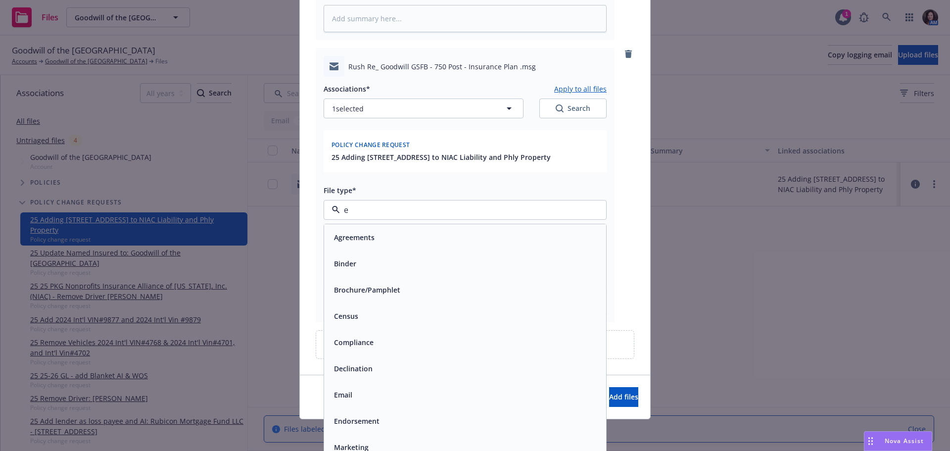
click at [340, 390] on span "Email" at bounding box center [343, 394] width 18 height 10
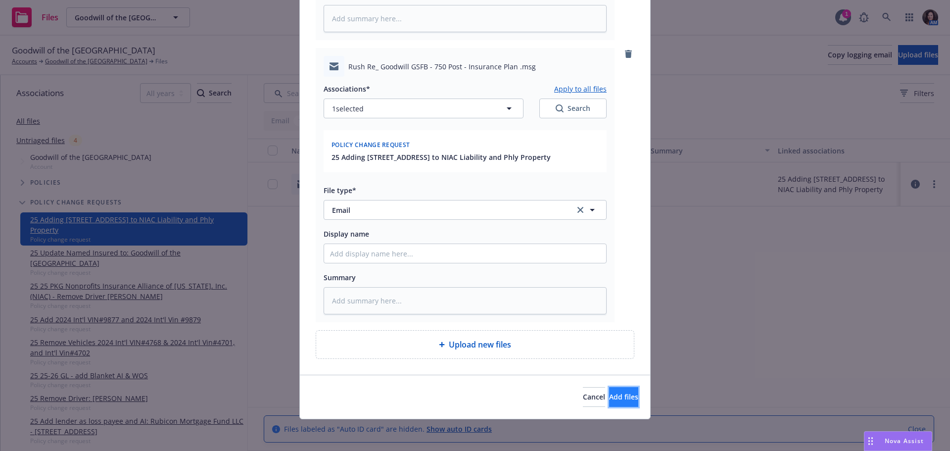
click at [616, 388] on button "Add files" at bounding box center [623, 397] width 29 height 20
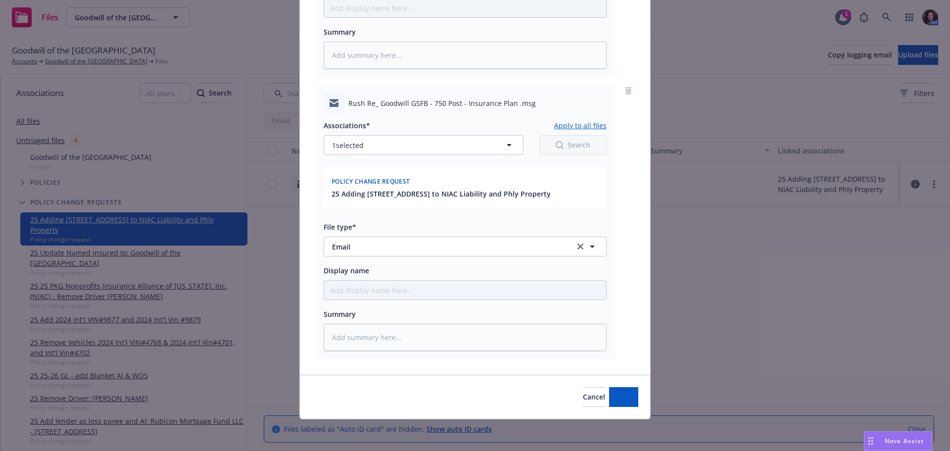
scroll to position [888, 0]
type textarea "x"
